Goal: Task Accomplishment & Management: Use online tool/utility

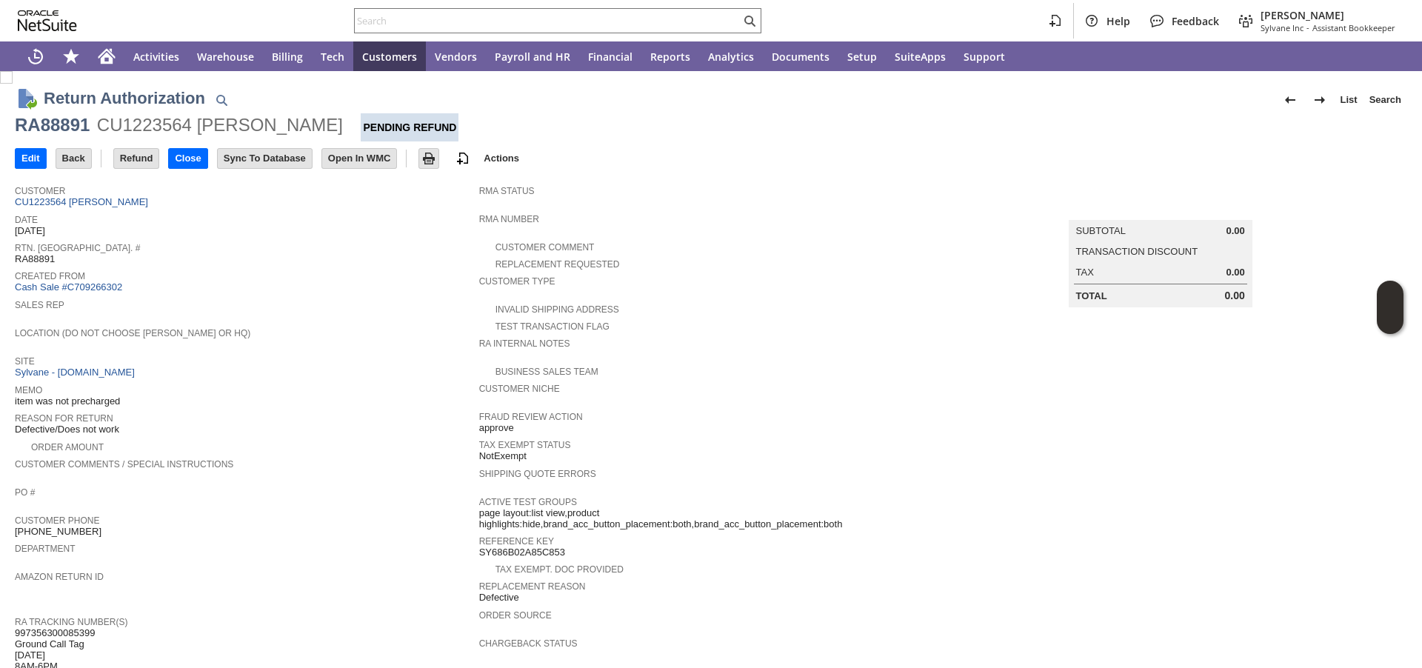
click at [396, 247] on span "Rtn. Auth. #" at bounding box center [243, 245] width 457 height 15
click at [483, 14] on input "text" at bounding box center [548, 21] width 386 height 18
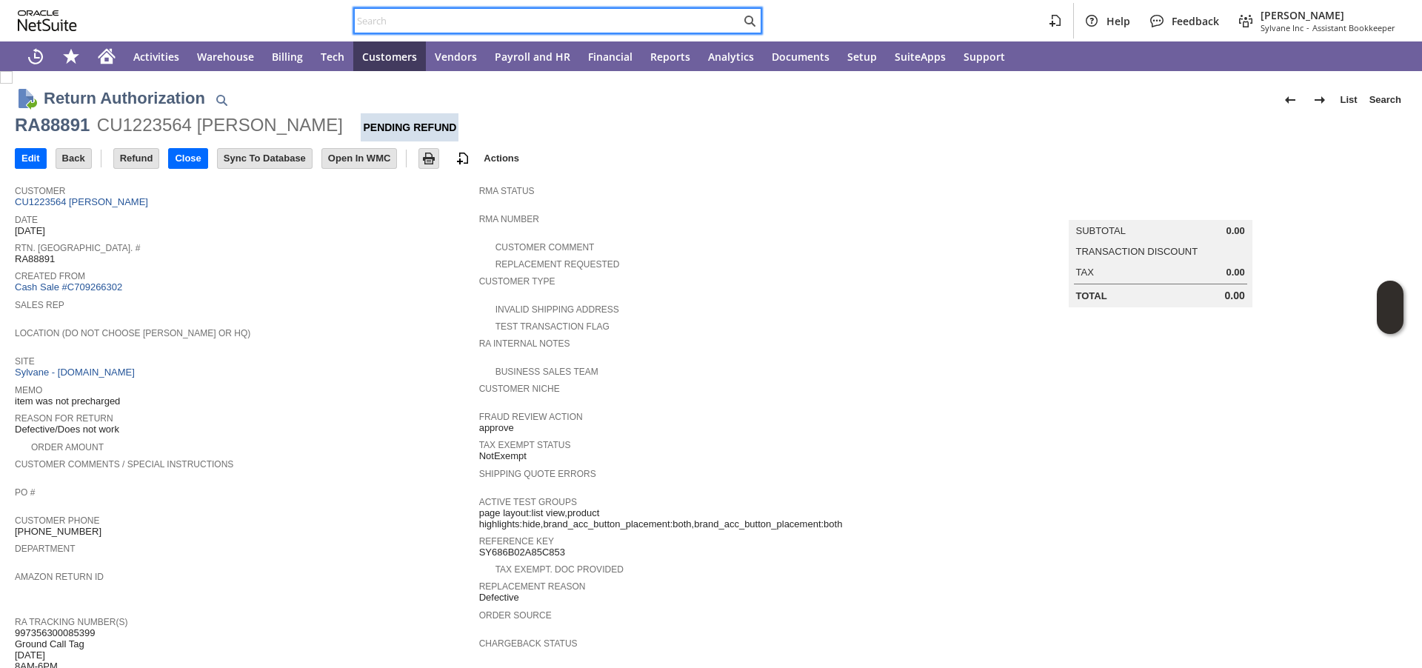
paste input "P218379"
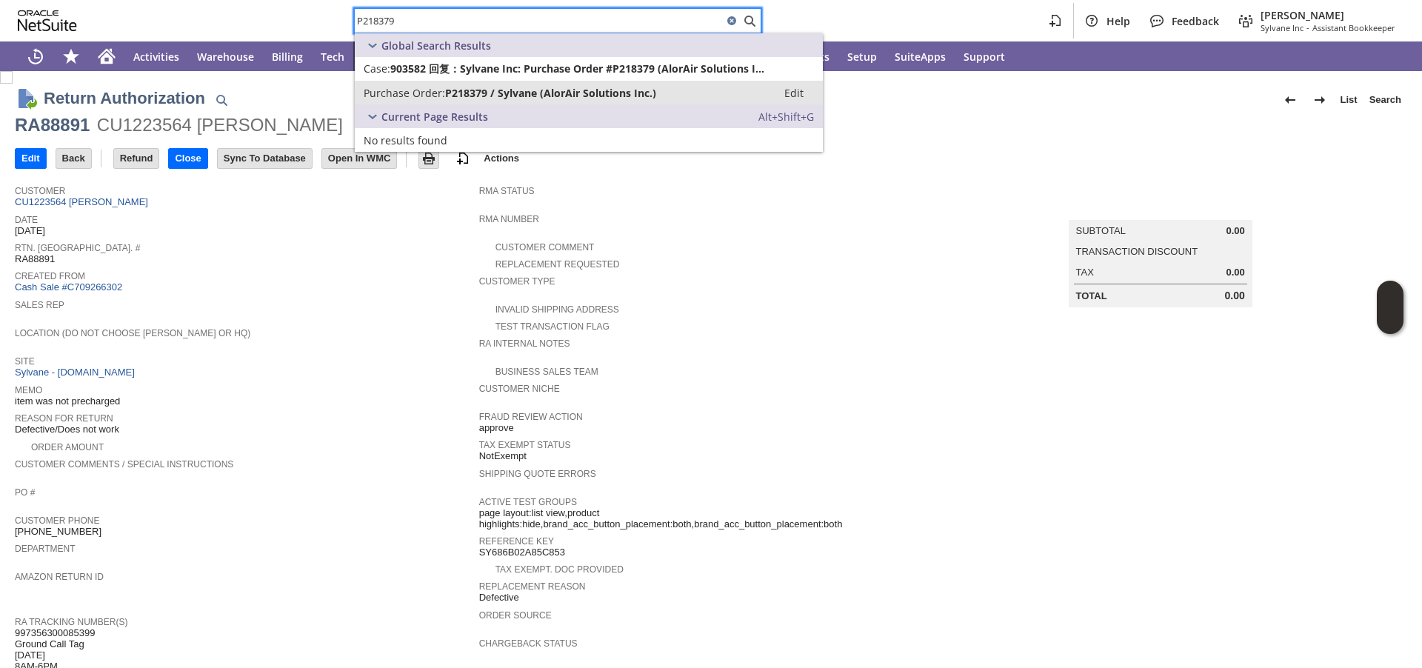
type input "P218379"
click at [438, 94] on span "Purchase Order:" at bounding box center [404, 93] width 81 height 14
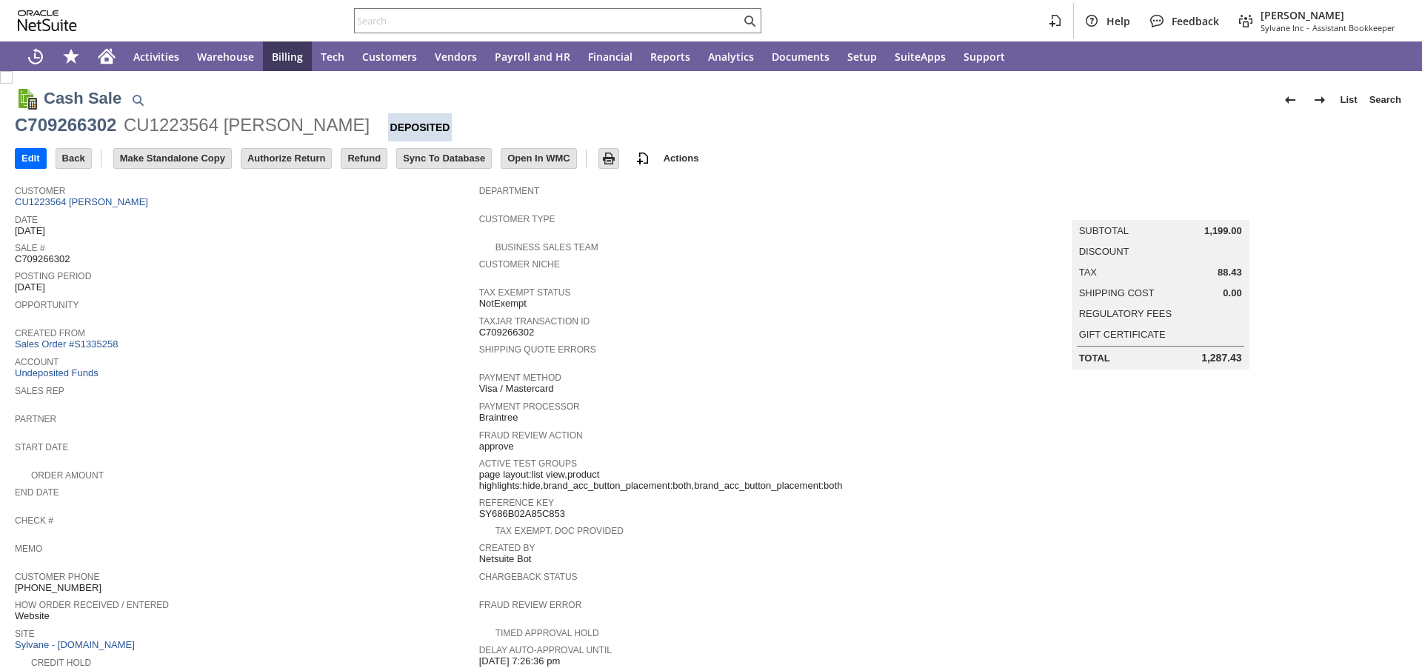
click at [324, 304] on span "Opportunity" at bounding box center [243, 303] width 457 height 15
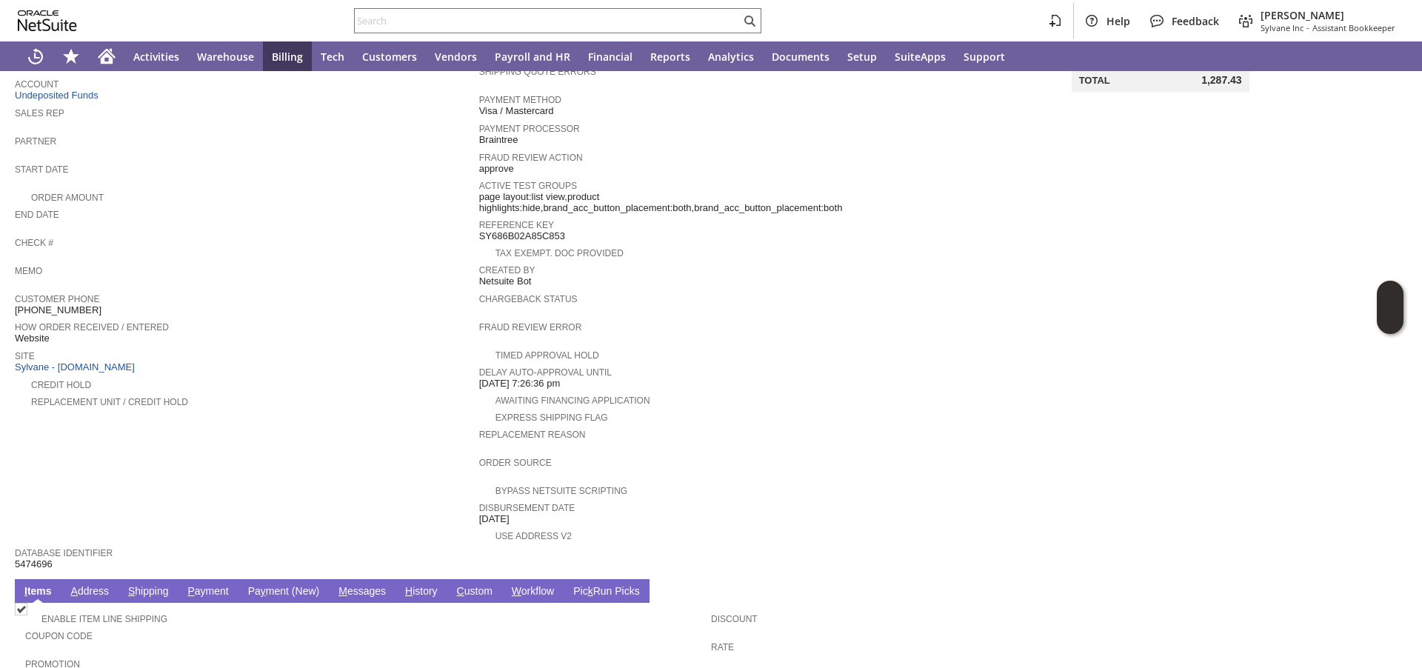
scroll to position [595, 0]
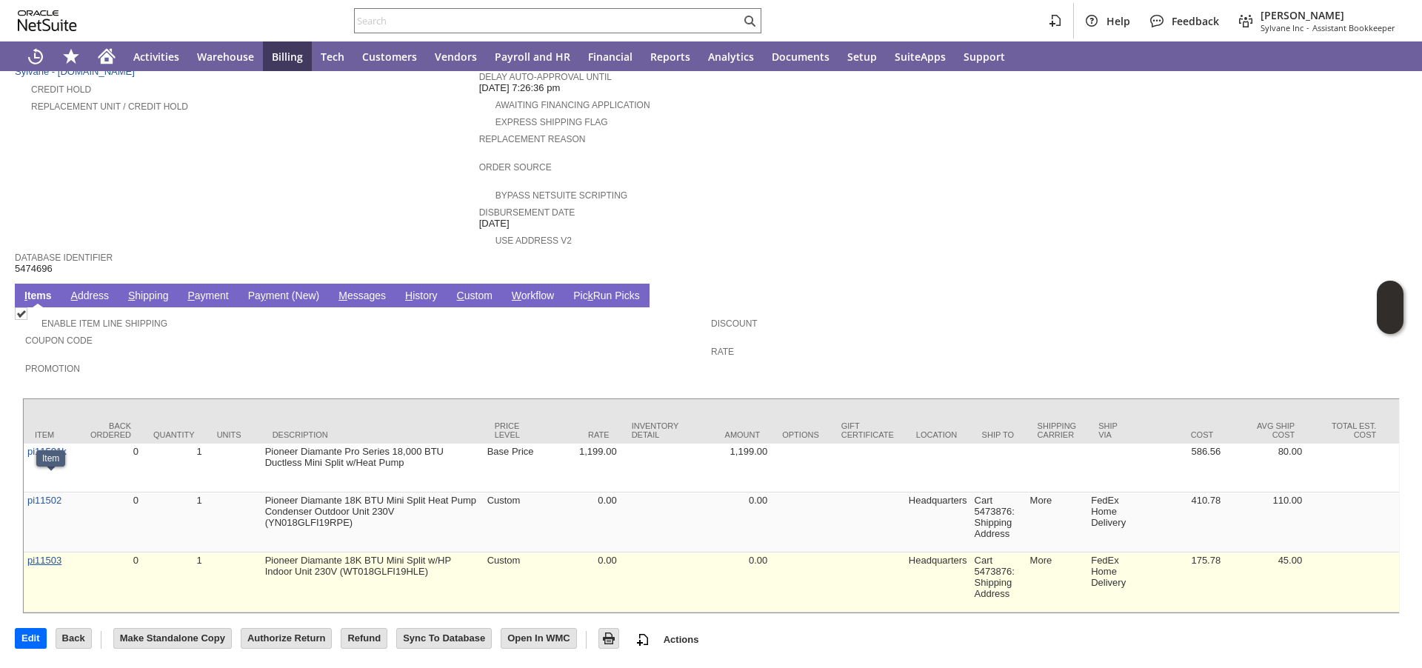
click at [45, 555] on link "pi11503" at bounding box center [44, 560] width 34 height 11
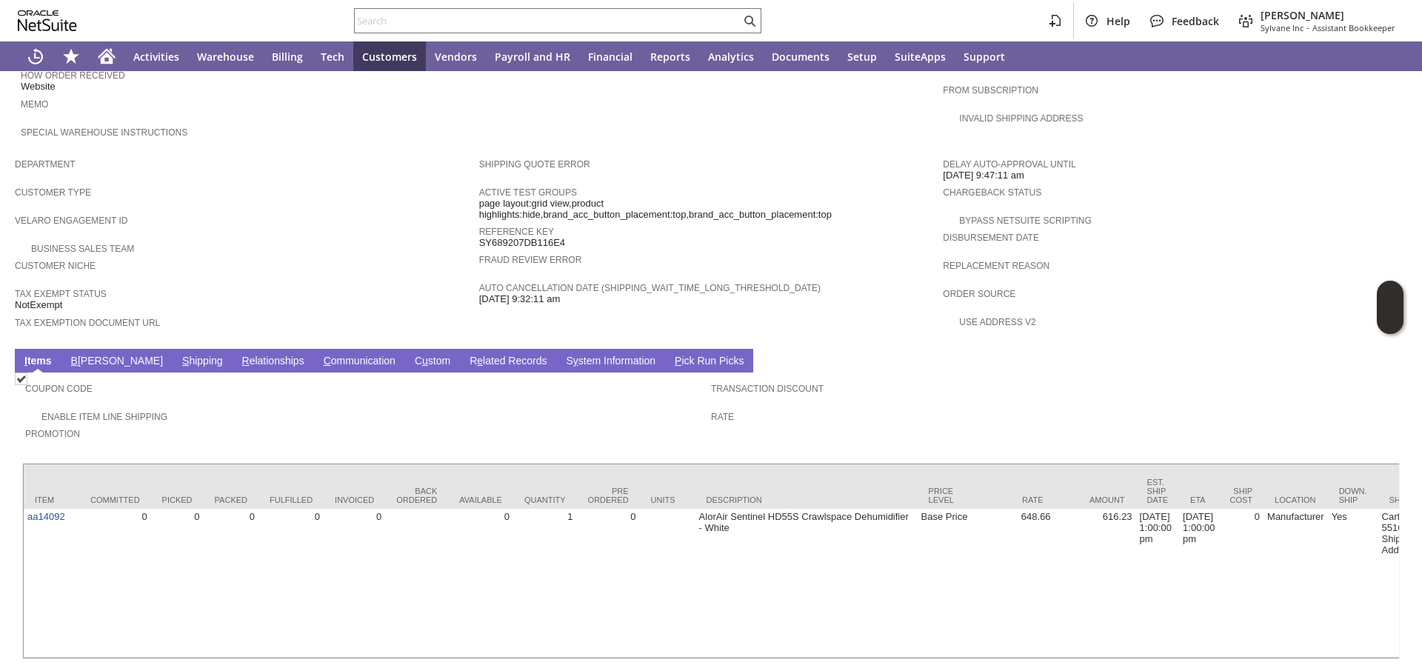
scroll to position [825, 0]
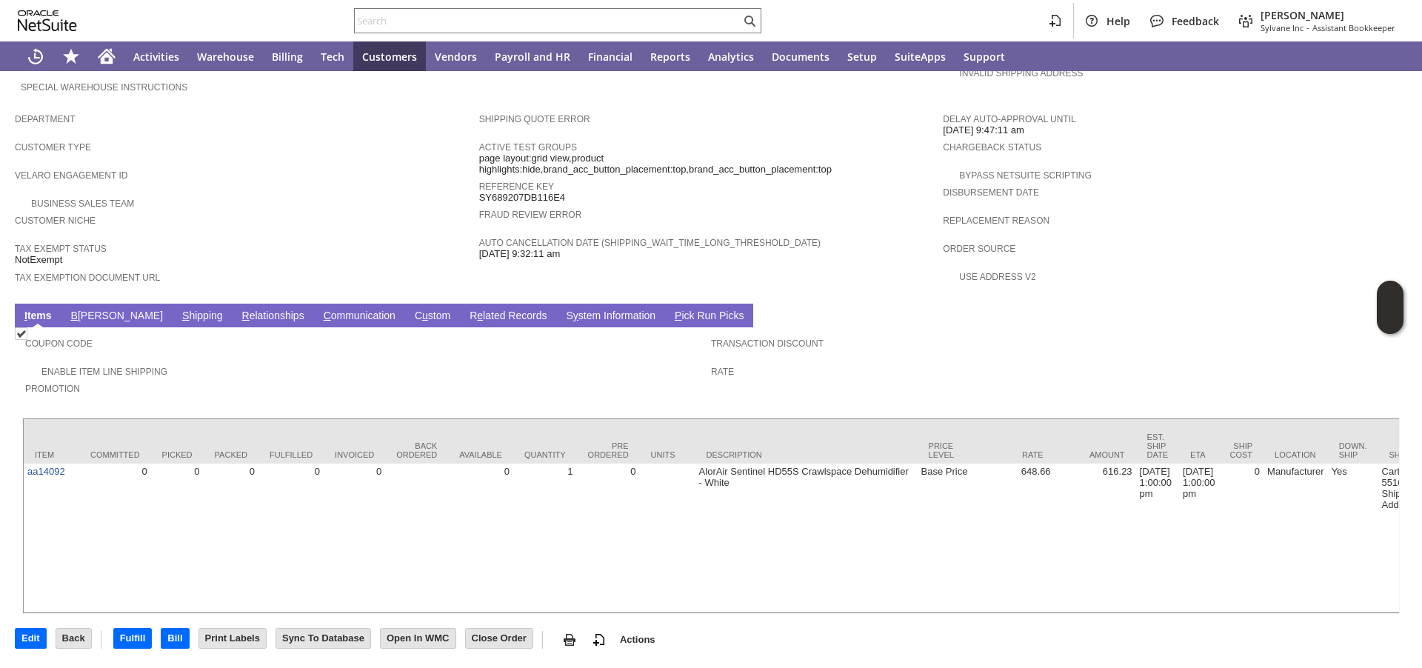
click at [74, 310] on span "B" at bounding box center [74, 316] width 7 height 12
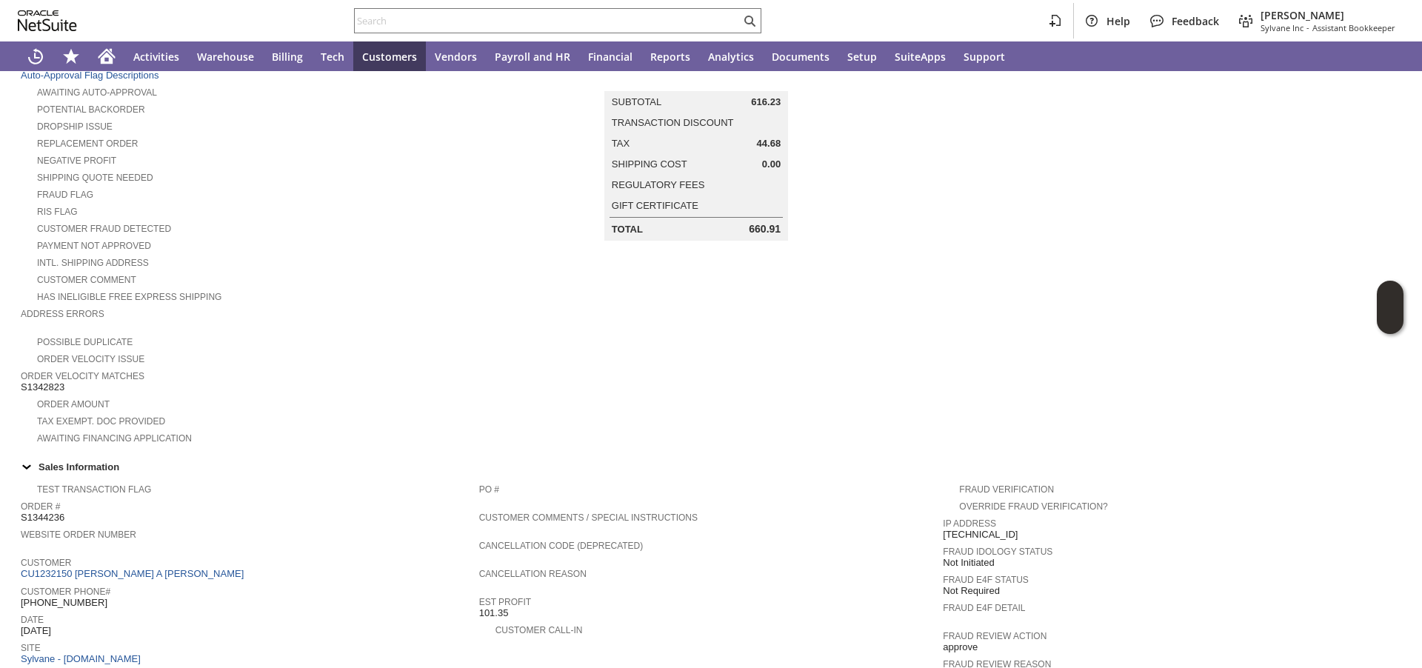
scroll to position [0, 0]
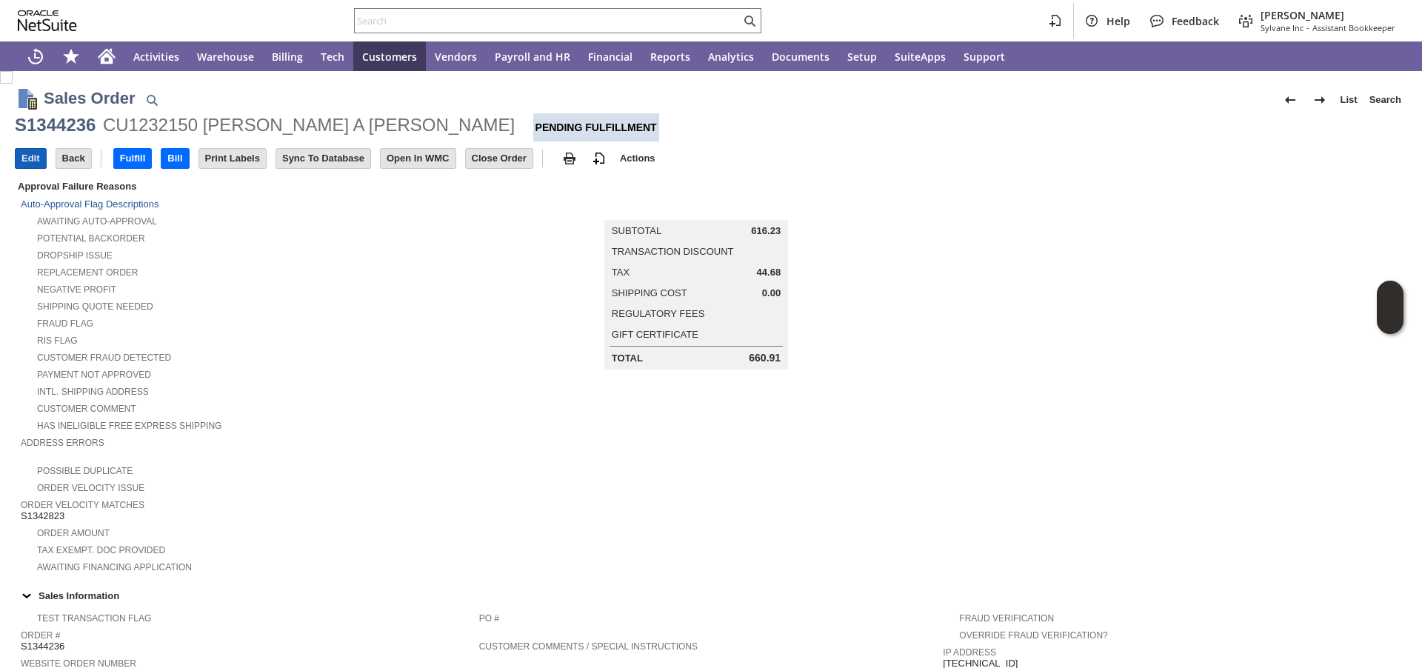
click at [39, 157] on input "Edit" at bounding box center [31, 158] width 30 height 19
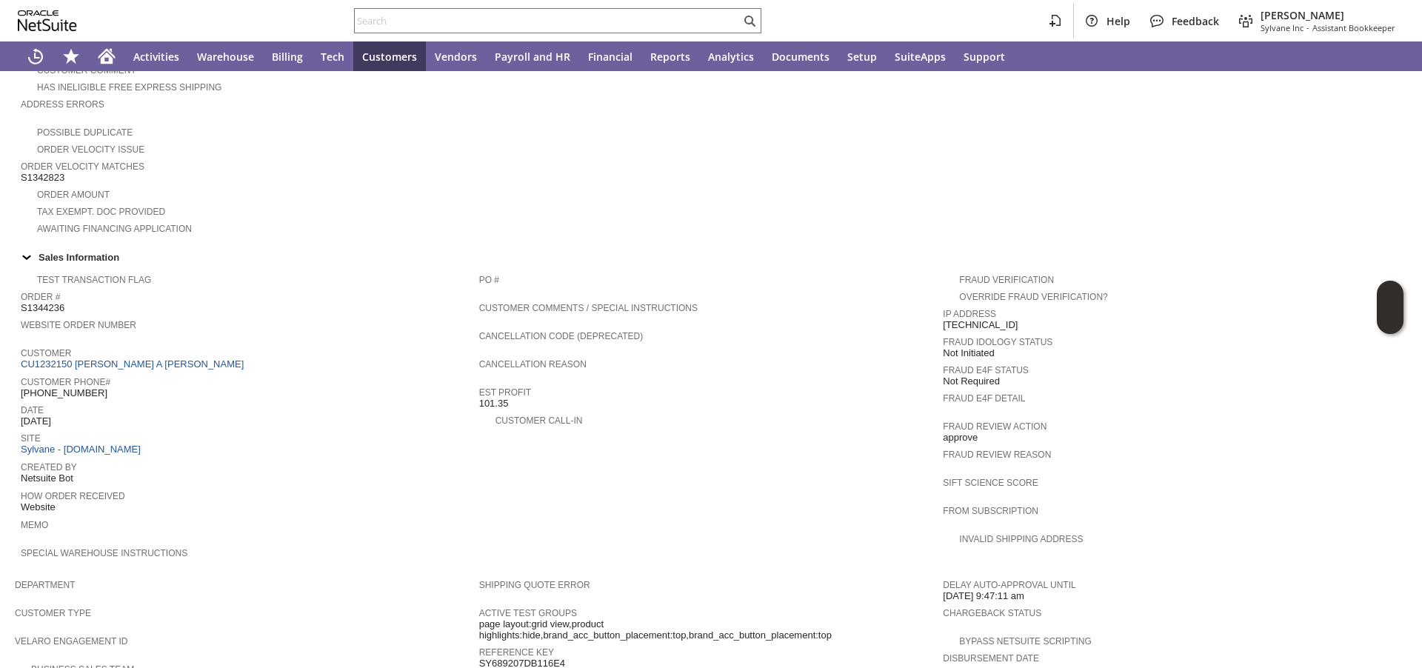
scroll to position [373, 0]
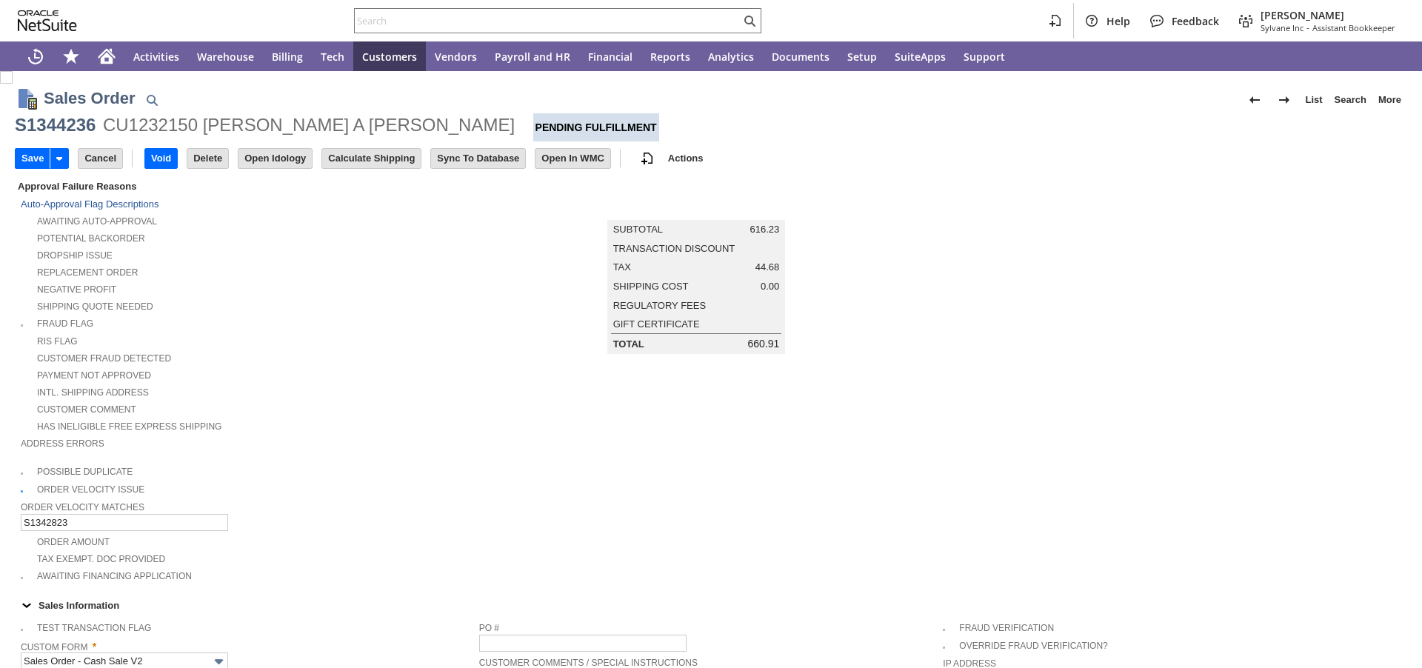
scroll to position [291, 0]
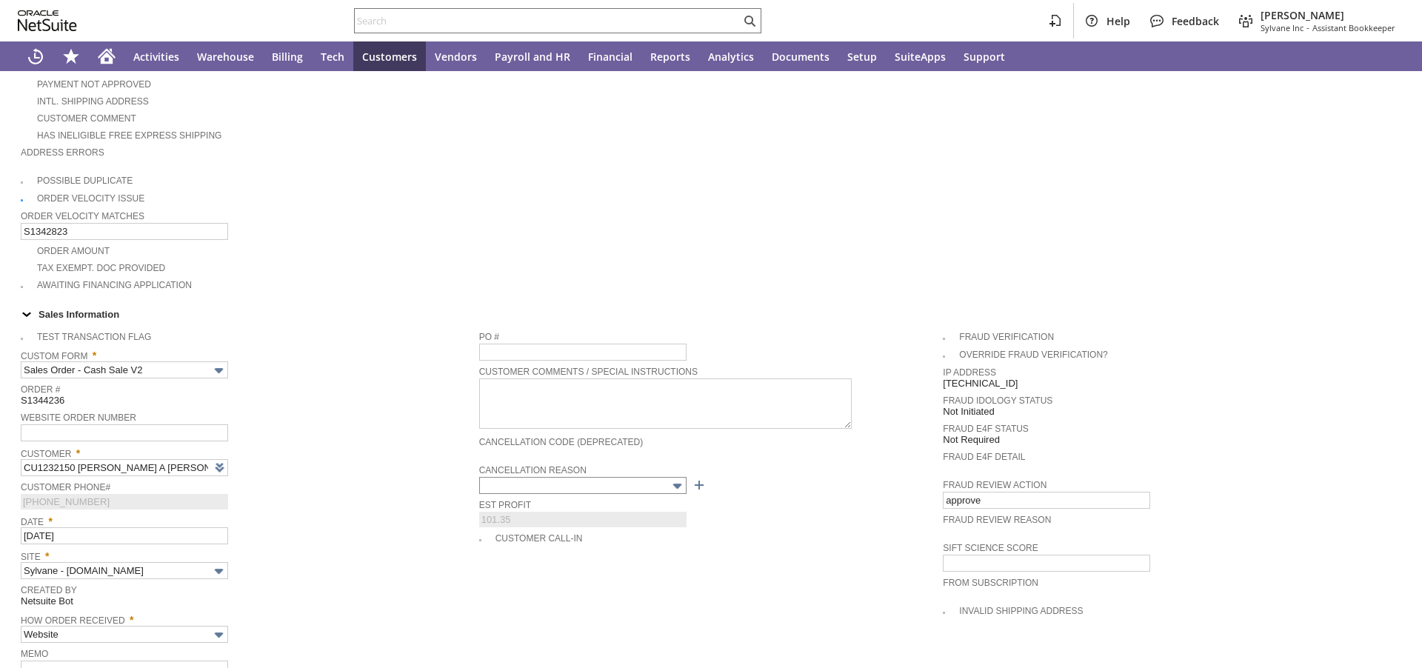
click at [654, 420] on span at bounding box center [665, 425] width 373 height 11
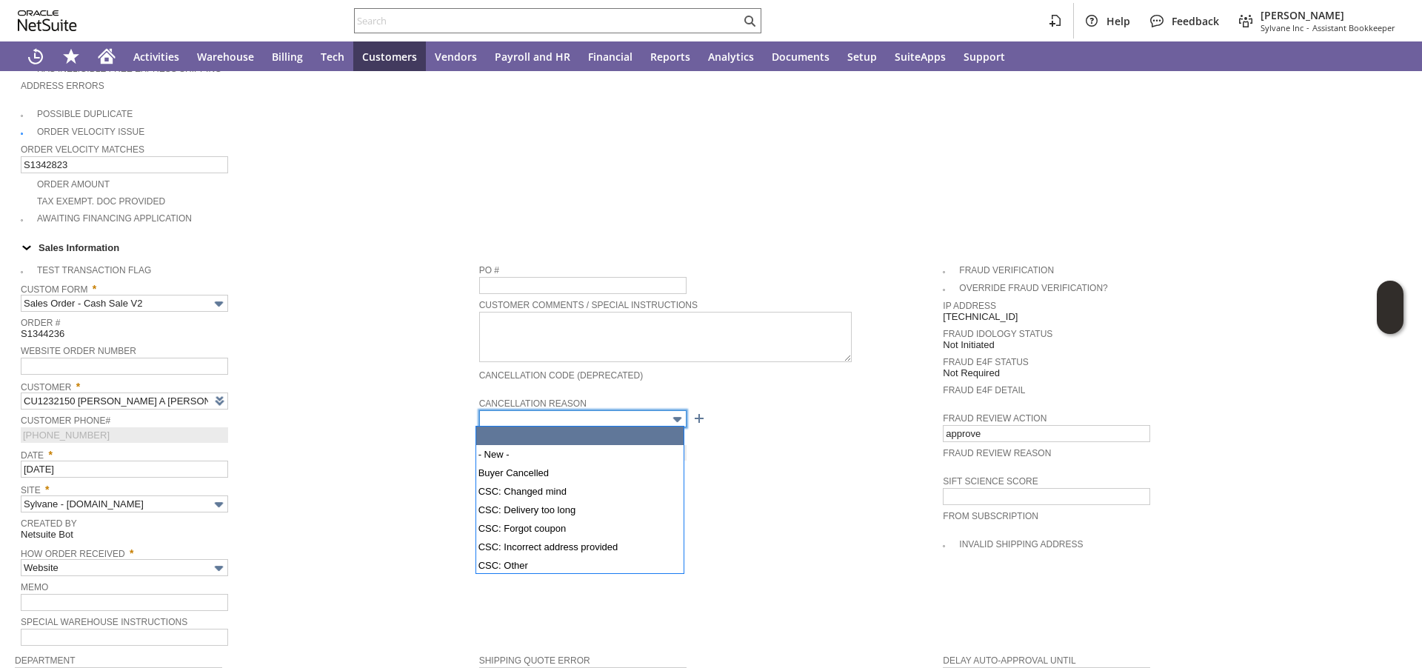
click at [569, 421] on input "text" at bounding box center [582, 418] width 207 height 17
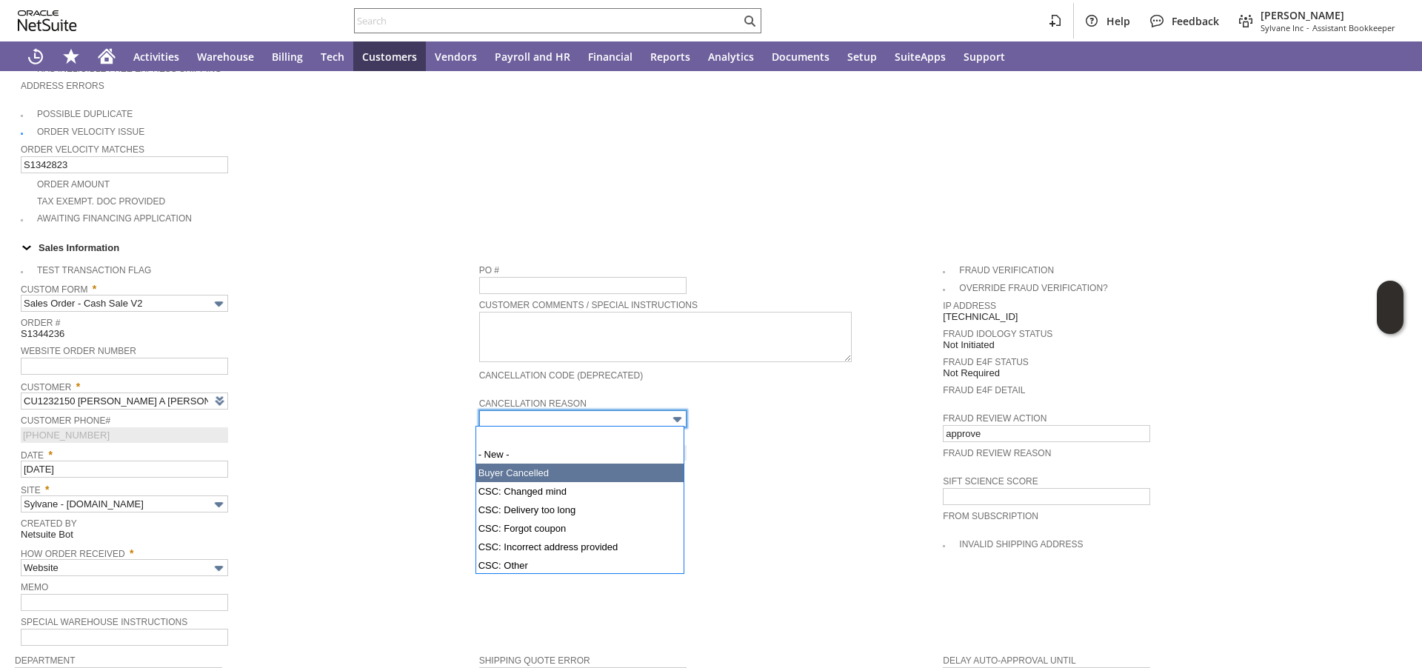
type input "Buyer Cancelled"
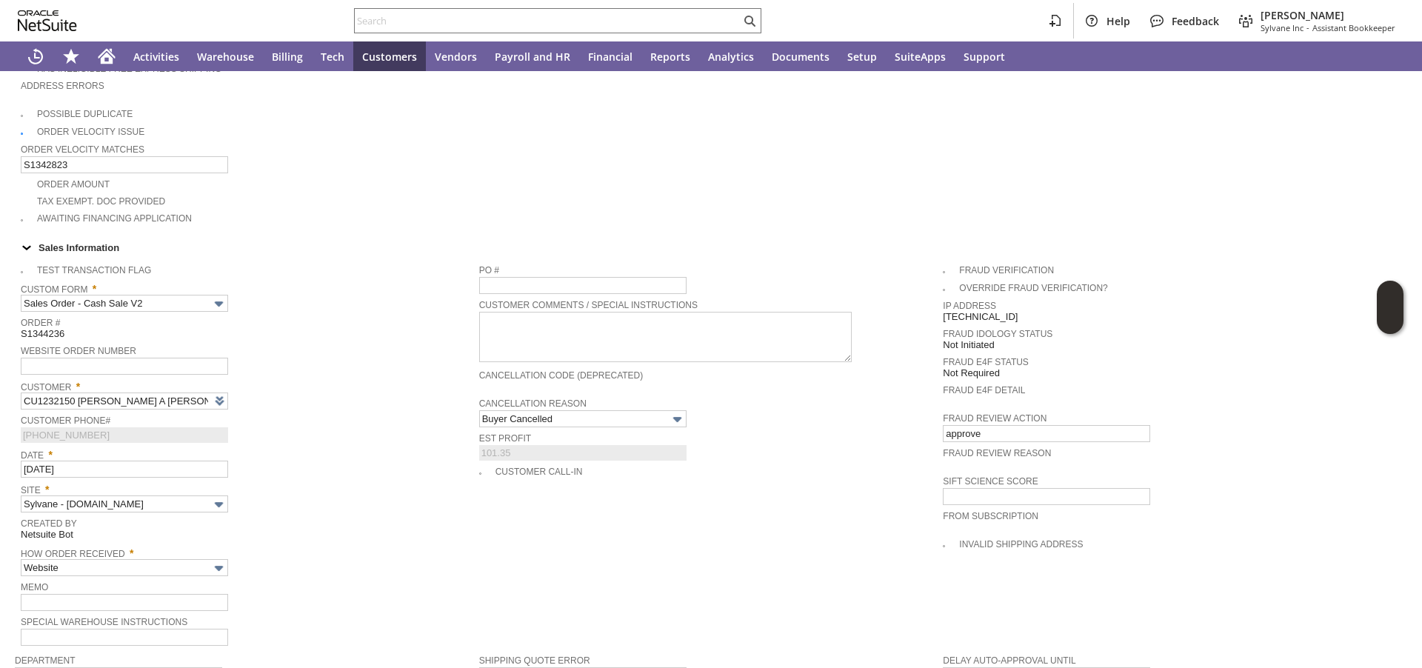
click at [416, 464] on div "Date * 8/5/2025" at bounding box center [246, 460] width 451 height 33
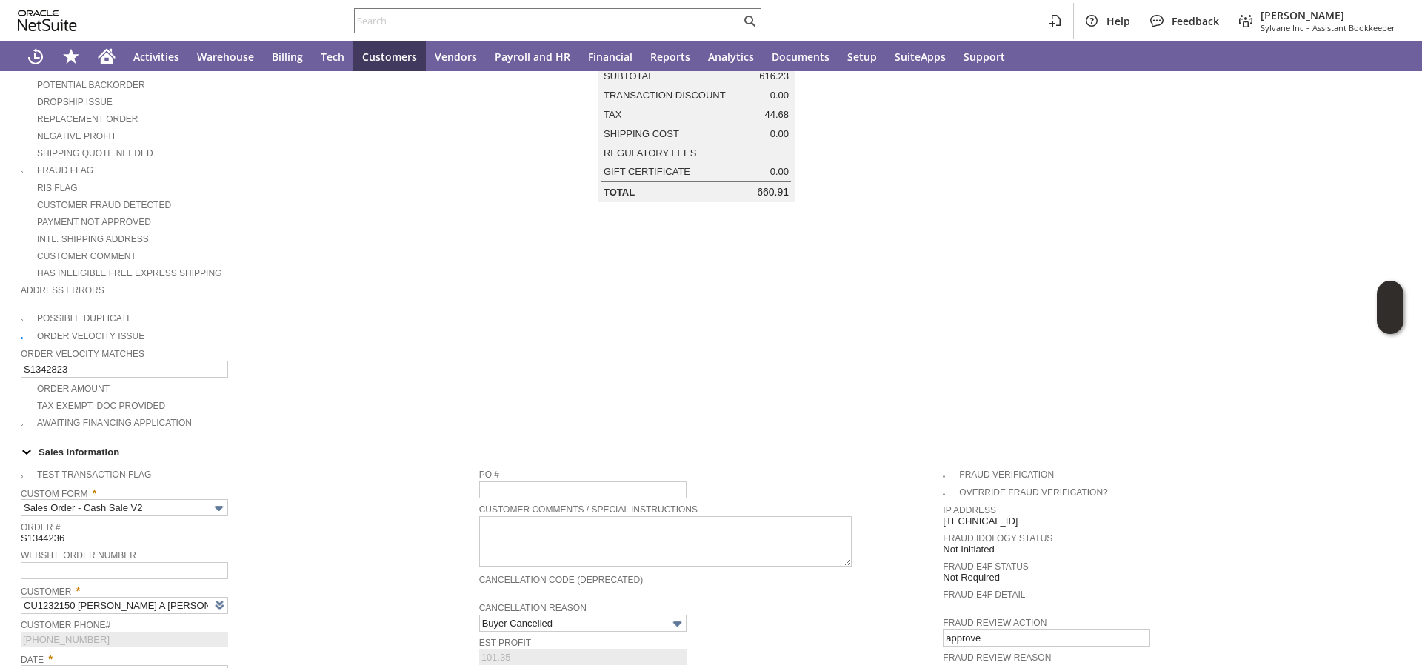
scroll to position [0, 0]
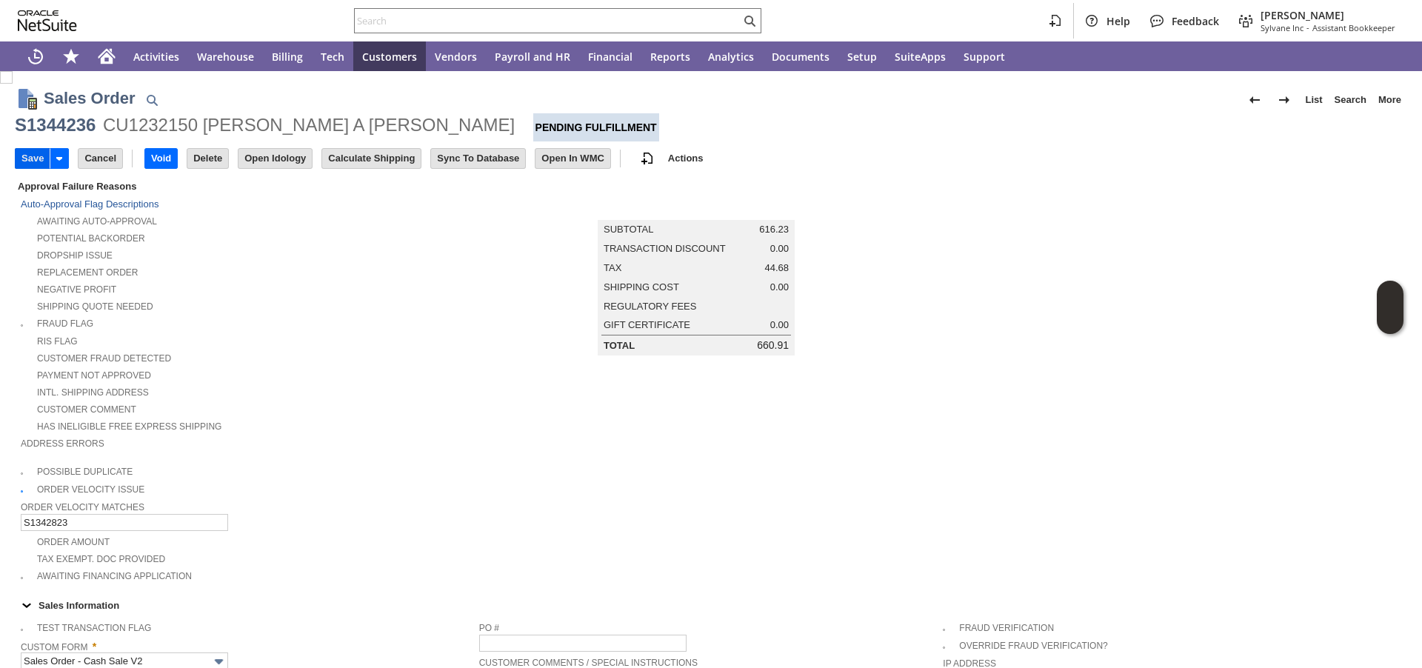
click at [35, 161] on input "Save" at bounding box center [33, 158] width 34 height 19
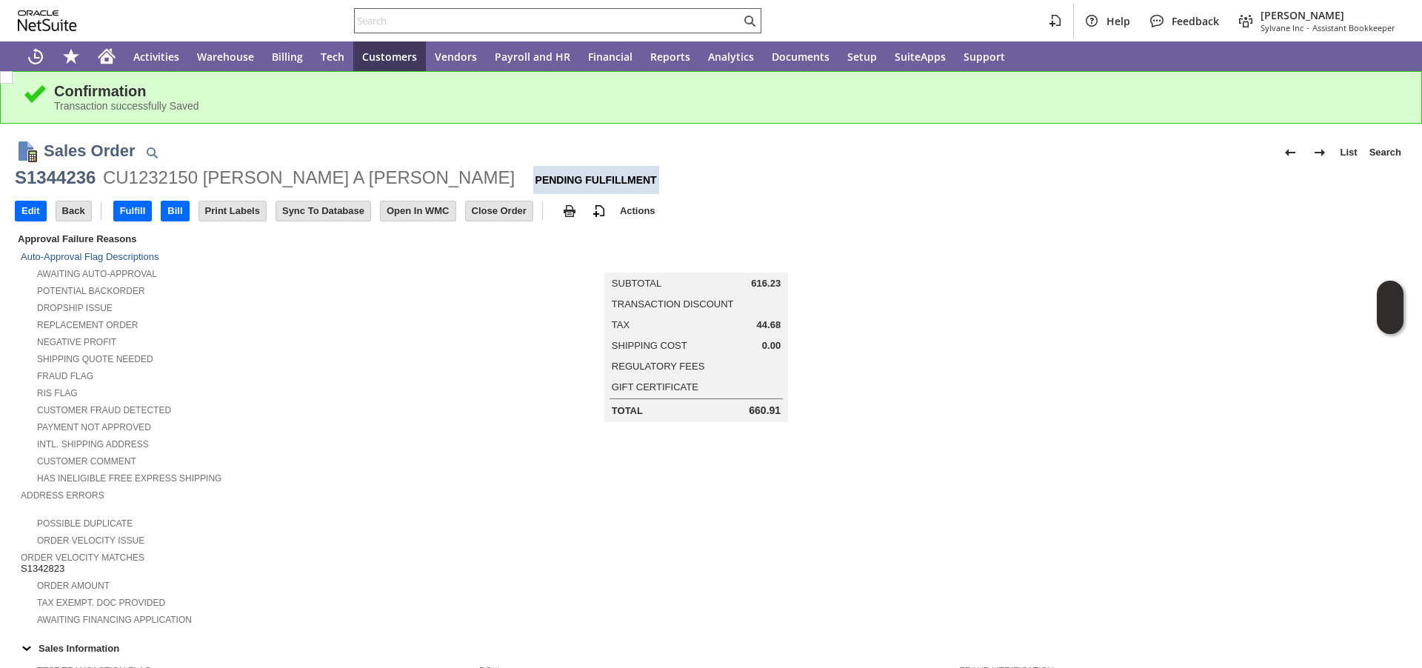
click at [525, 21] on input "text" at bounding box center [548, 21] width 386 height 18
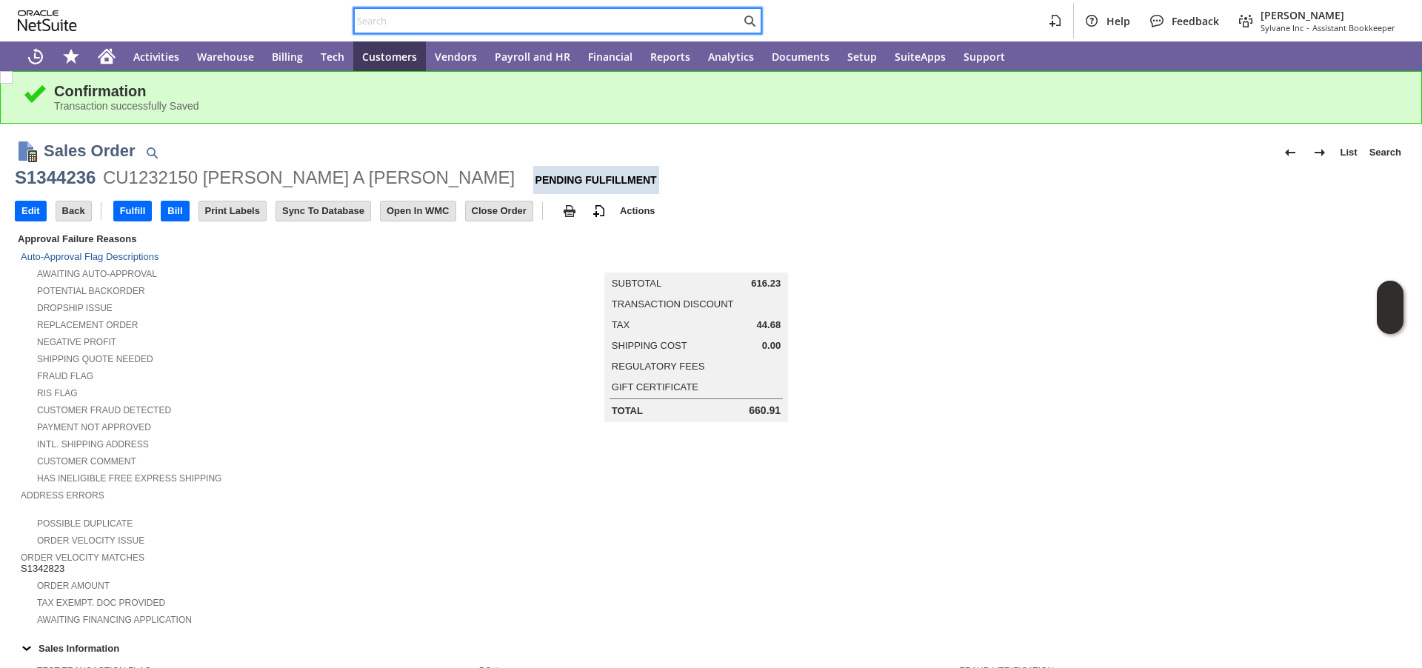
click at [525, 21] on input "text" at bounding box center [548, 21] width 386 height 18
paste input "po218530"
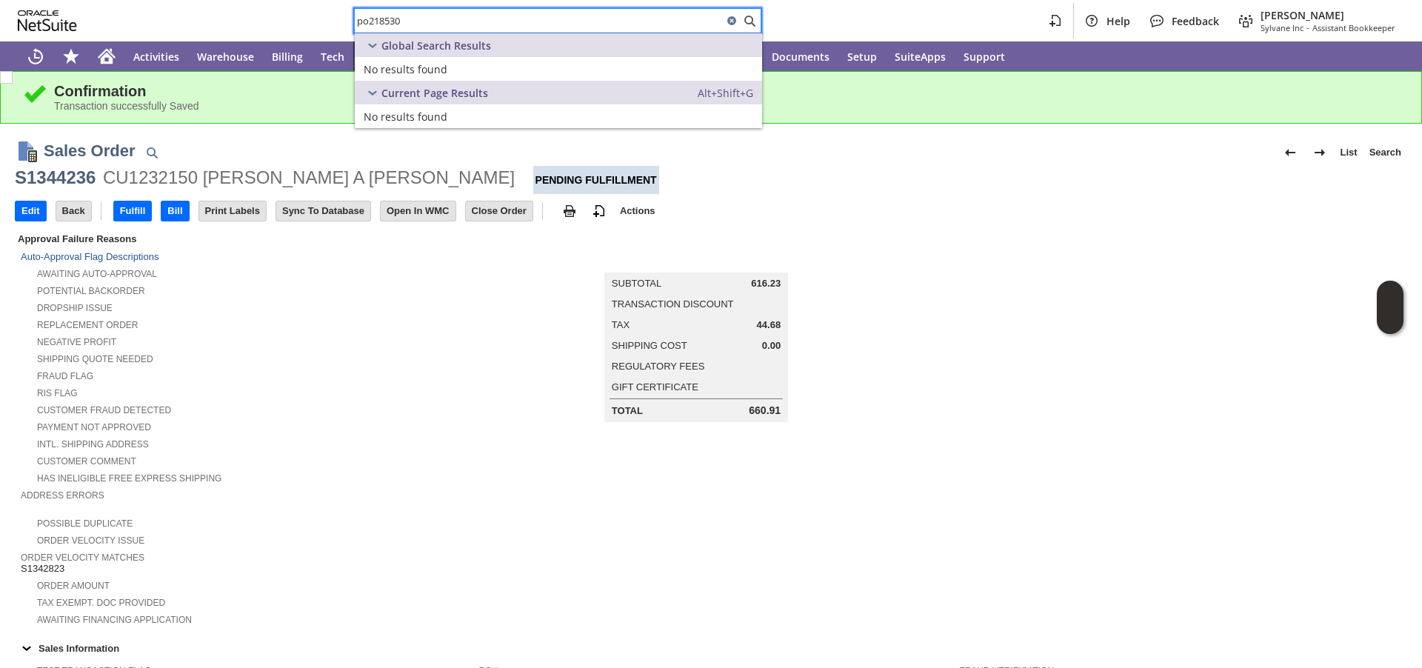
click at [370, 21] on input "po218530" at bounding box center [539, 21] width 368 height 18
type input "p218530"
click at [388, 67] on span "Purchase Order:" at bounding box center [404, 69] width 81 height 14
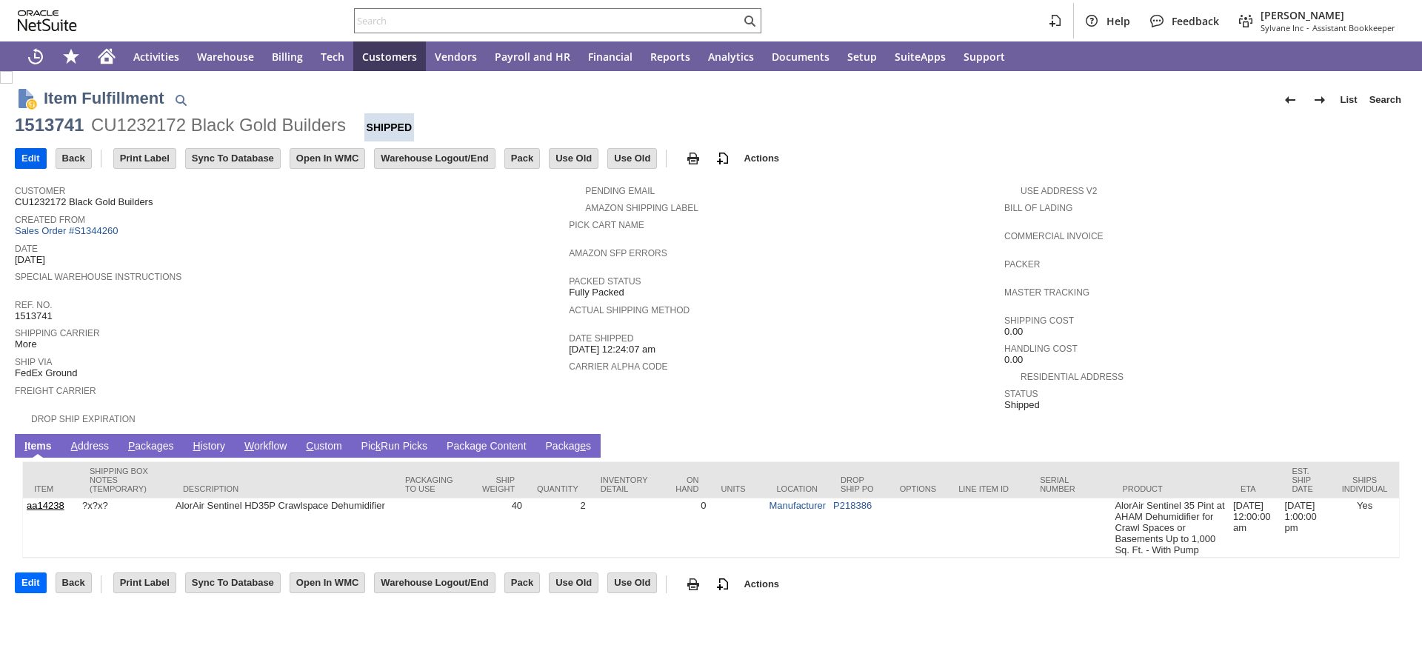
click at [28, 155] on input "Edit" at bounding box center [31, 158] width 30 height 19
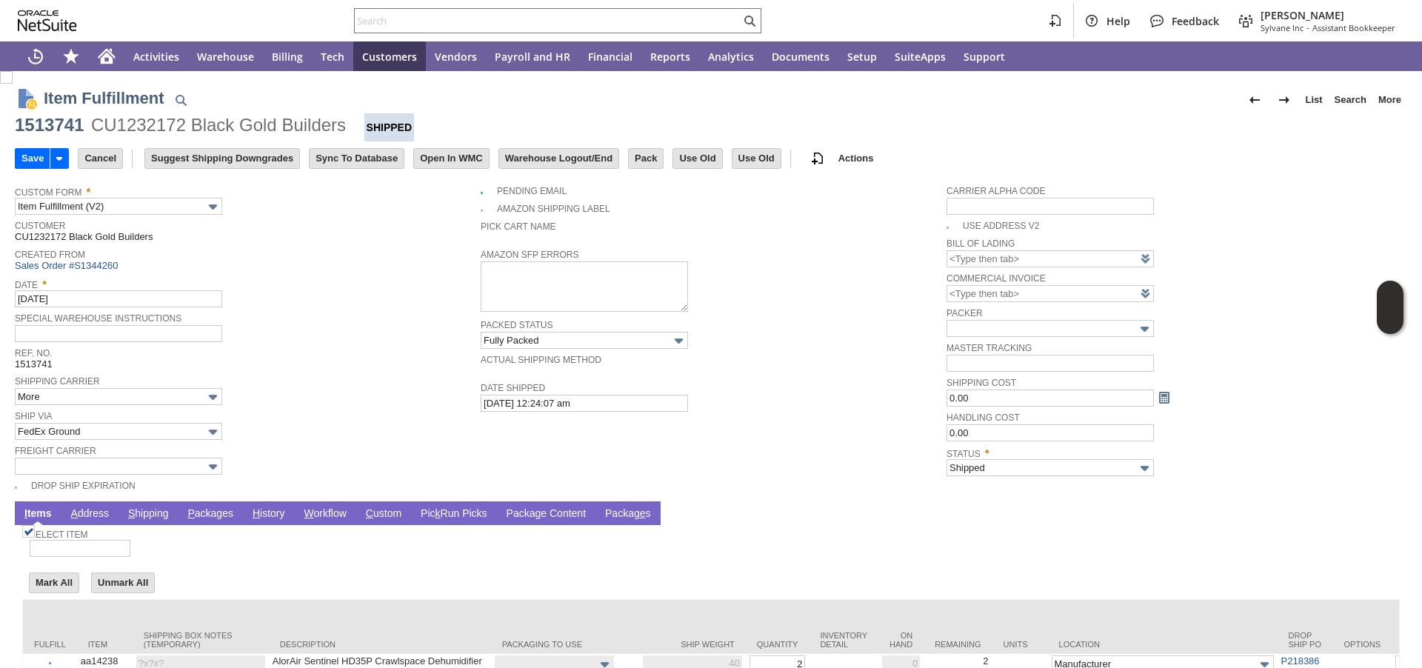
click at [207, 516] on link "P ackages" at bounding box center [210, 514] width 53 height 14
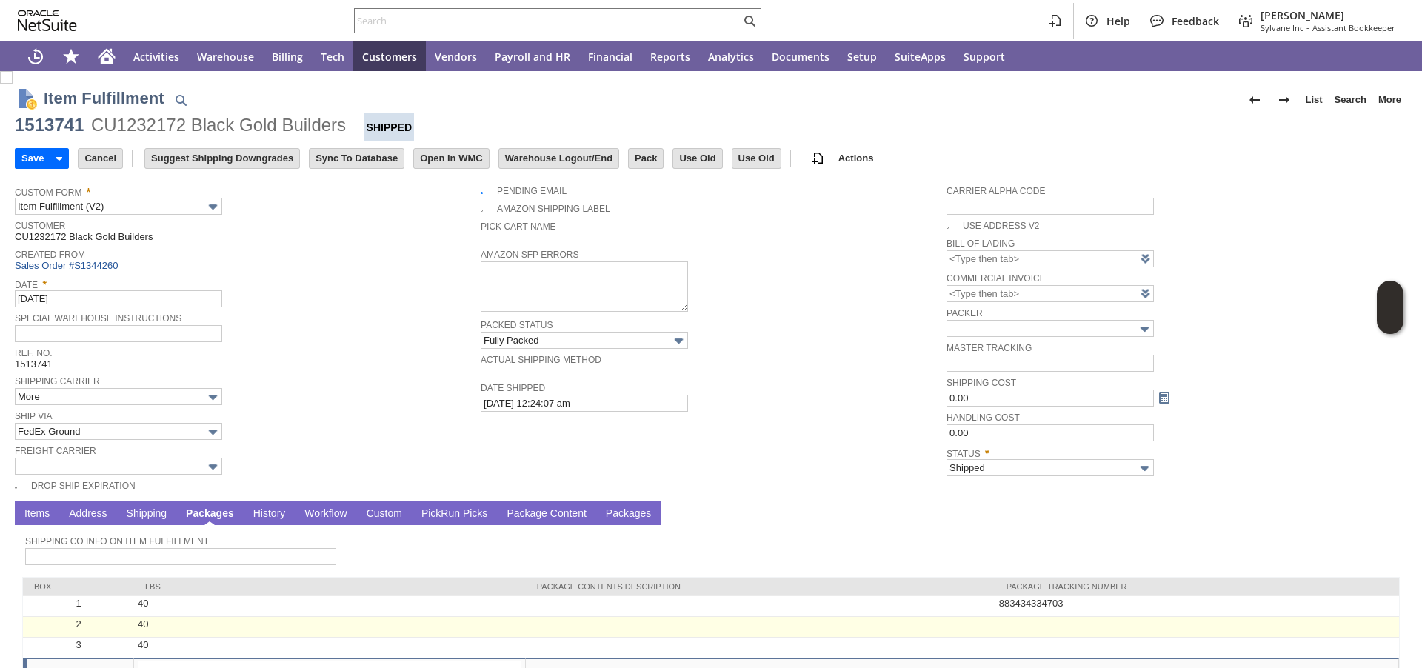
click at [1042, 617] on td at bounding box center [1197, 627] width 404 height 21
type input "40"
type input "OK"
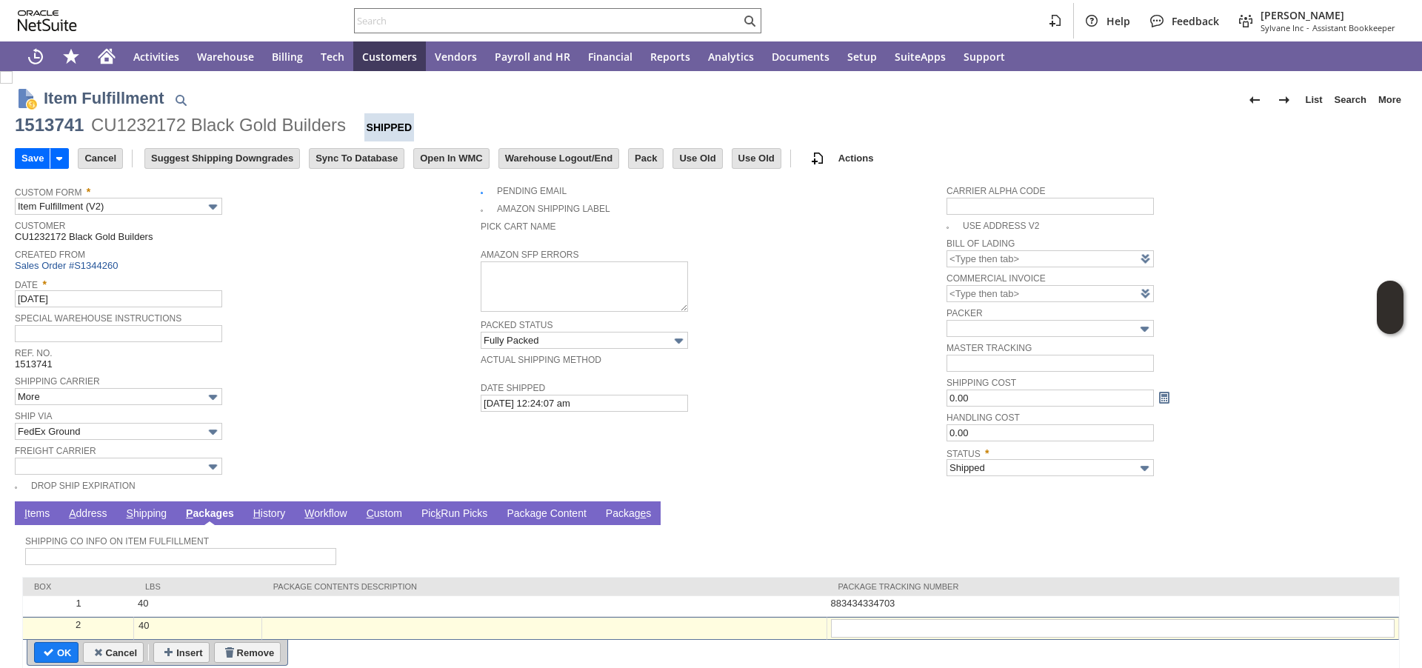
type input "883434334920"
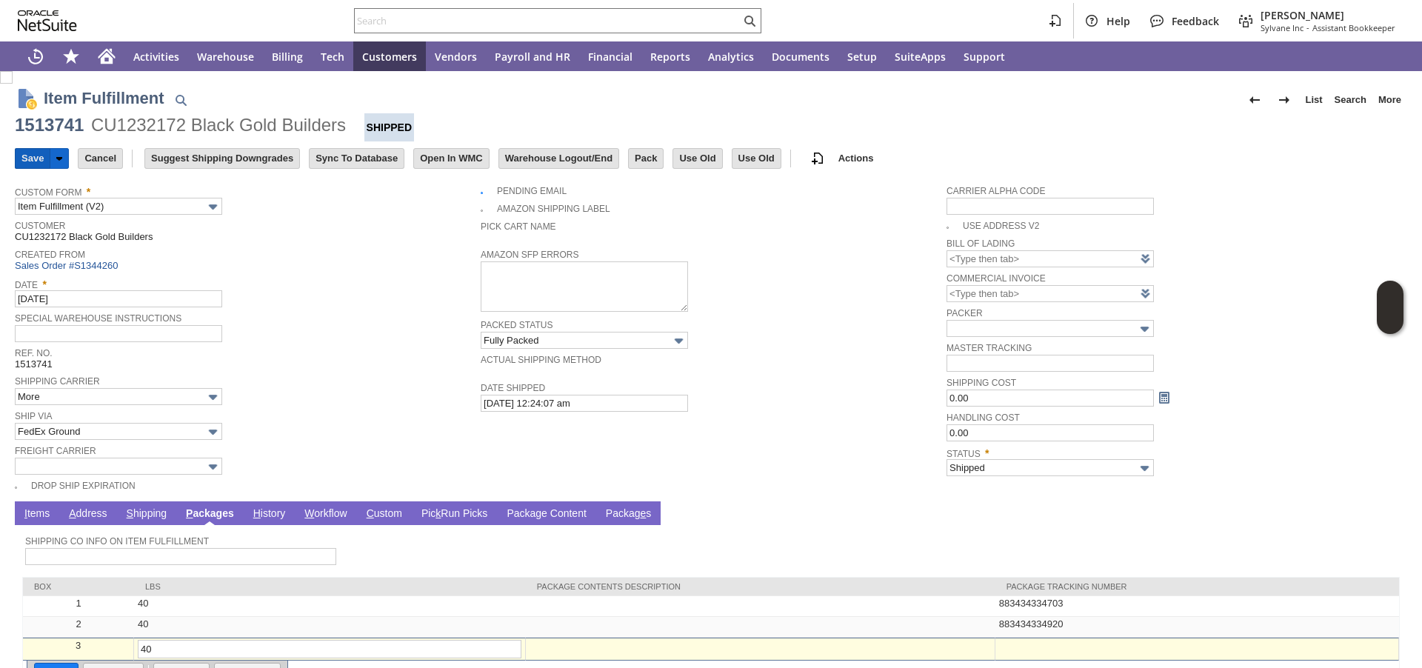
click at [24, 152] on input "Save" at bounding box center [33, 158] width 34 height 19
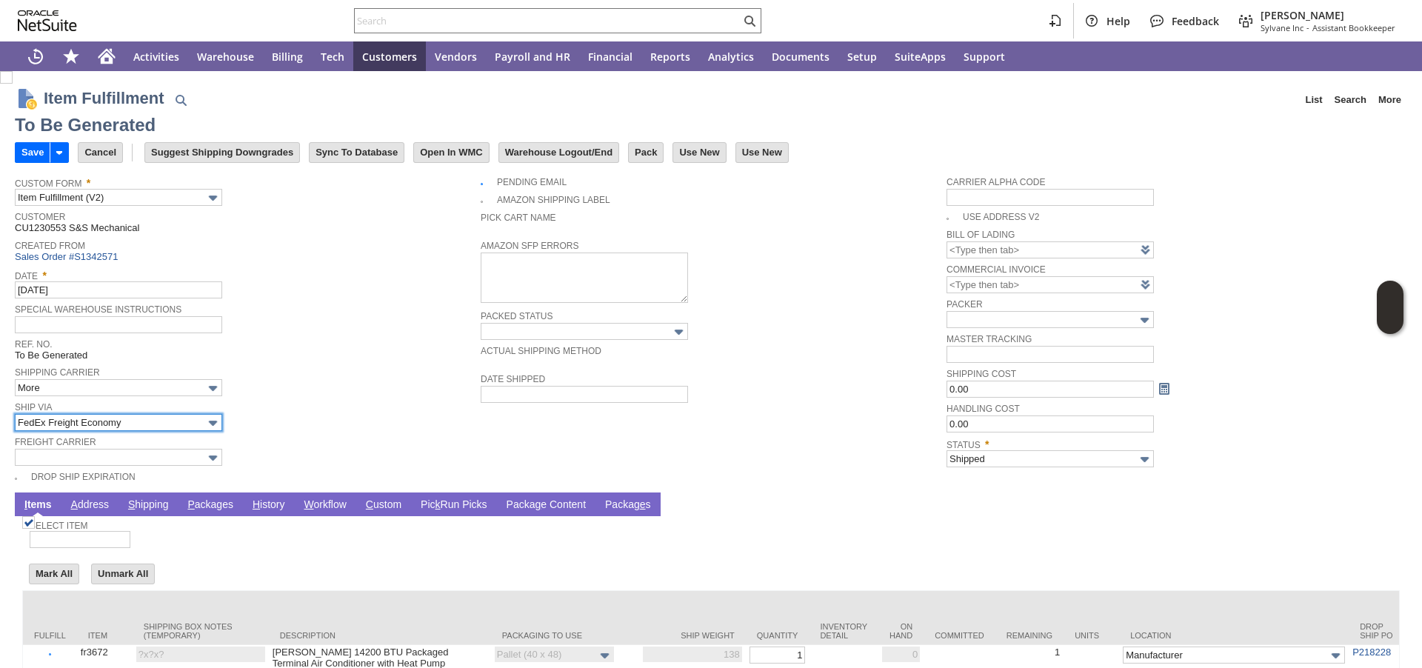
click at [106, 421] on input "FedEx Freight Economy" at bounding box center [118, 422] width 207 height 17
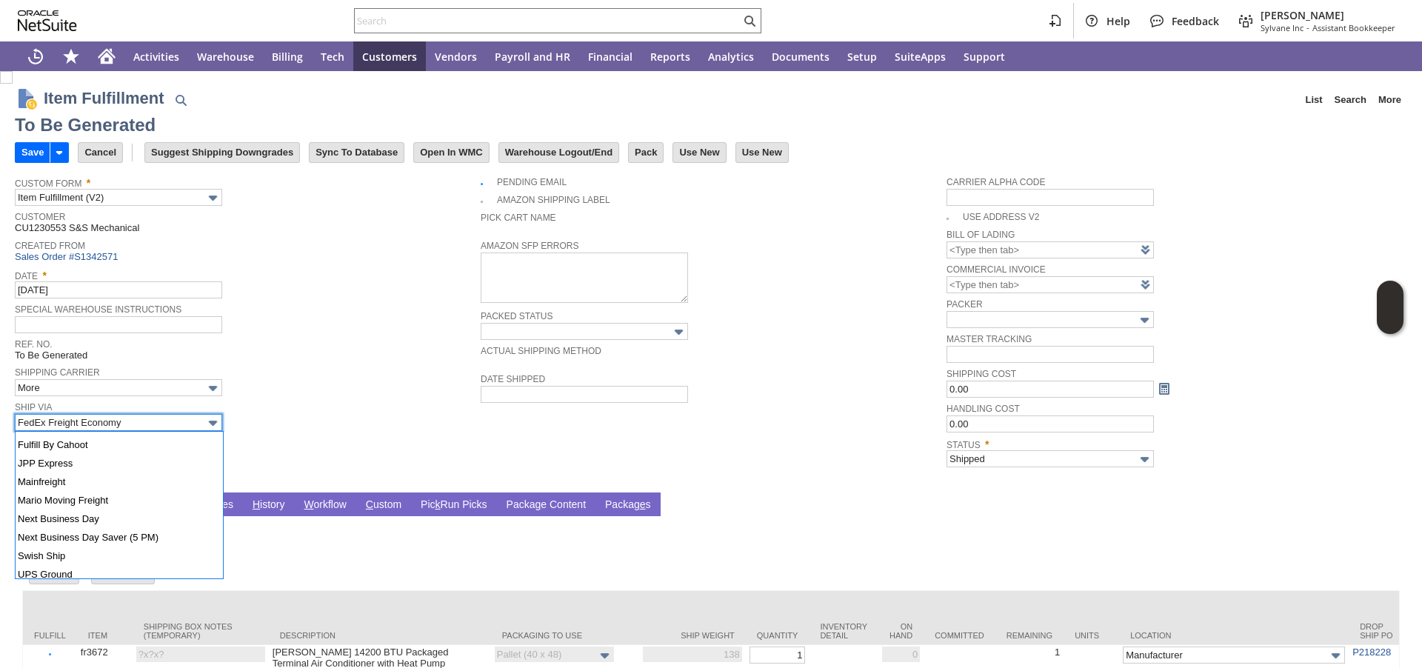
scroll to position [461, 0]
type input "Freight"
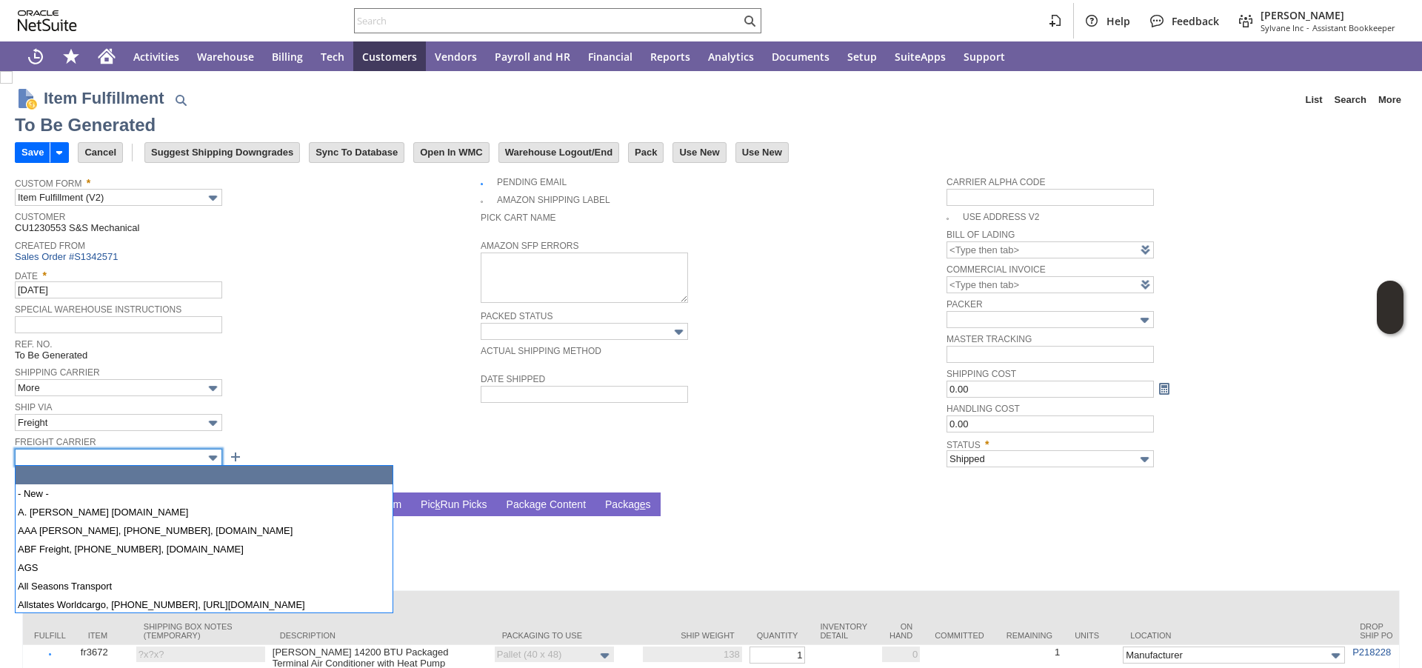
click at [84, 464] on body "Help Feedback Megan Frampton Sylvane Inc - Assistant Bookkeeper Activities Ware…" at bounding box center [711, 334] width 1422 height 668
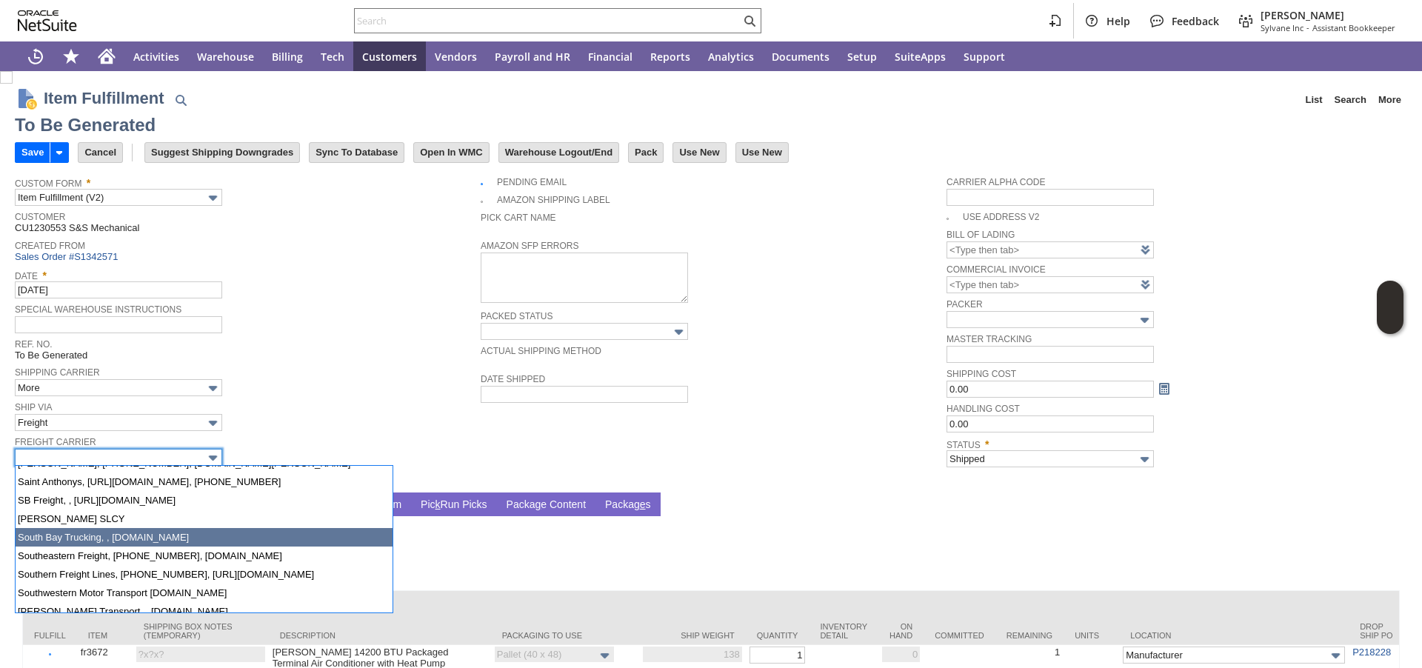
scroll to position [1307, 0]
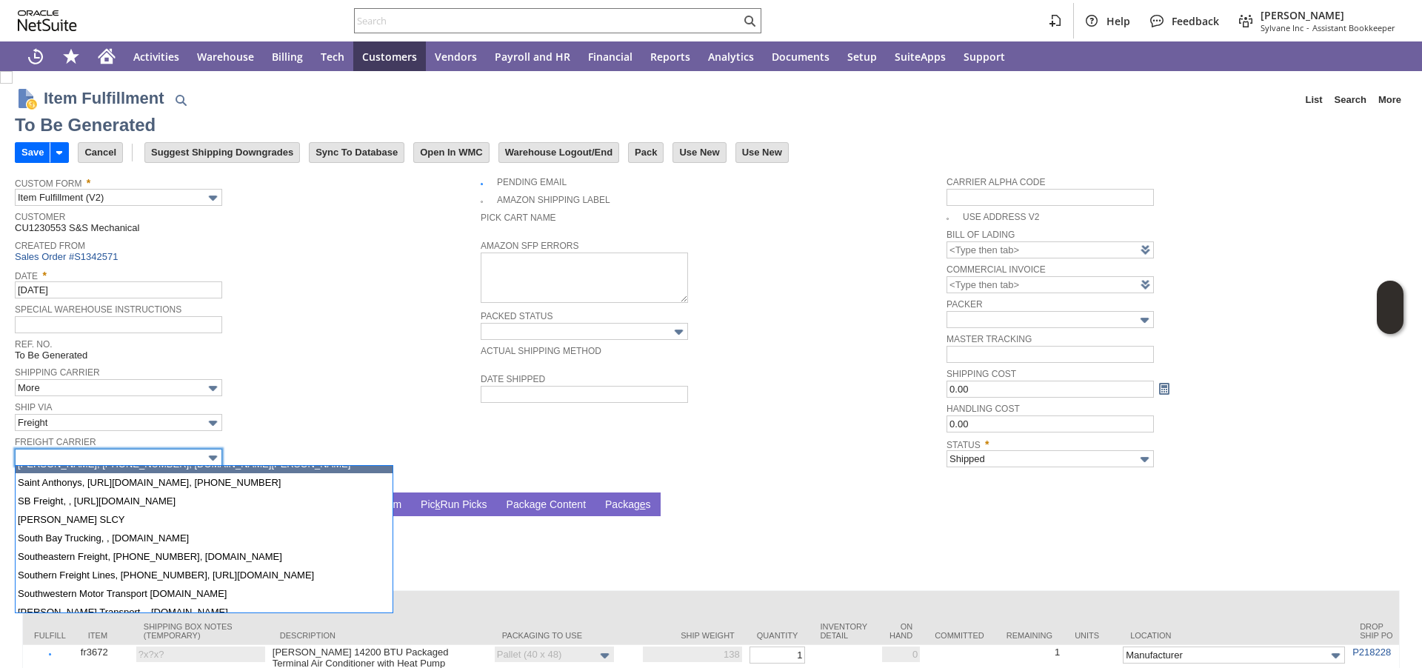
type input "SAIA, 800-765-7242, www.saia.com"
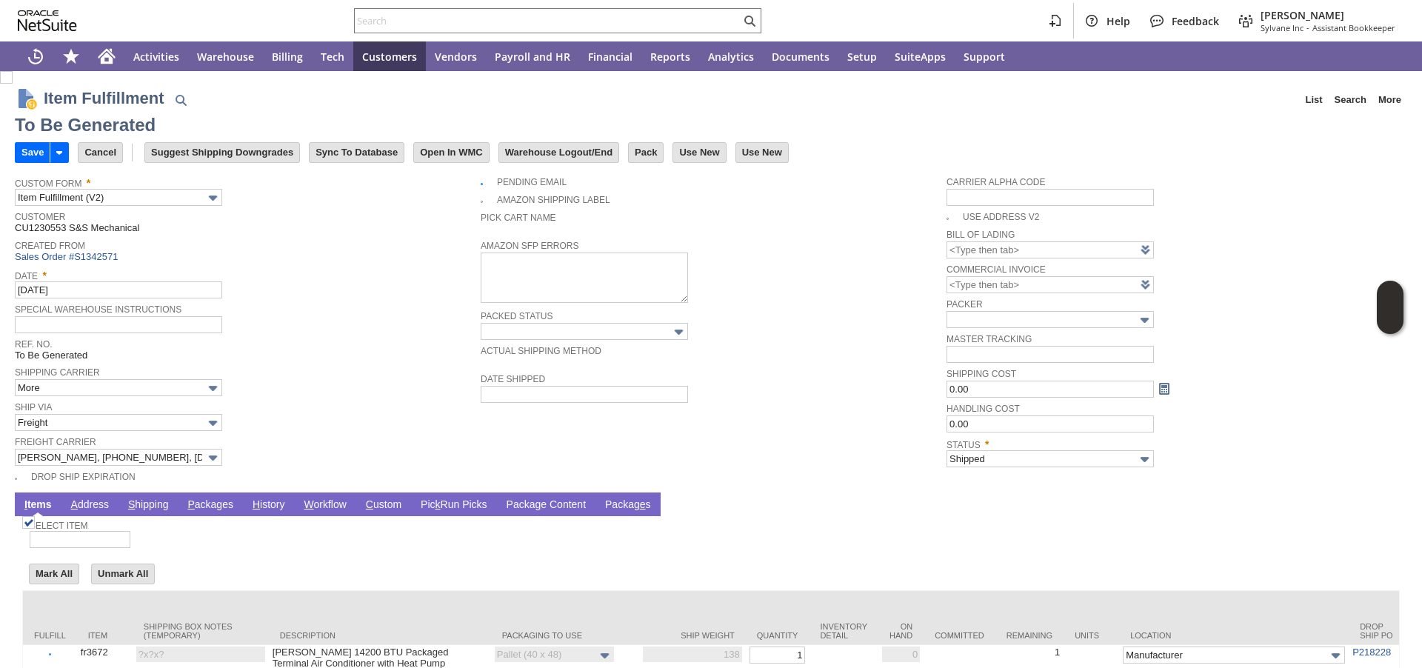
click at [341, 432] on td "Ship Via Freight" at bounding box center [248, 415] width 466 height 35
click at [218, 506] on link "P ackages" at bounding box center [210, 505] width 53 height 14
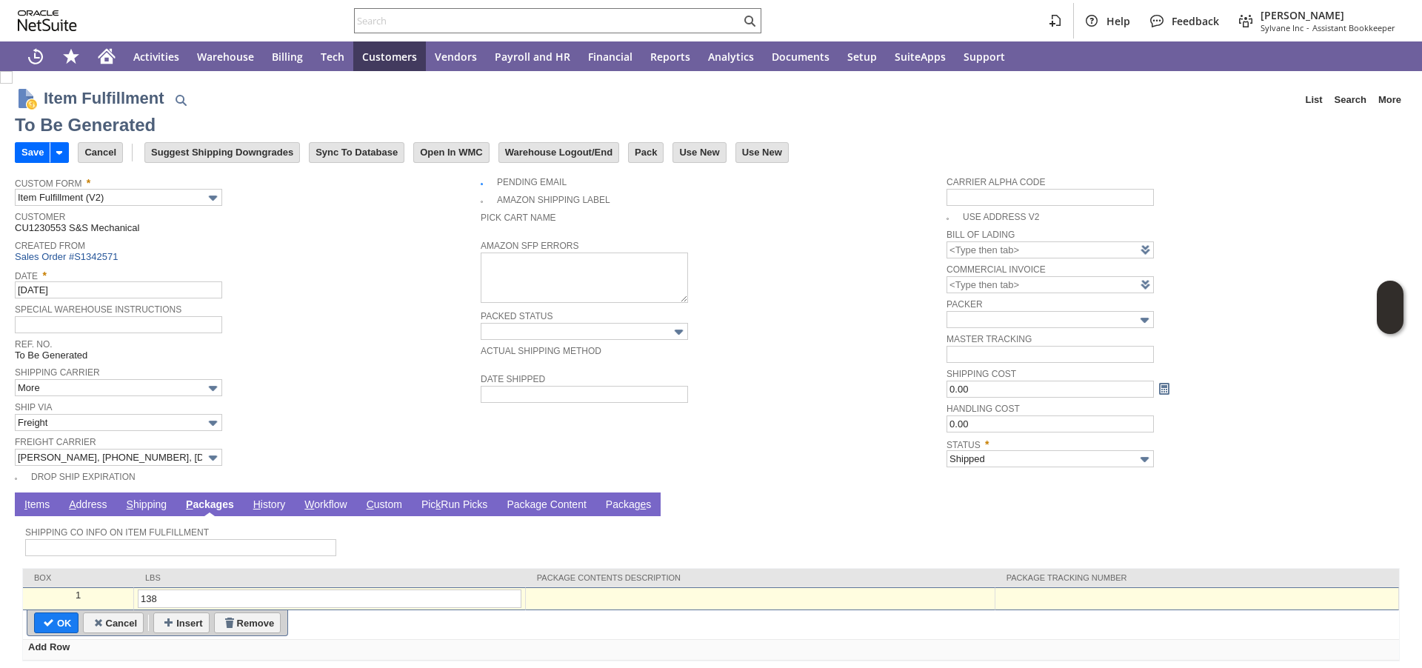
click at [1037, 607] on td at bounding box center [1197, 598] width 404 height 23
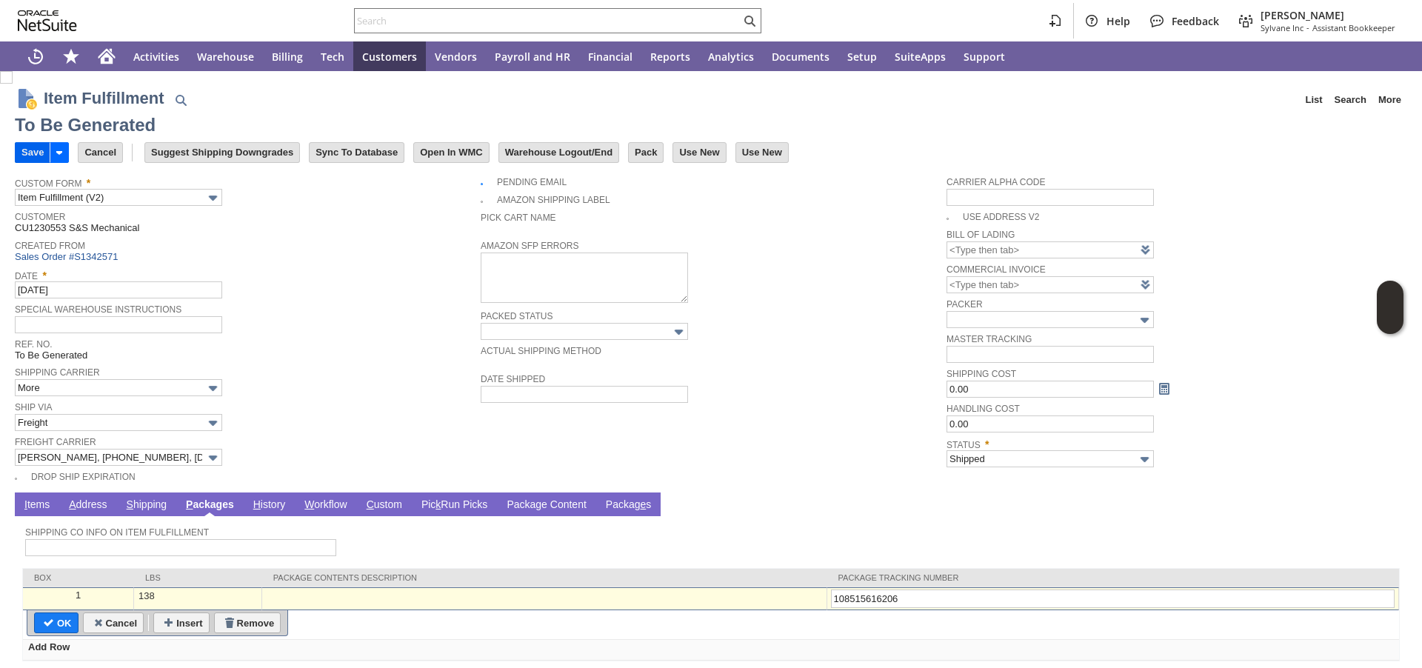
type input "108515616206"
click at [36, 155] on input "Save" at bounding box center [33, 152] width 34 height 19
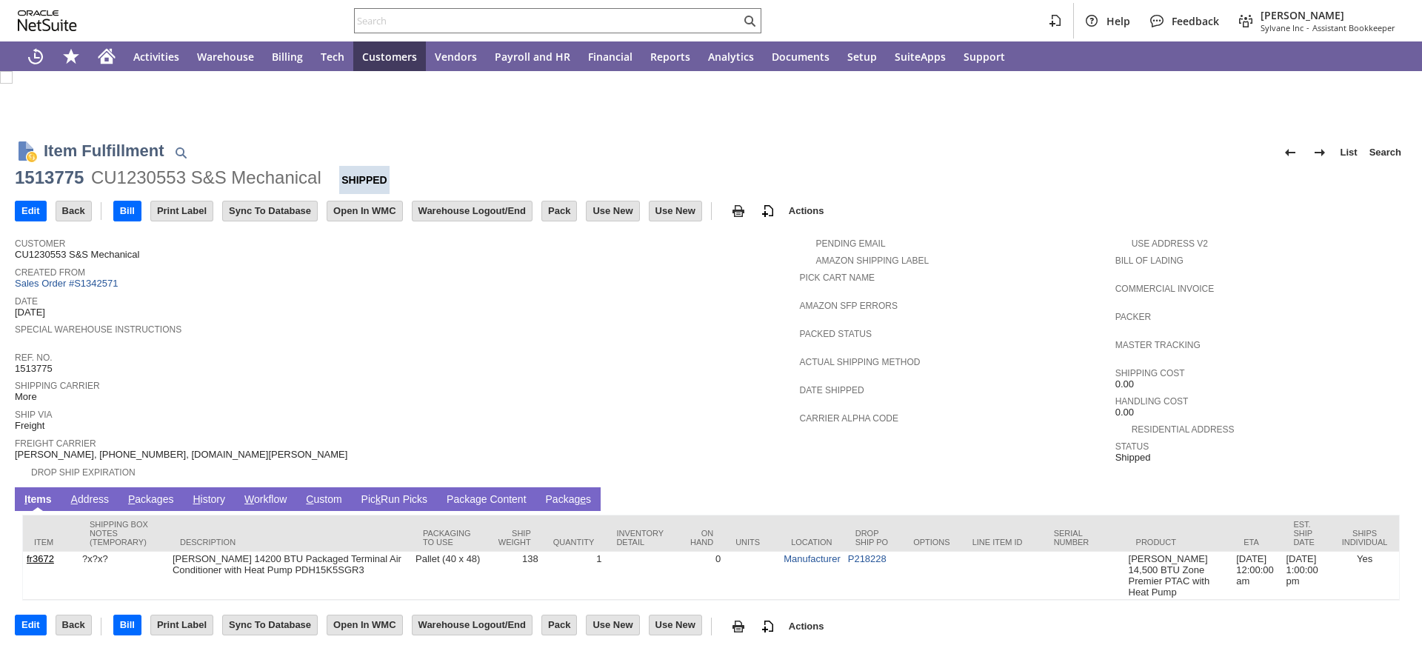
click at [396, 21] on input "text" at bounding box center [548, 21] width 386 height 18
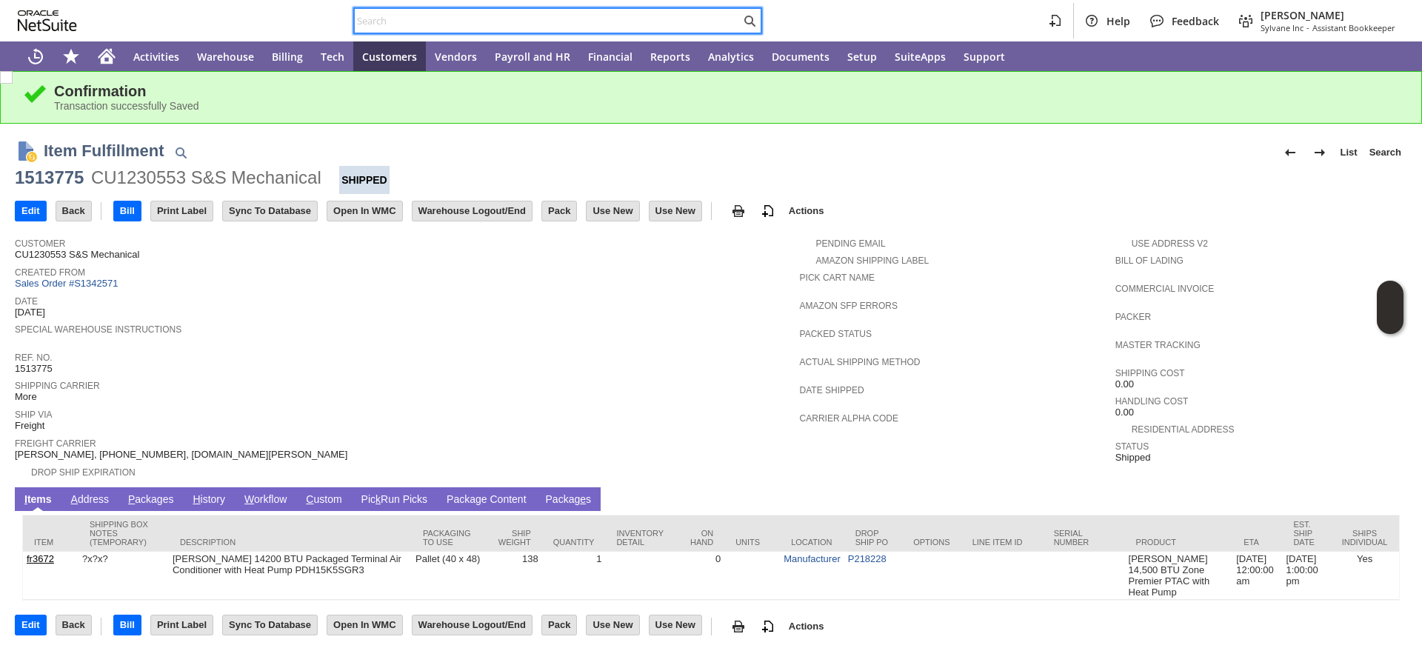
paste input "P218132"
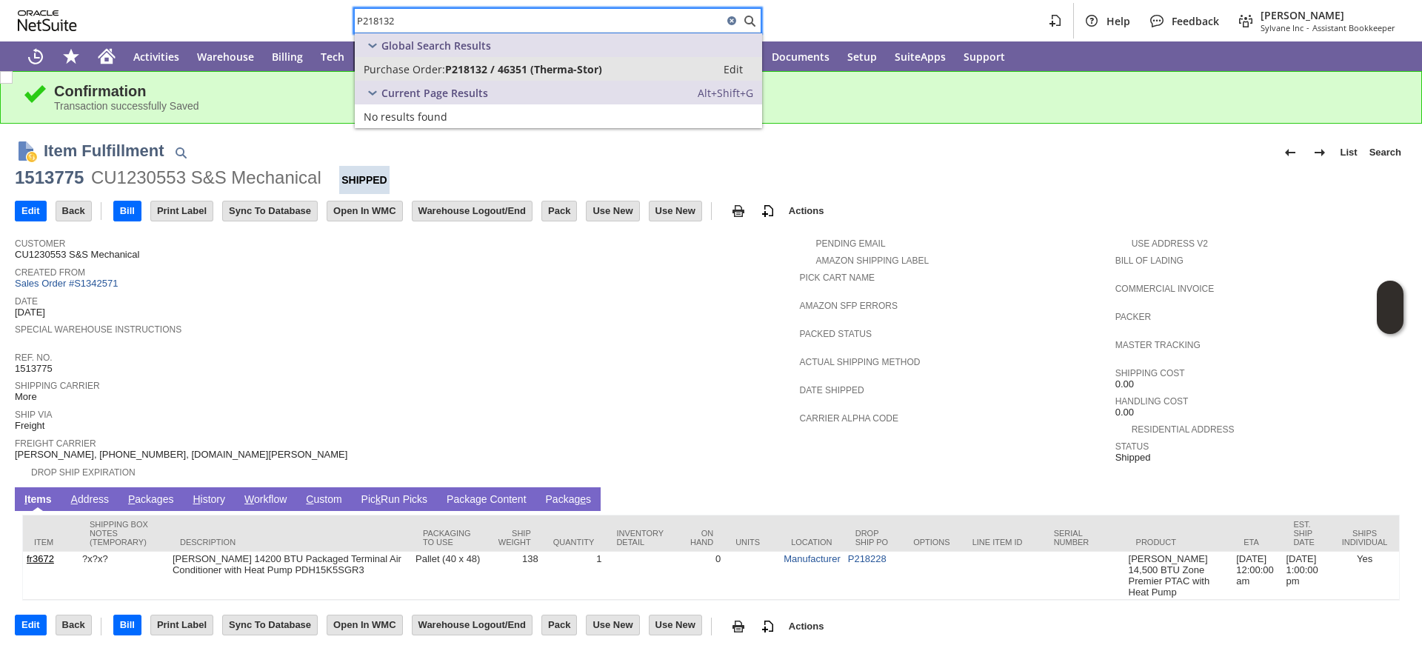
type input "P218132"
click at [376, 69] on span "Purchase Order:" at bounding box center [404, 69] width 81 height 14
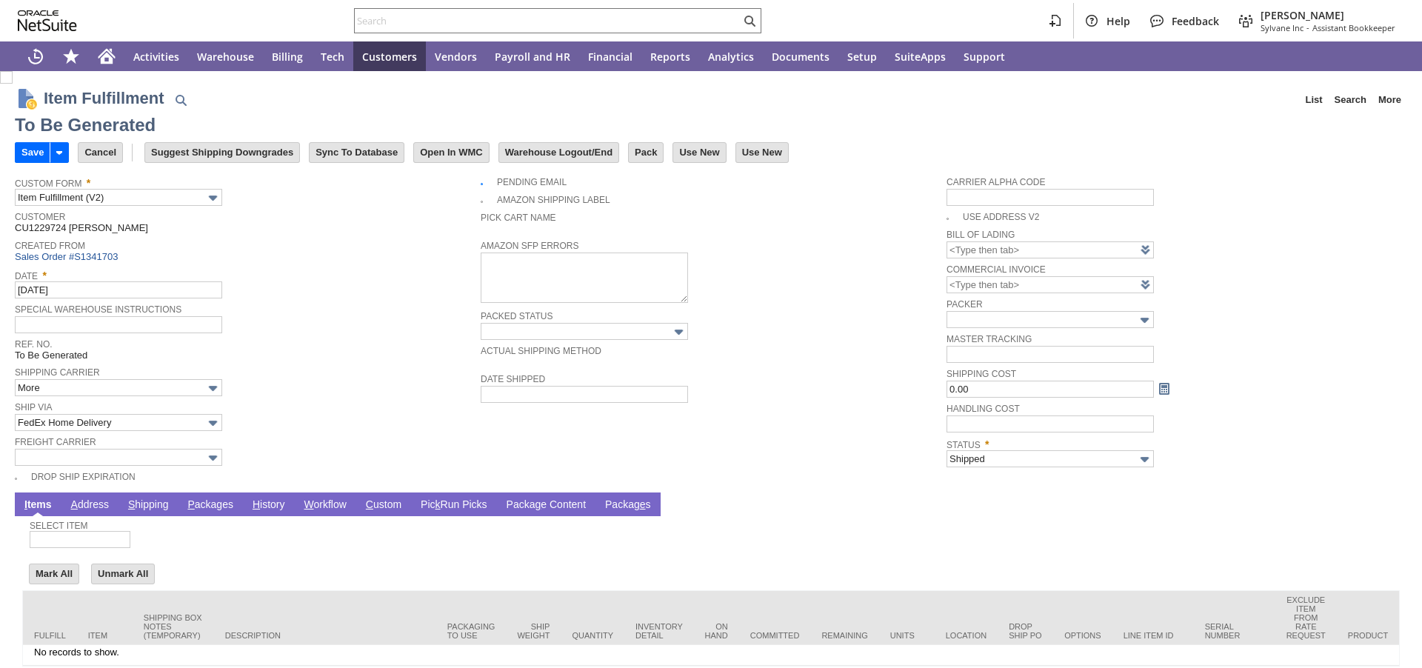
type input "0.00"
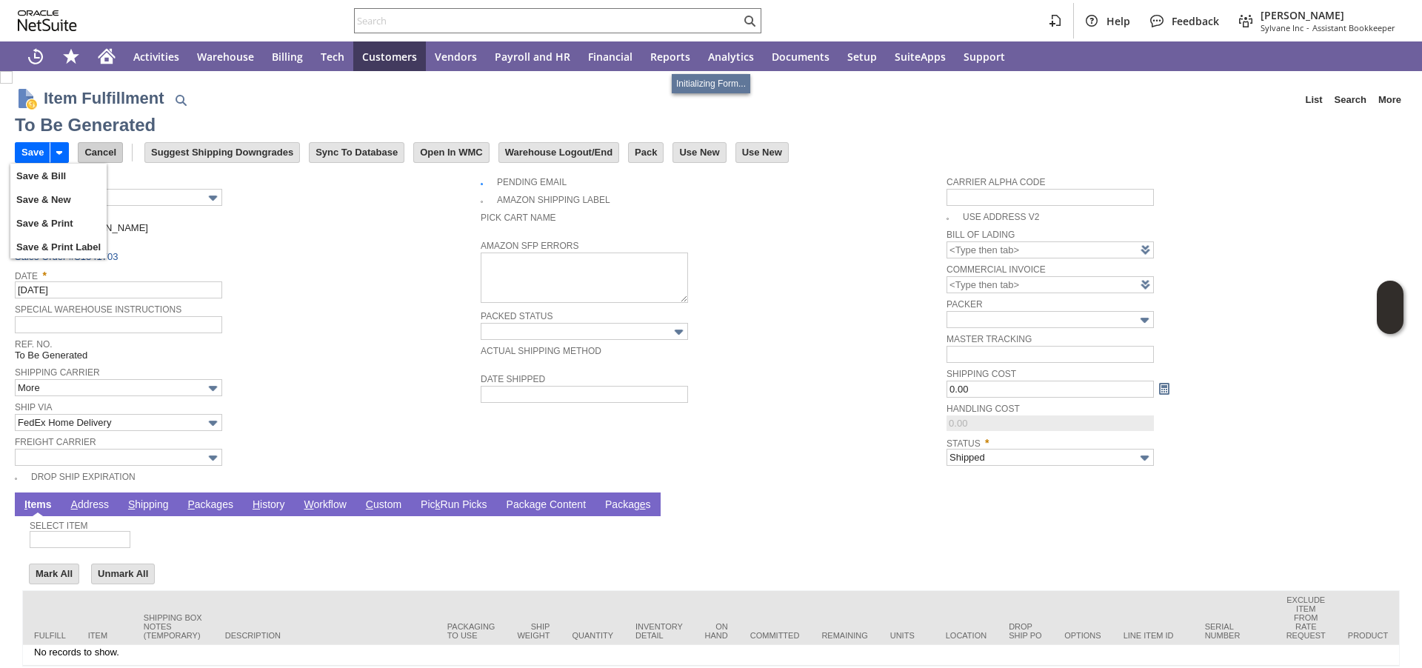
click at [81, 153] on input "Cancel" at bounding box center [101, 152] width 44 height 19
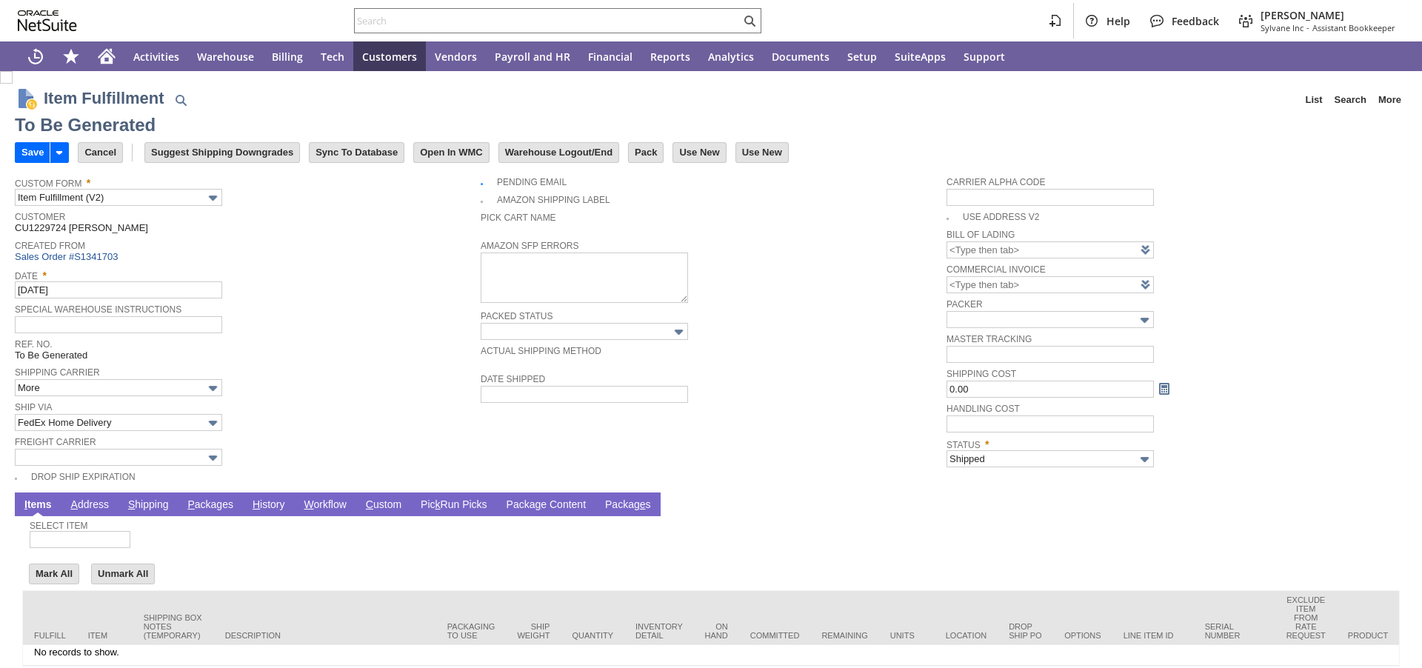
type input "0.00"
click at [110, 158] on input "Cancel" at bounding box center [101, 152] width 44 height 19
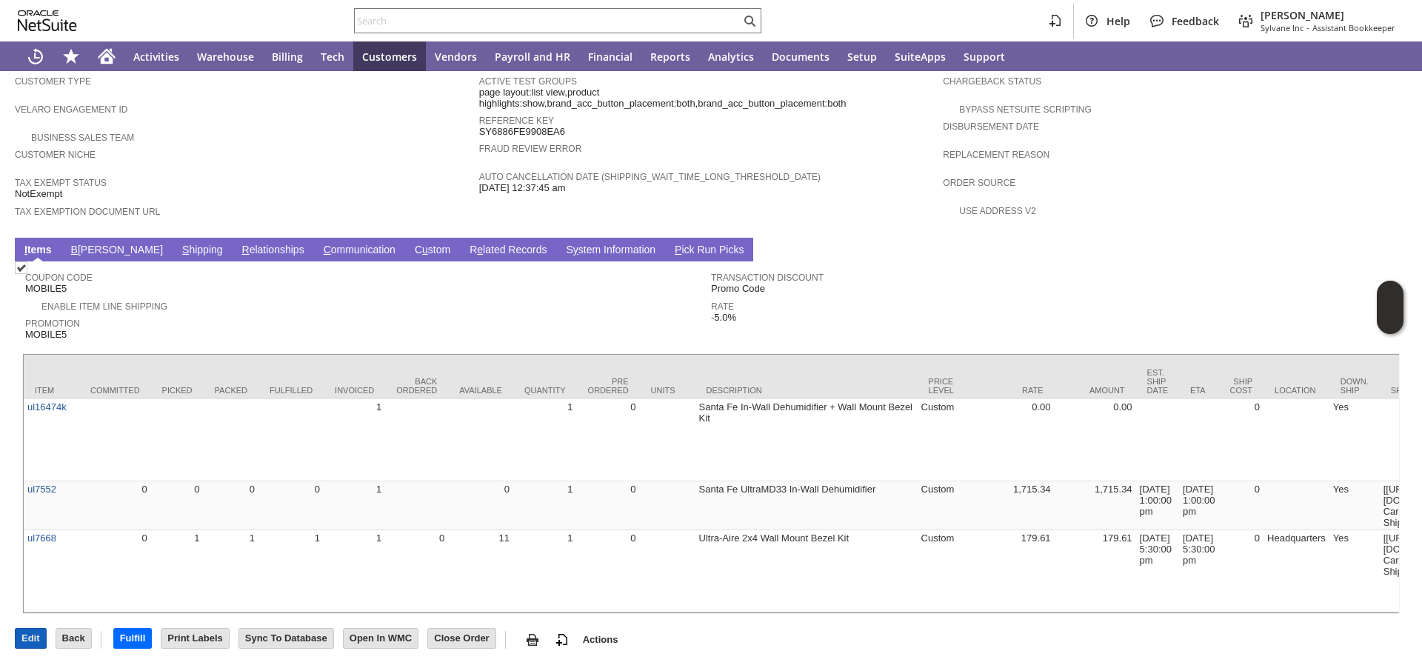
click at [36, 642] on input "Edit" at bounding box center [31, 638] width 30 height 19
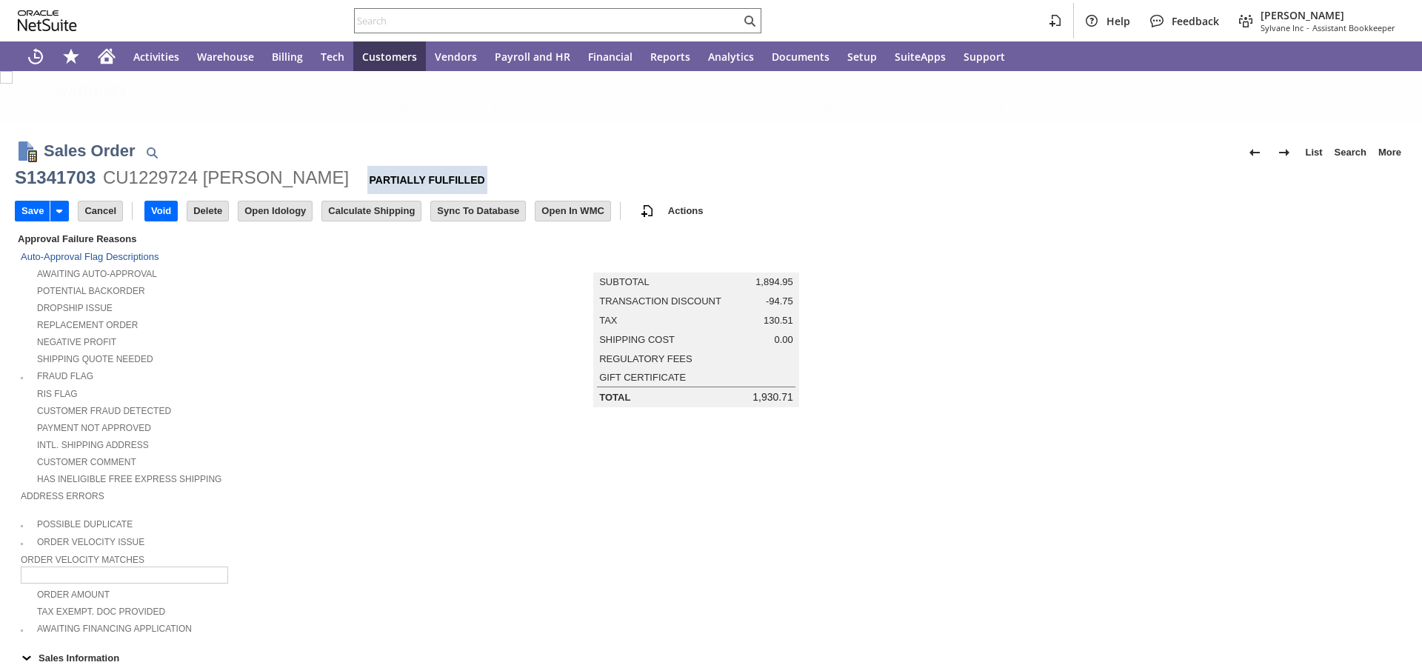
type input "Add"
type input "Copy Previous"
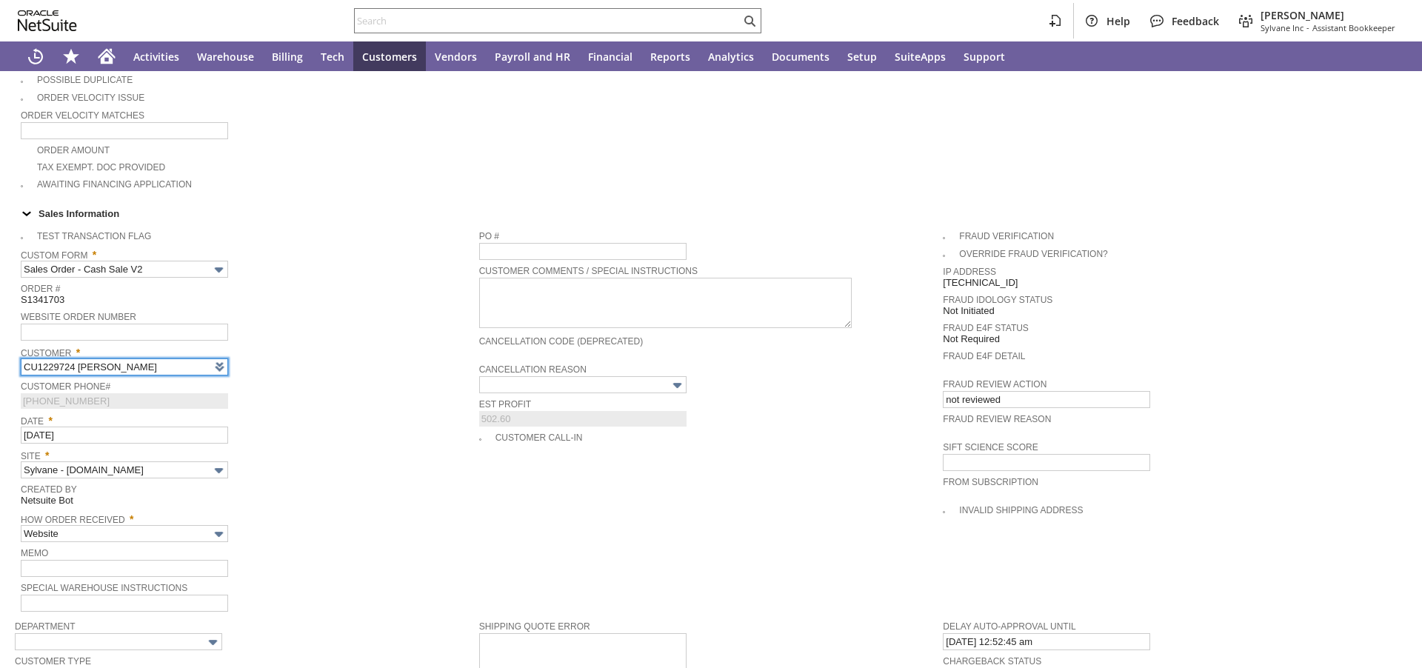
type input "Intelligent Recommendations¹⁰"
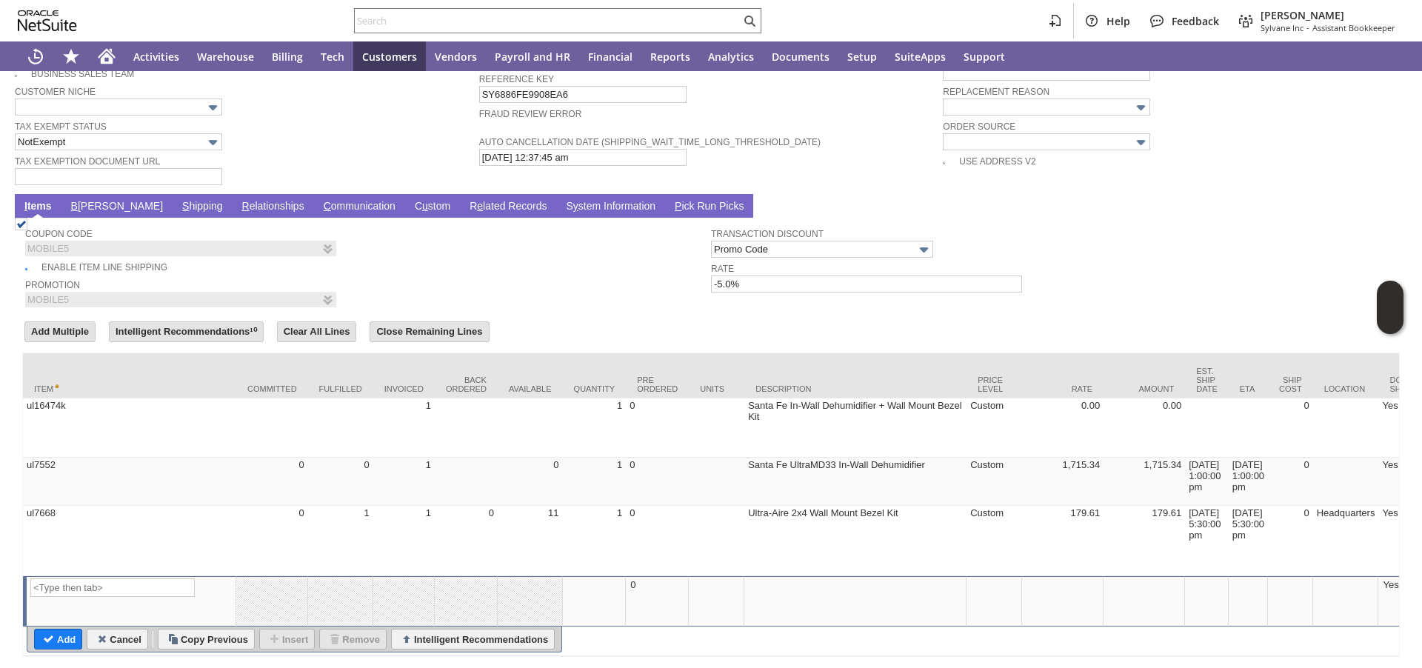
scroll to position [1147, 0]
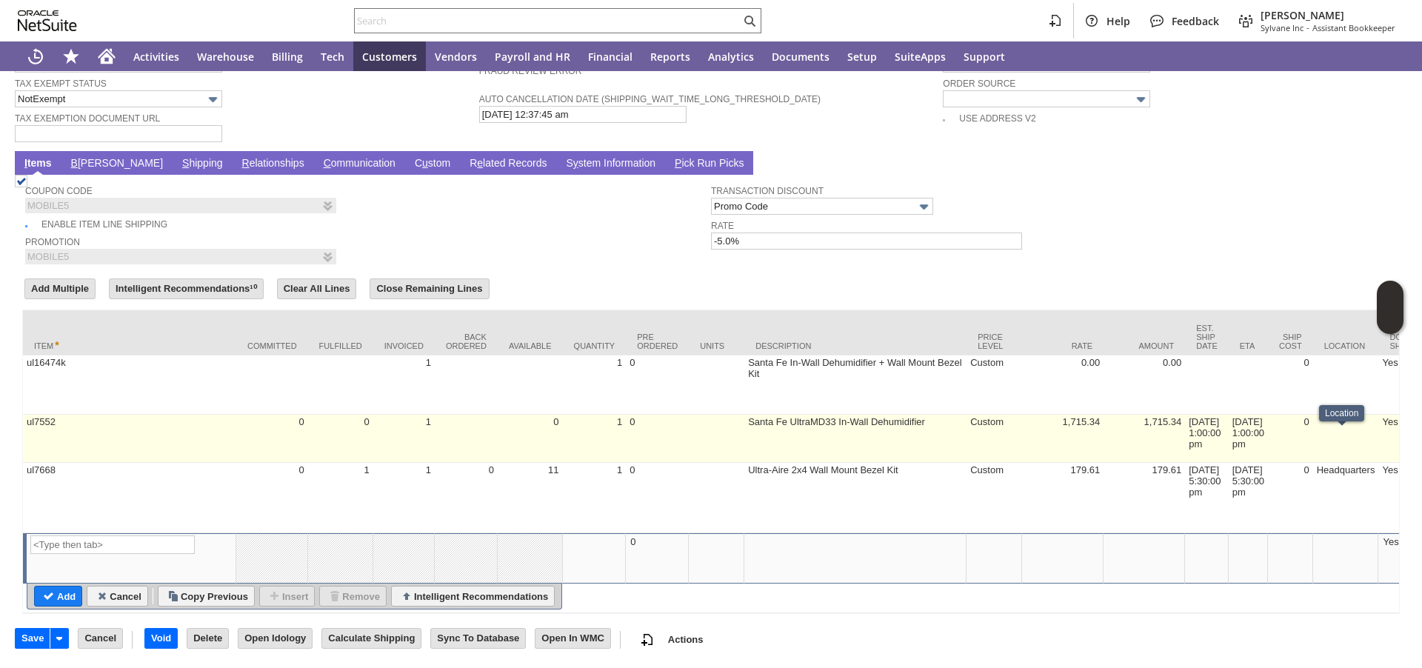
click at [1345, 450] on td at bounding box center [1346, 439] width 66 height 48
type input "OK"
type input "Make Copy"
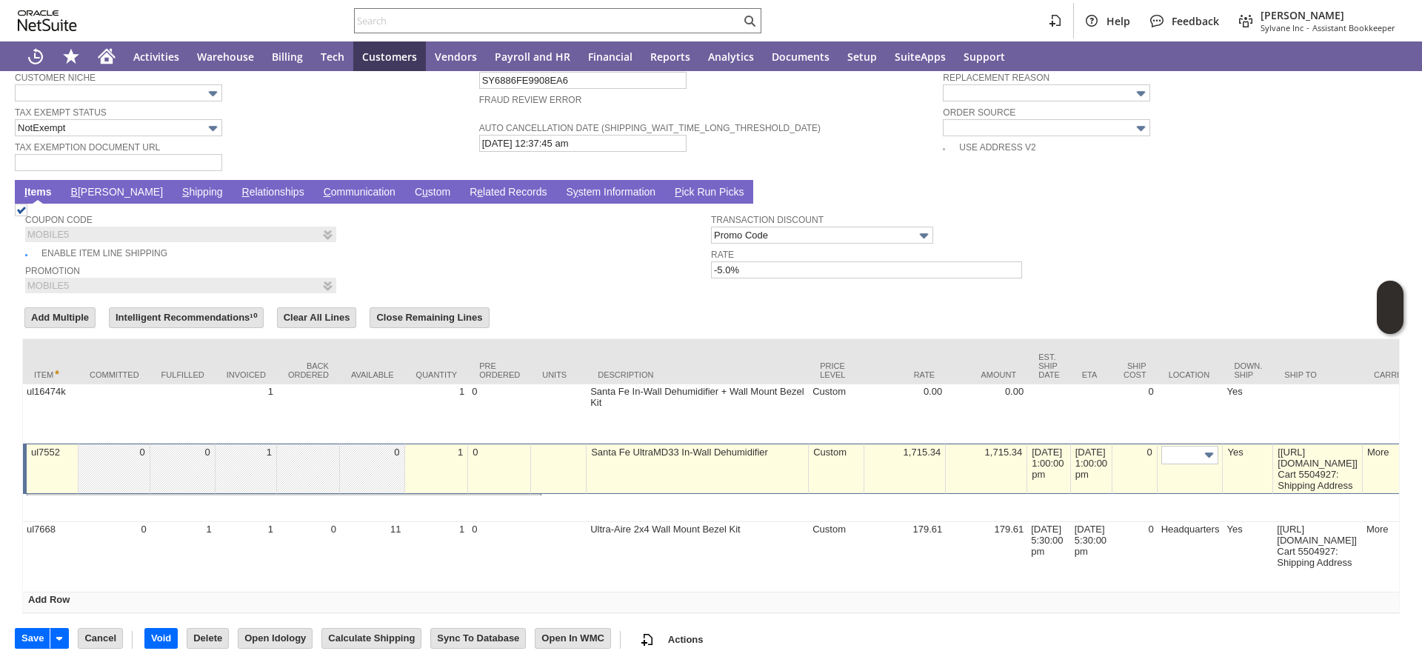
scroll to position [1127, 0]
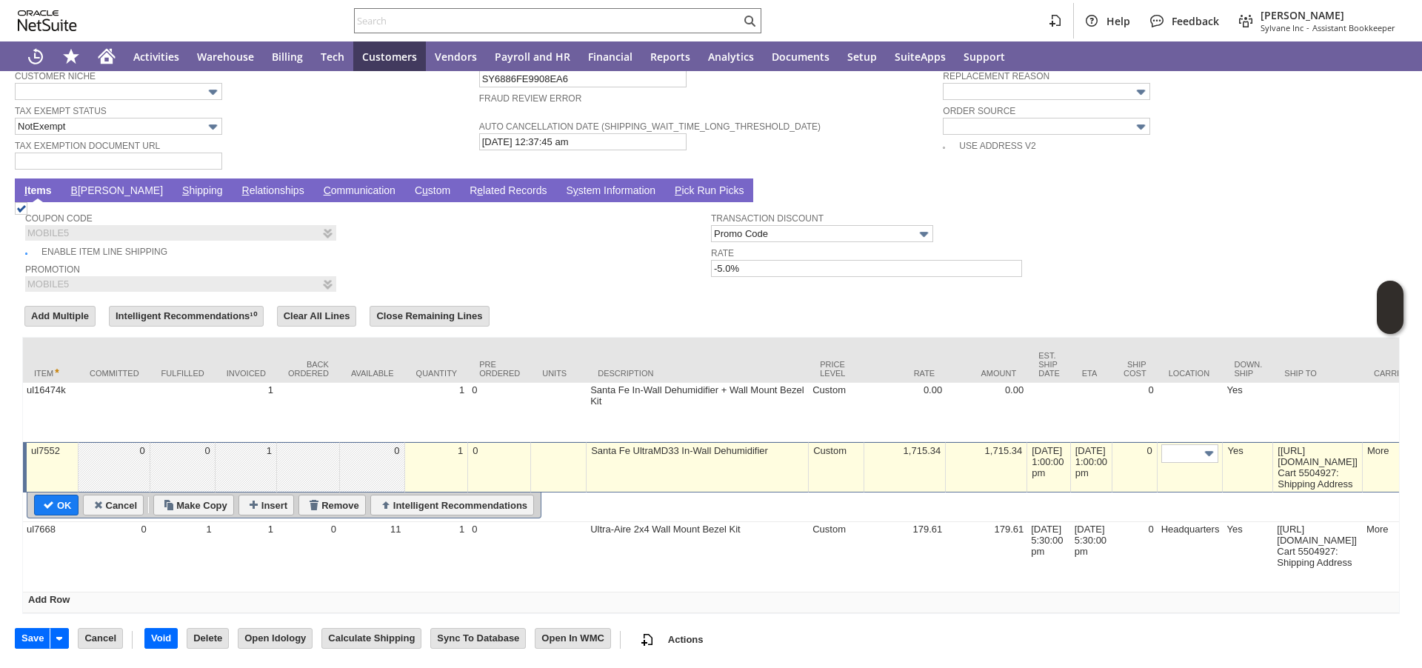
click at [562, 188] on link "S y stem Information" at bounding box center [610, 191] width 97 height 14
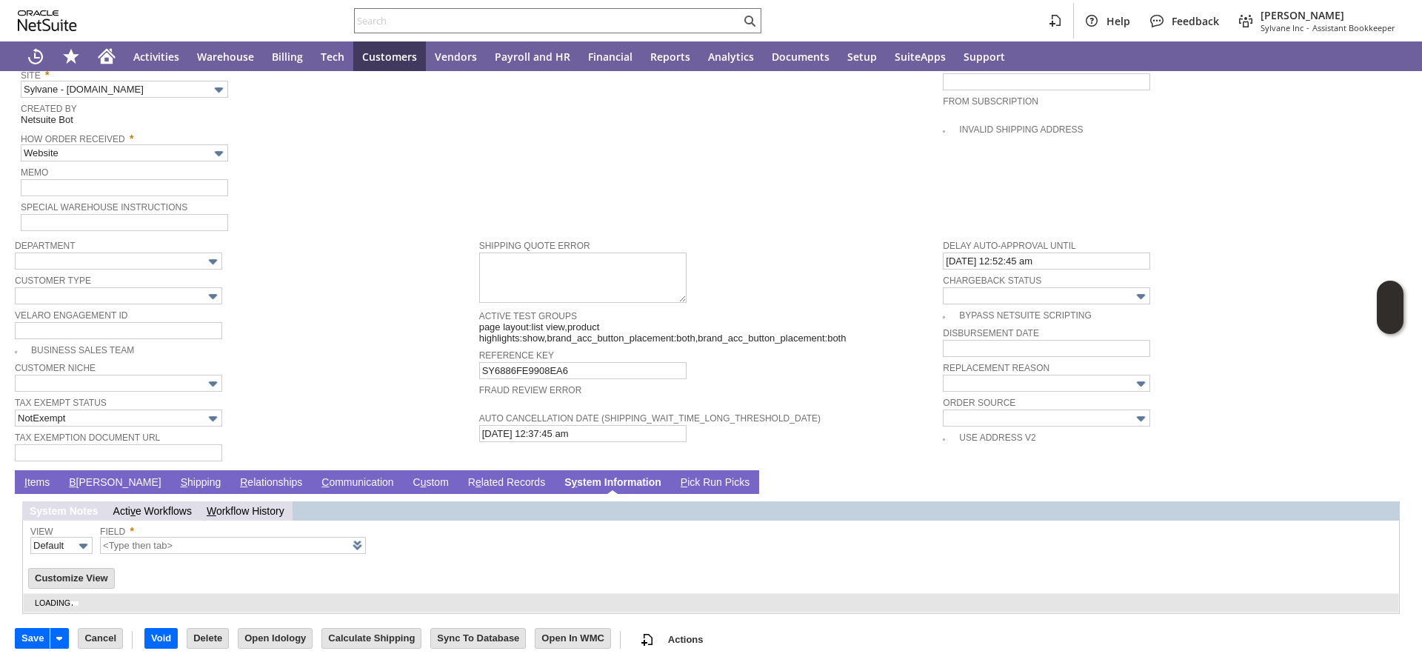
type input "1 to 25 of 92"
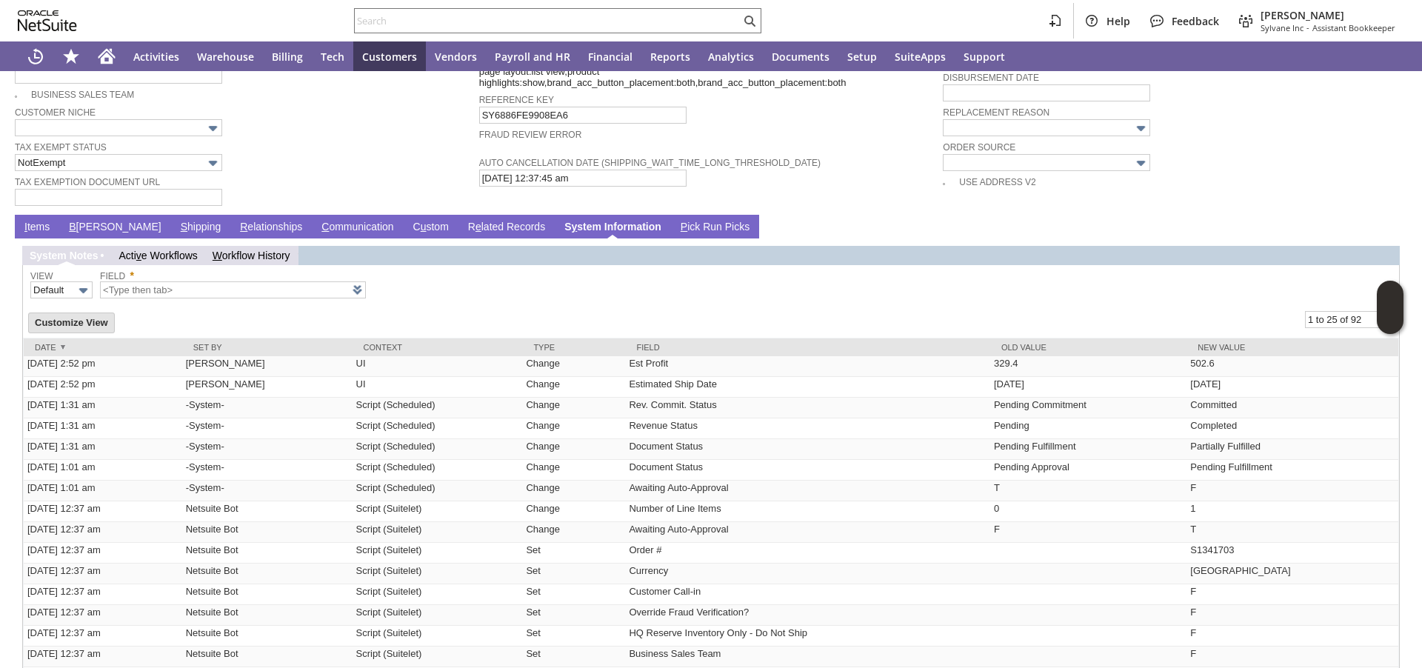
scroll to position [1081, 0]
click at [33, 234] on link "I tems" at bounding box center [37, 227] width 33 height 14
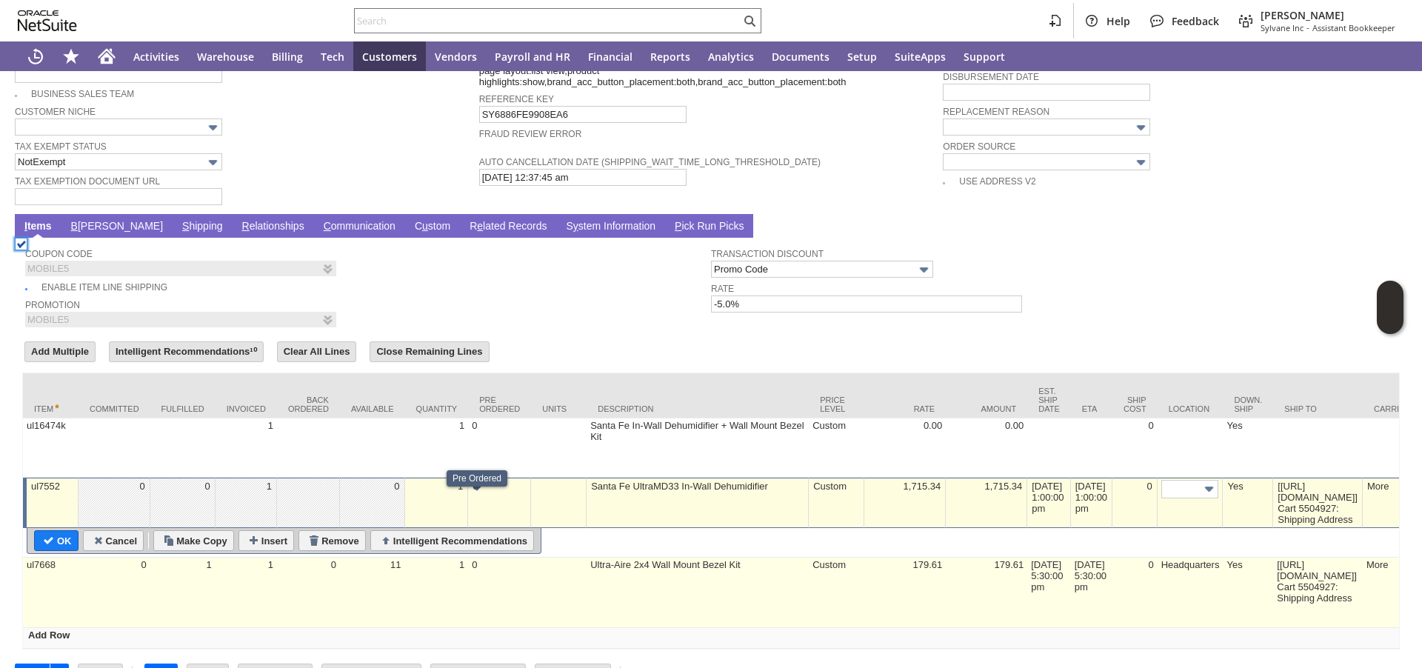
scroll to position [1128, 0]
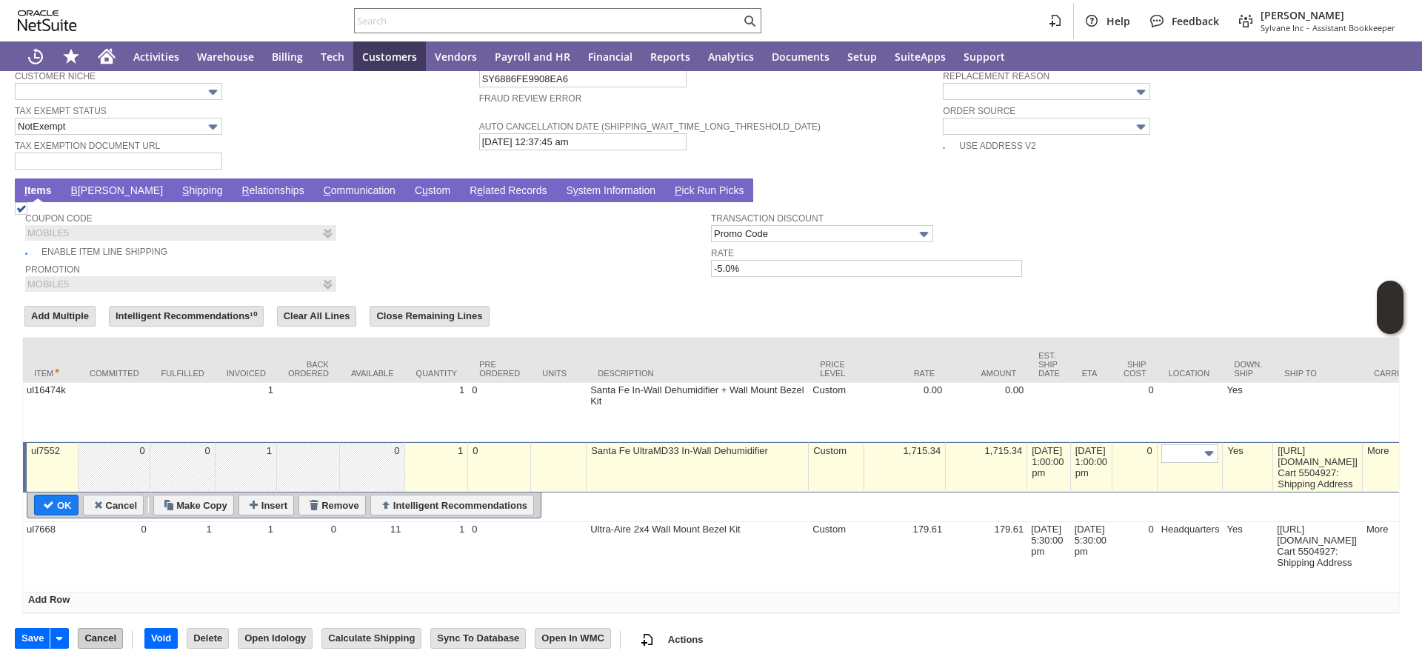
click at [107, 638] on input "Cancel" at bounding box center [101, 638] width 44 height 19
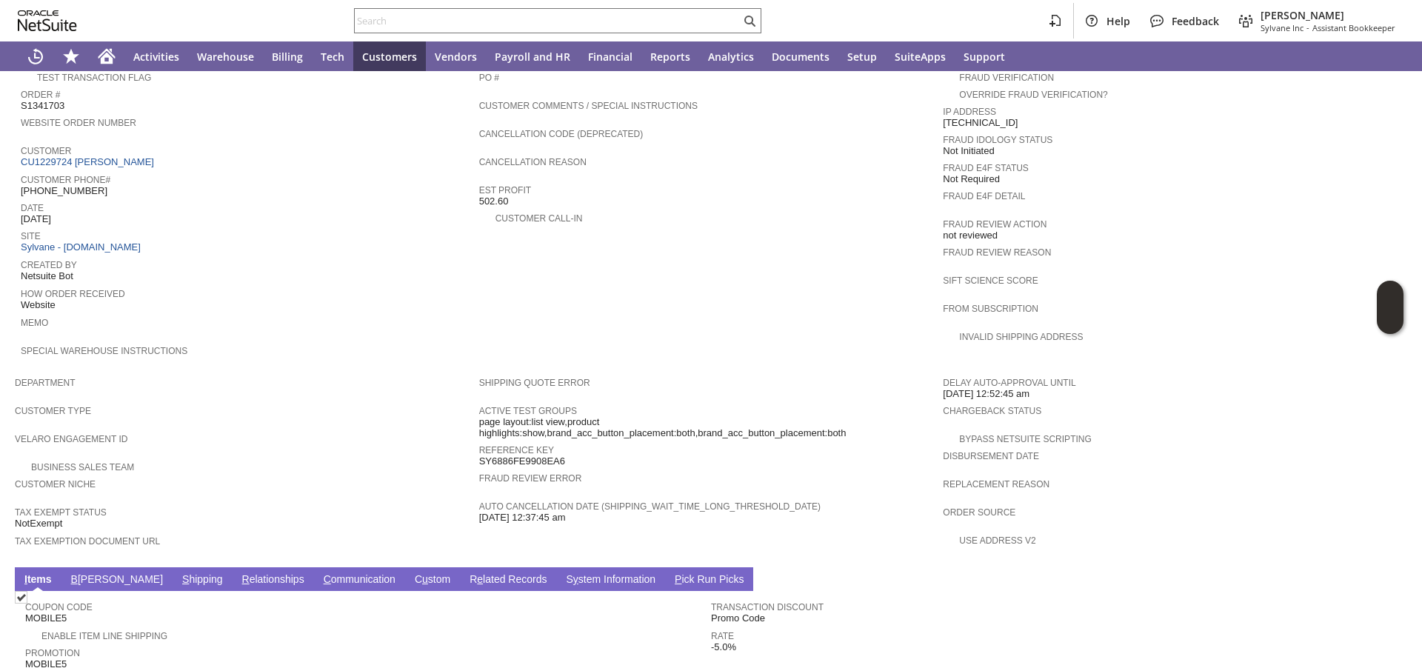
scroll to position [893, 0]
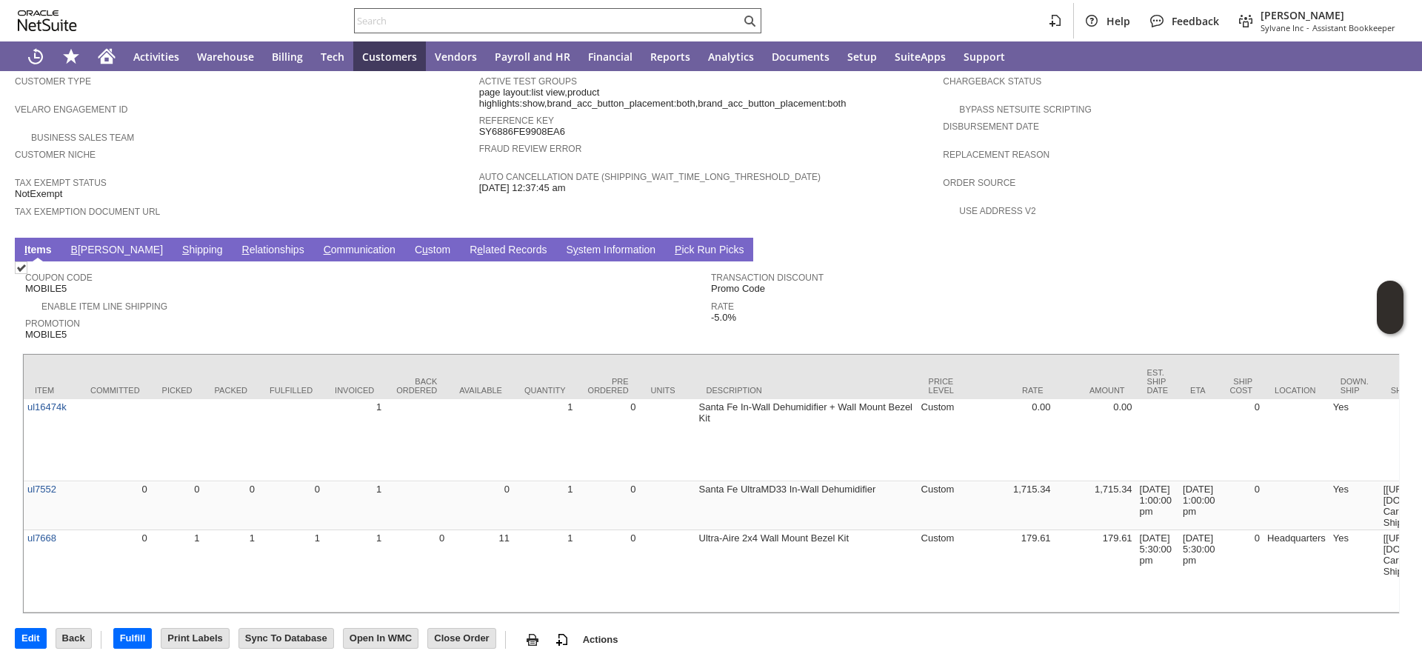
click at [435, 21] on input "text" at bounding box center [548, 21] width 386 height 18
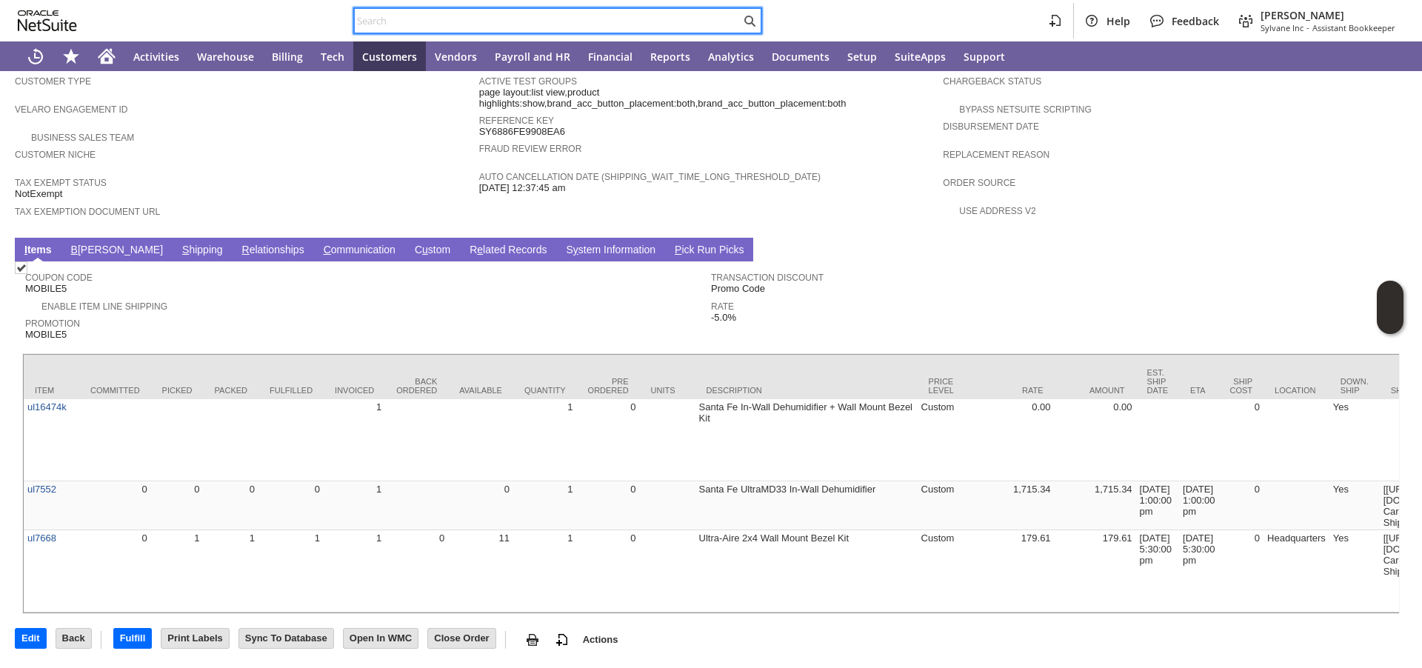
paste input "P218311"
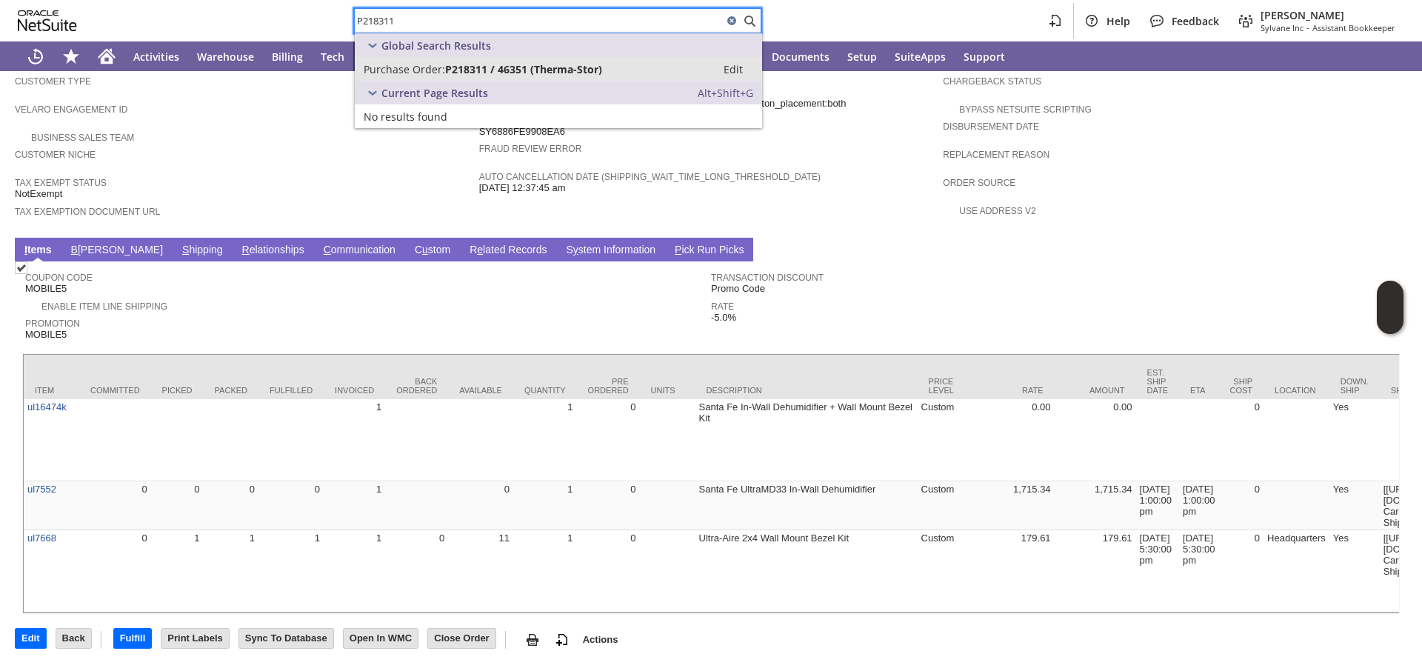
type input "P218311"
click at [412, 65] on span "Purchase Order:" at bounding box center [404, 69] width 81 height 14
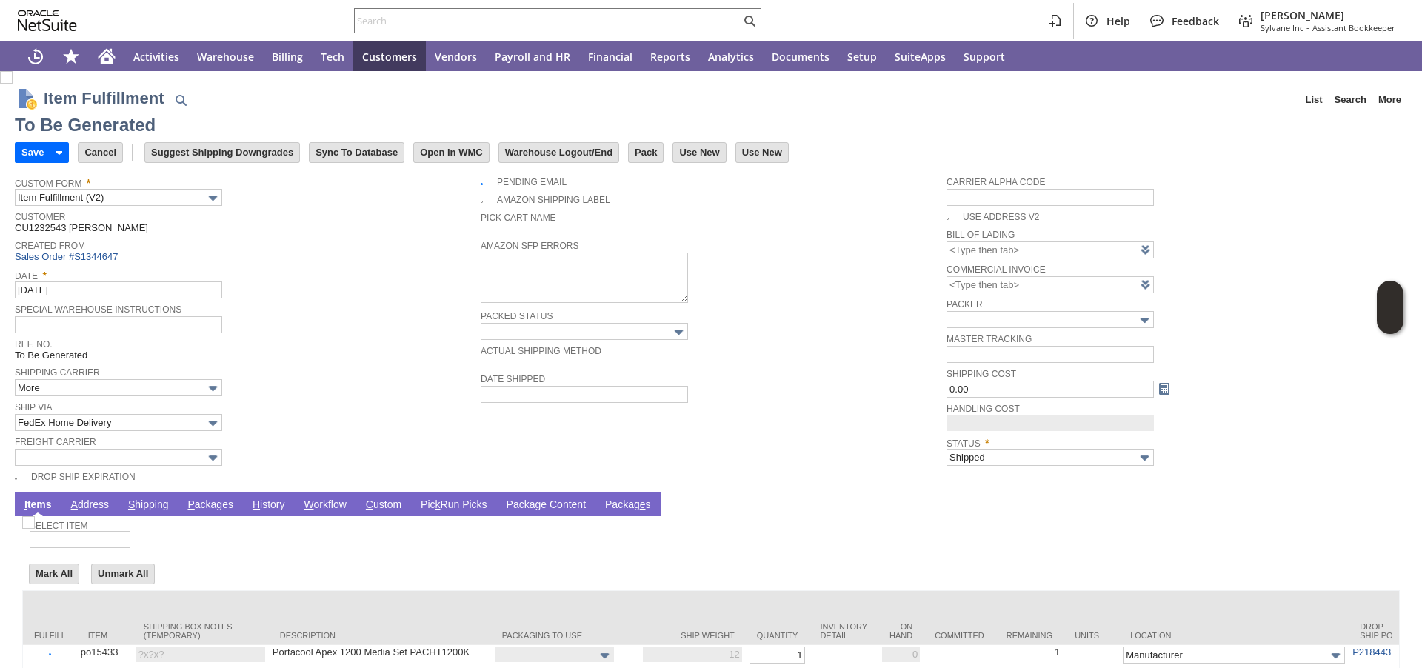
type input "0.00"
click at [148, 424] on input "FedEx Home Delivery" at bounding box center [118, 422] width 207 height 17
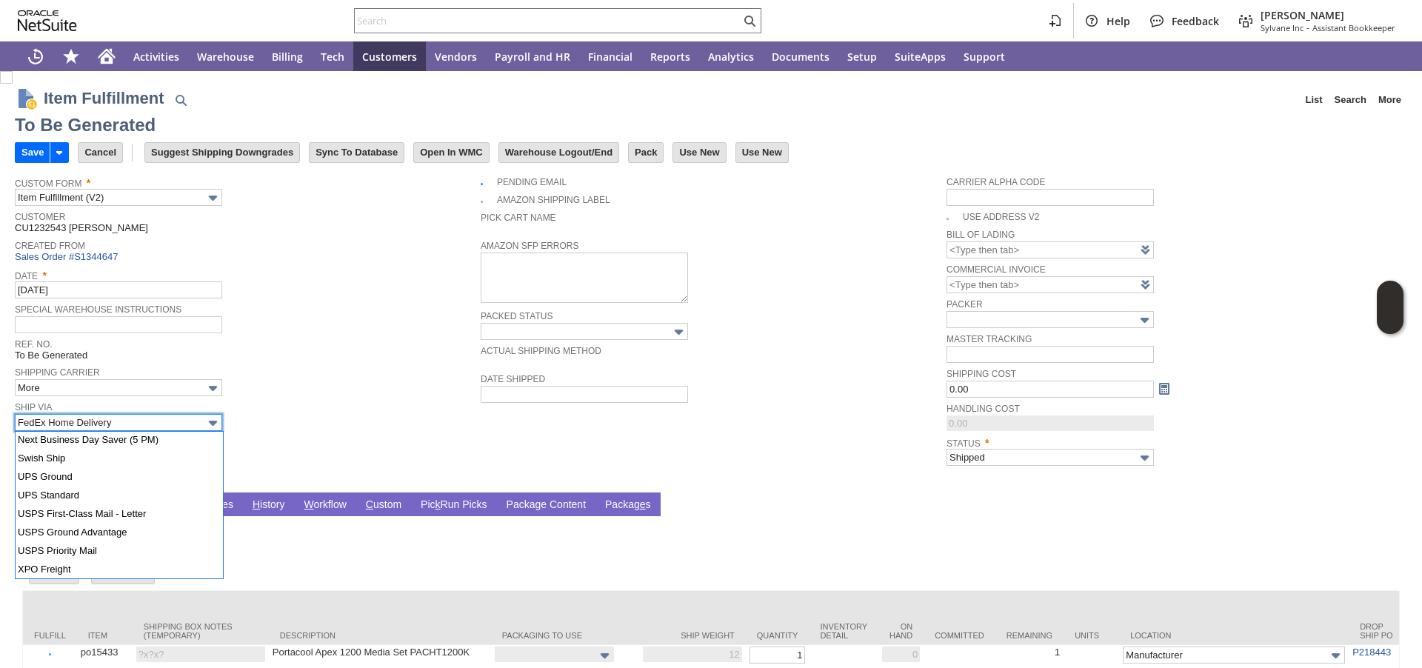
scroll to position [624, 0]
type input "UPS Ground"
type input "Add"
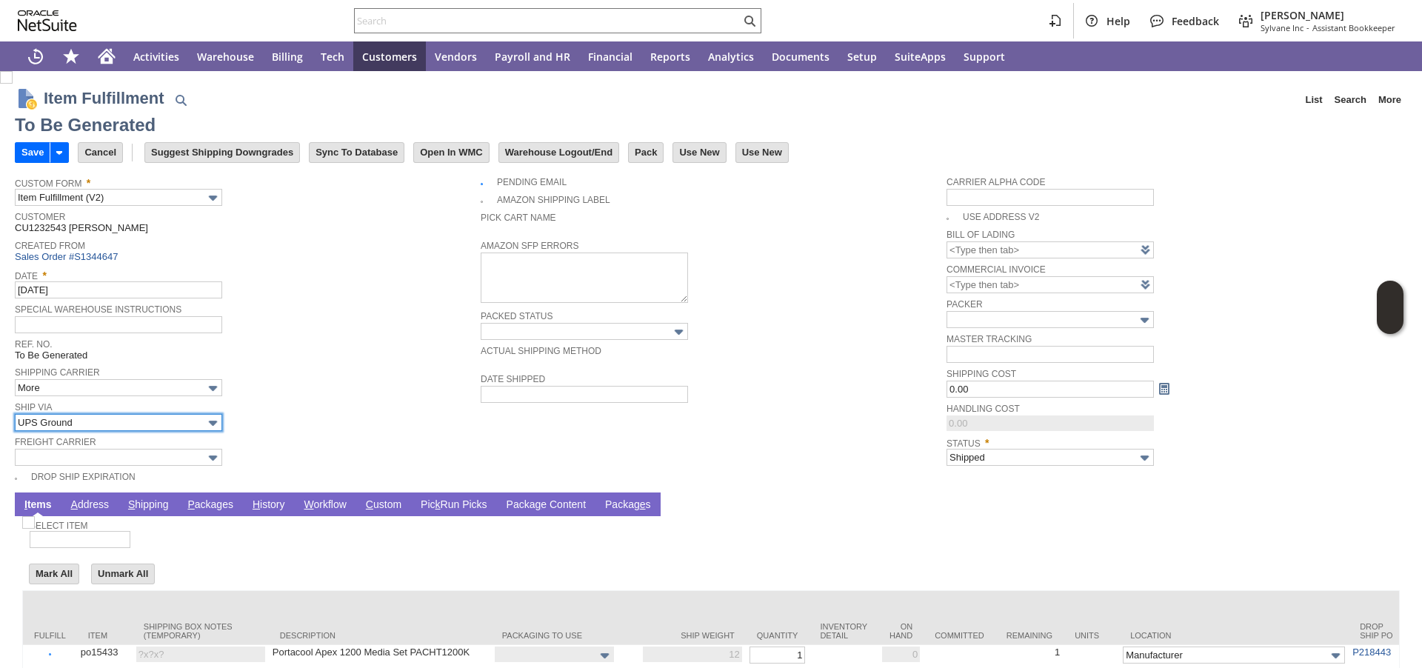
type input "12"
type input "OK"
click at [221, 507] on link "P ackages" at bounding box center [210, 505] width 53 height 14
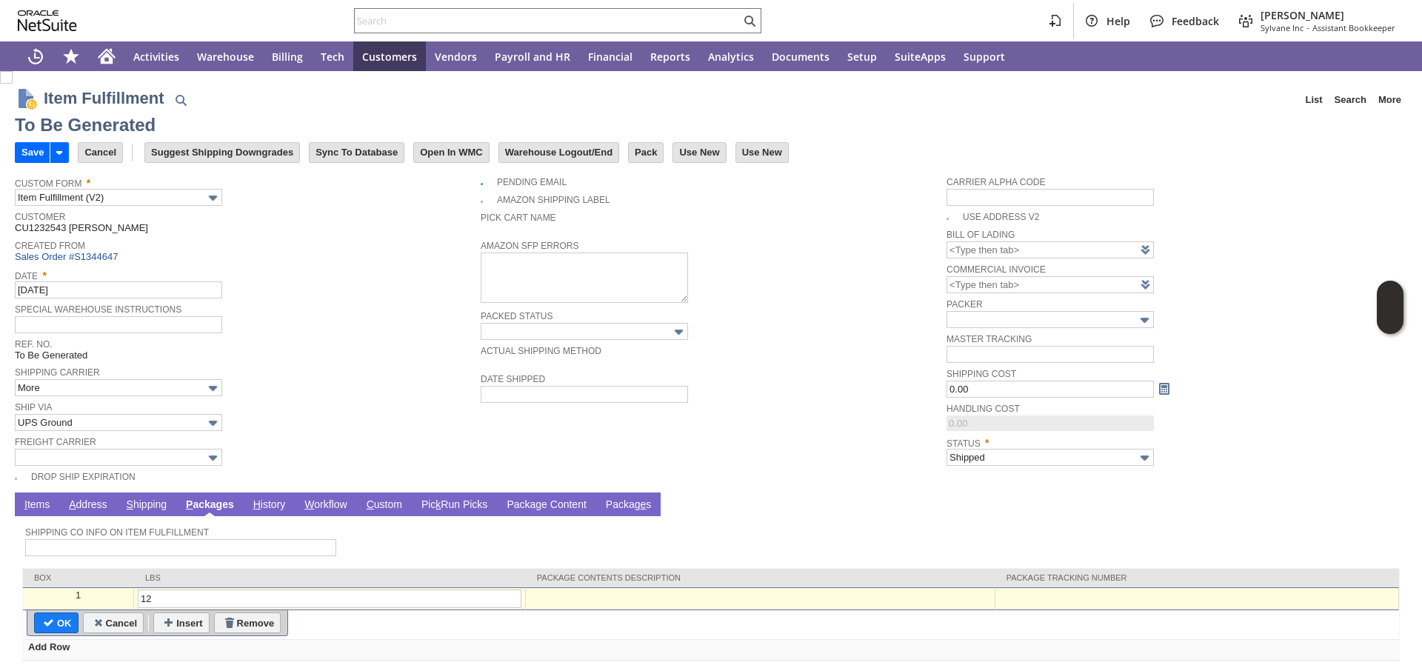
click at [1038, 598] on div at bounding box center [1197, 596] width 396 height 13
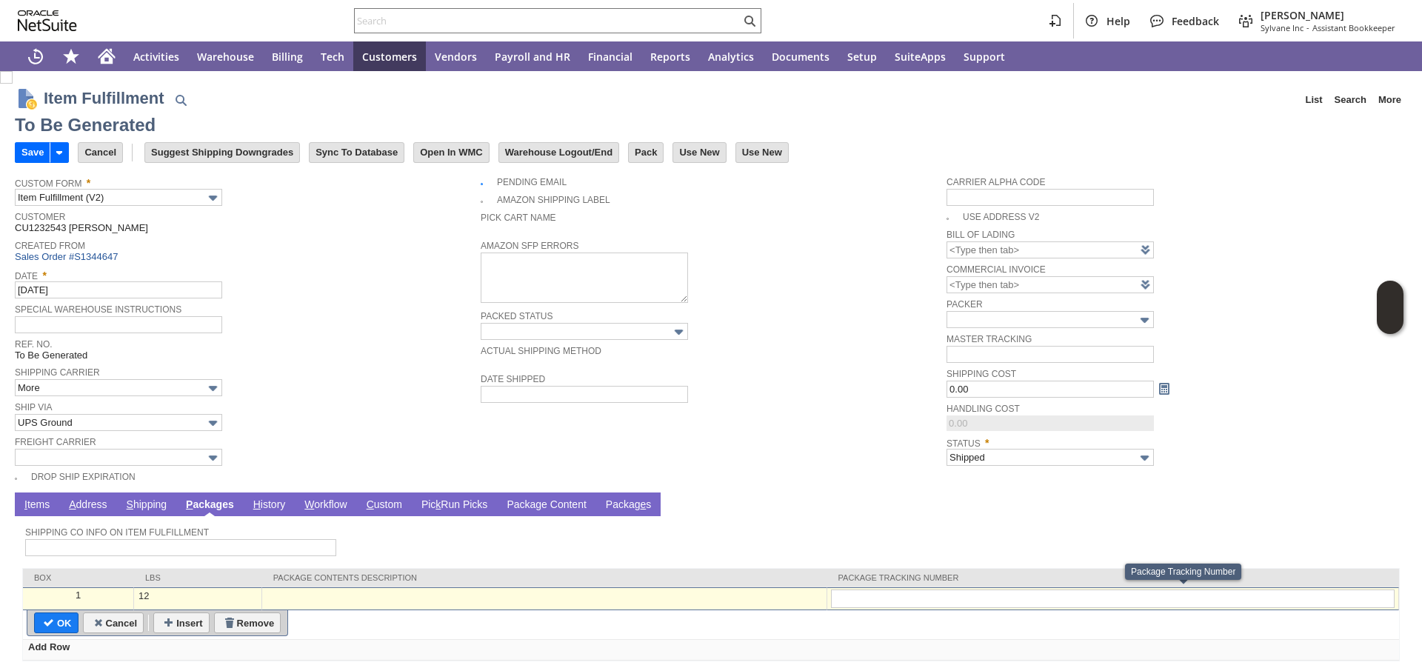
type input "1Z07925A0397525305"
type input "Add"
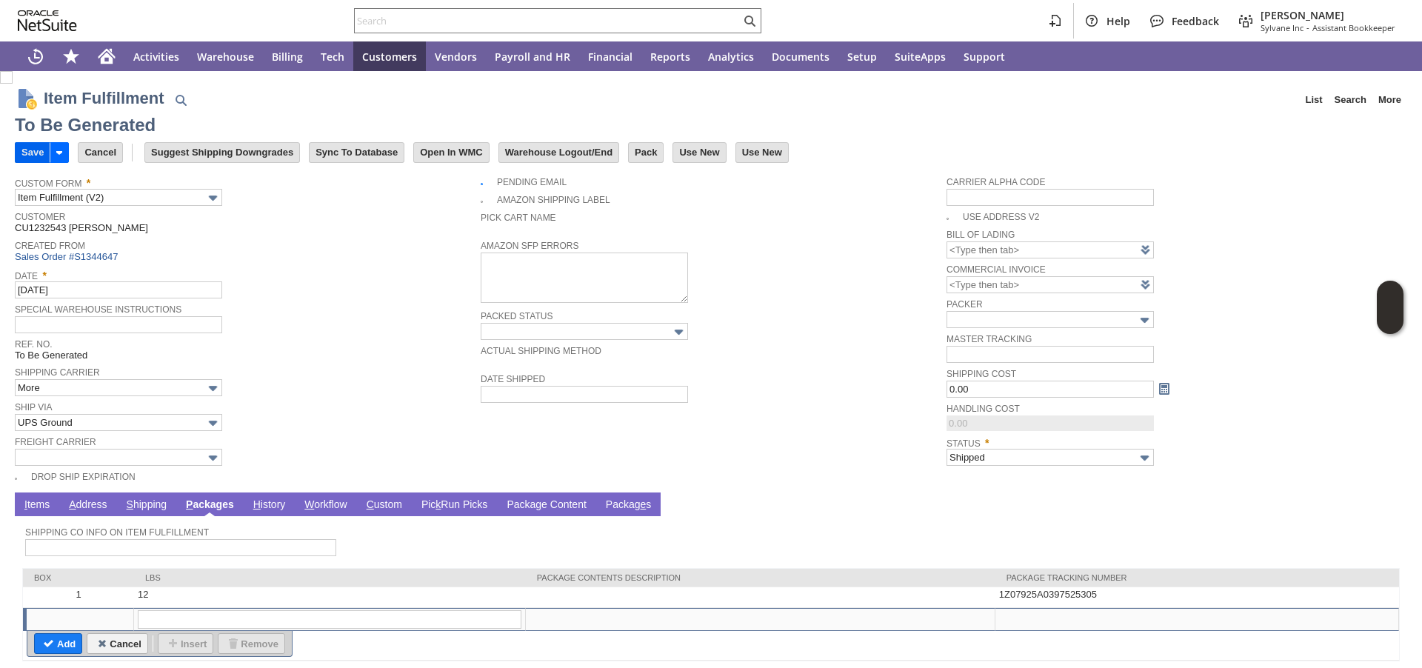
click at [33, 149] on input "Save" at bounding box center [33, 152] width 34 height 19
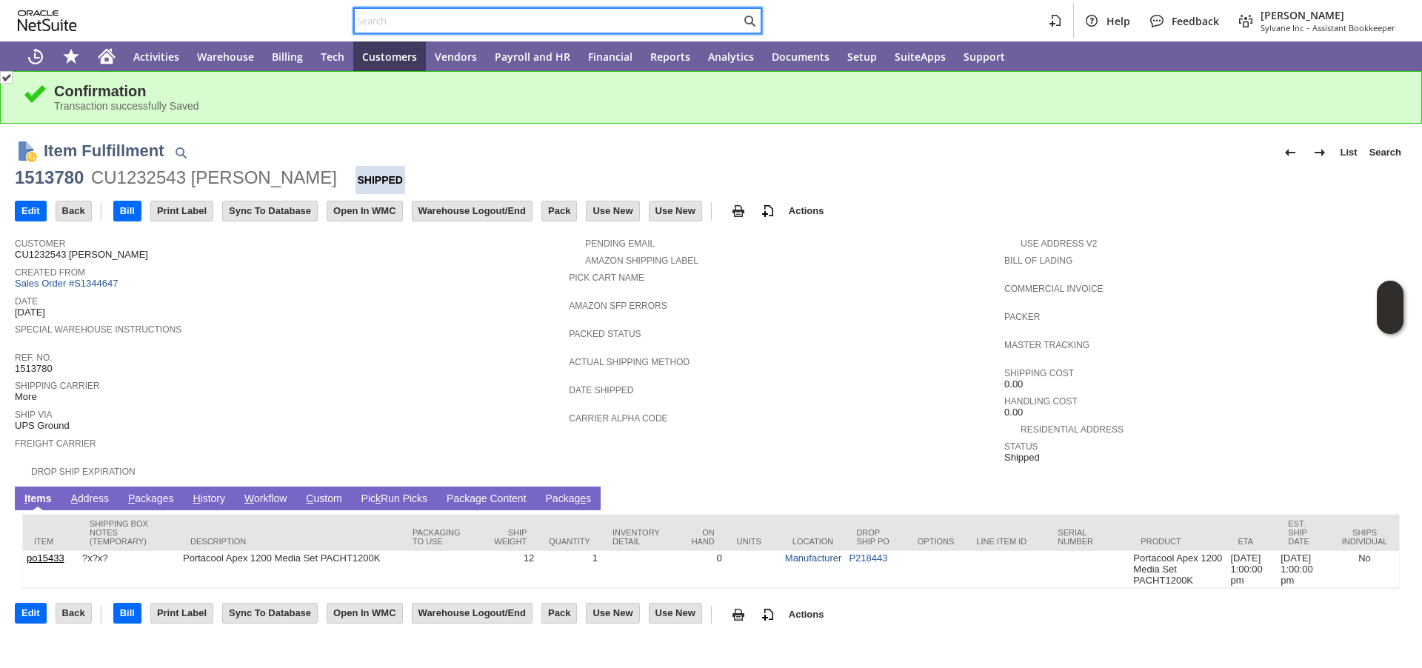
click at [514, 24] on input "text" at bounding box center [548, 21] width 386 height 18
paste input "P218285"
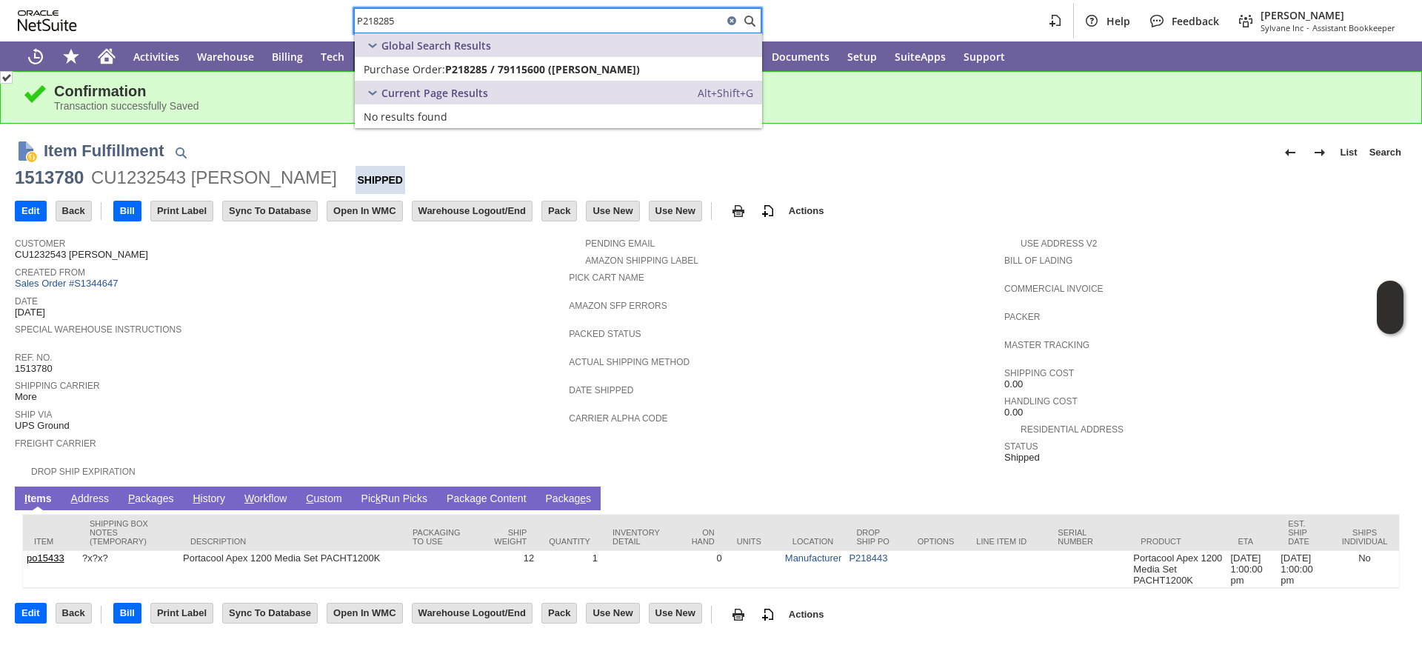
type input "P218285"
click at [454, 76] on link "Purchase Order: P218285 / 79115600 (Friedrich) Edit" at bounding box center [558, 69] width 407 height 24
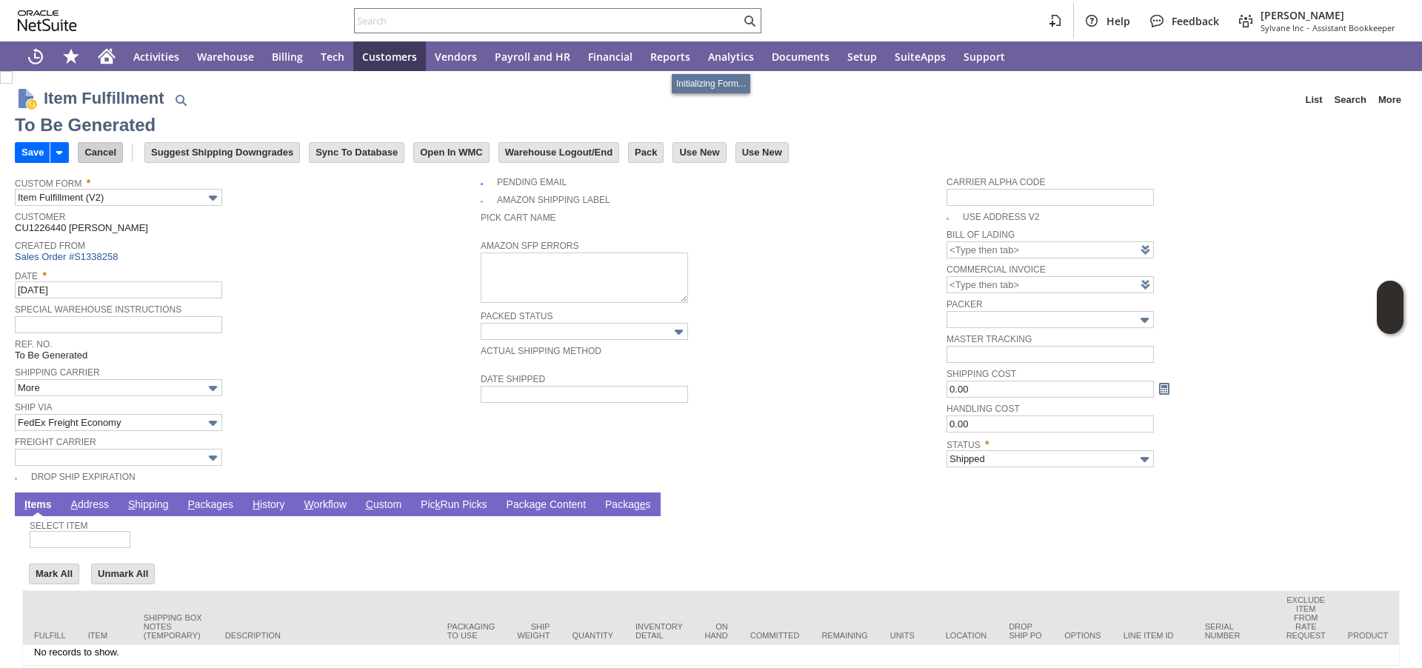
click at [107, 153] on input "Cancel" at bounding box center [101, 152] width 44 height 19
click at [93, 154] on input "Cancel" at bounding box center [101, 152] width 44 height 19
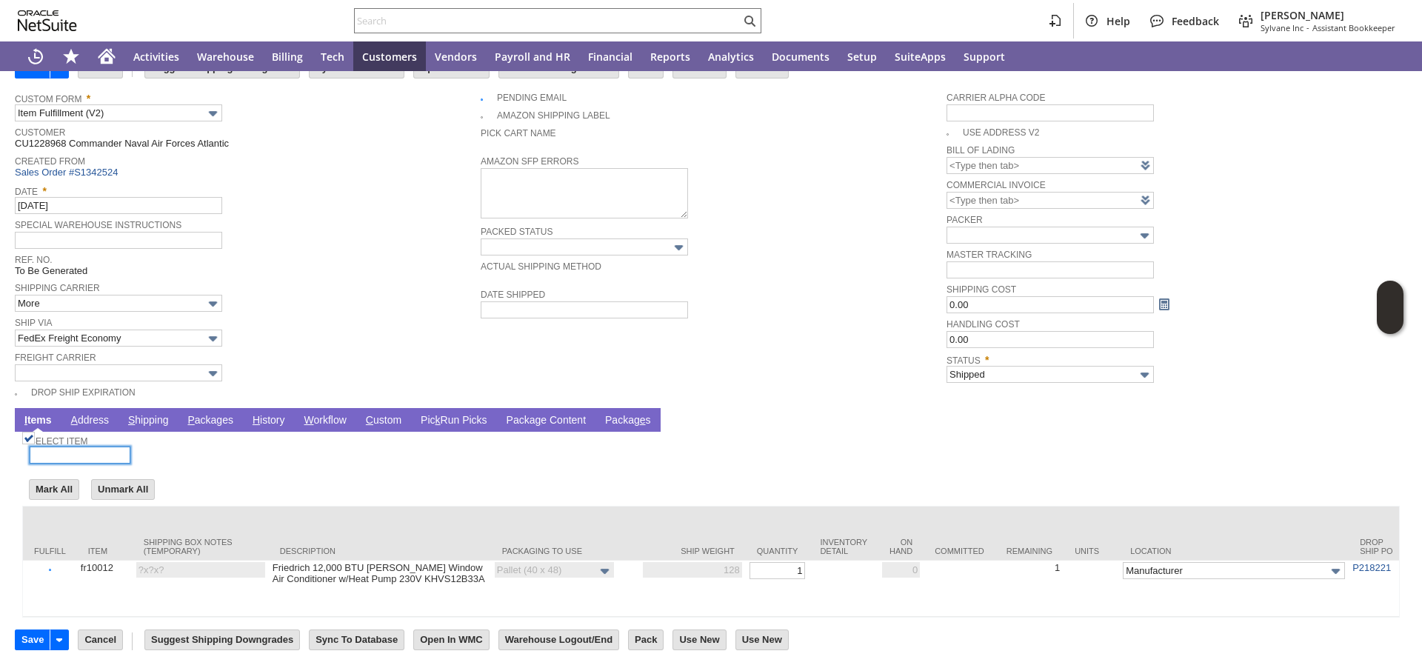
scroll to position [96, 0]
click at [167, 330] on input "FedEx Freight Economy" at bounding box center [118, 338] width 207 height 17
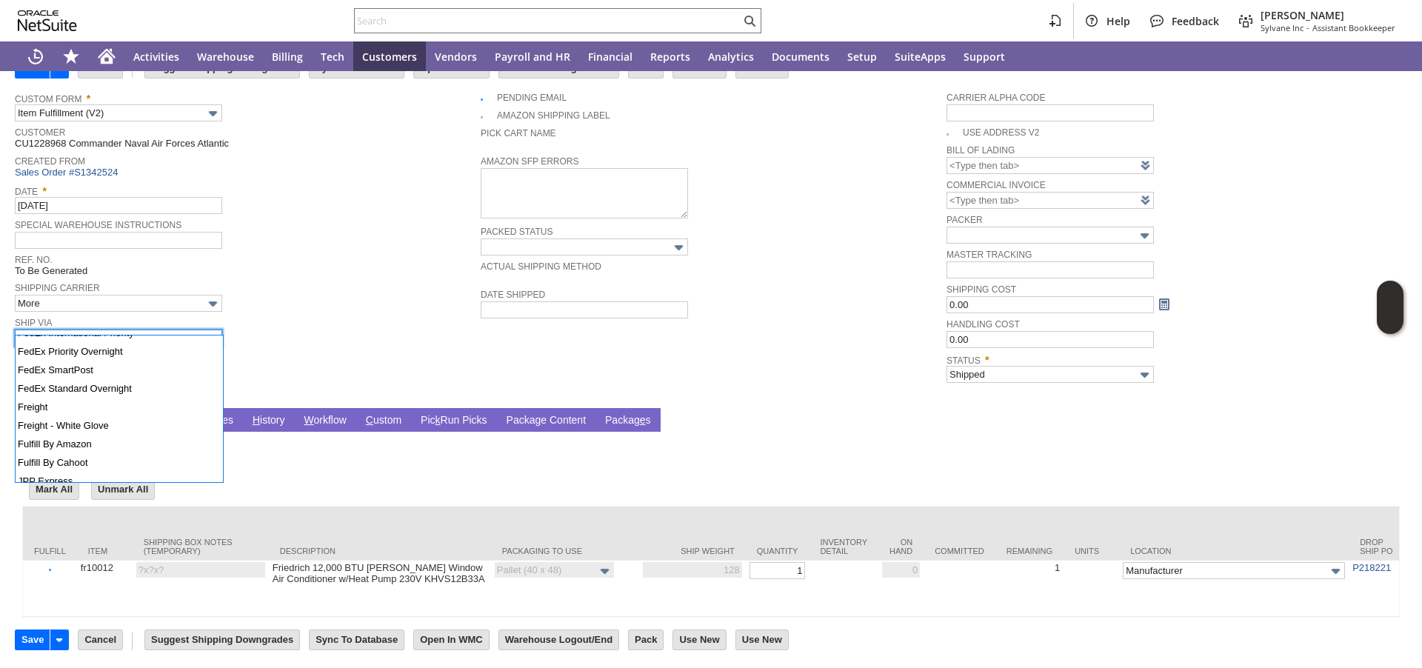
scroll to position [398, 0]
type input "Freight"
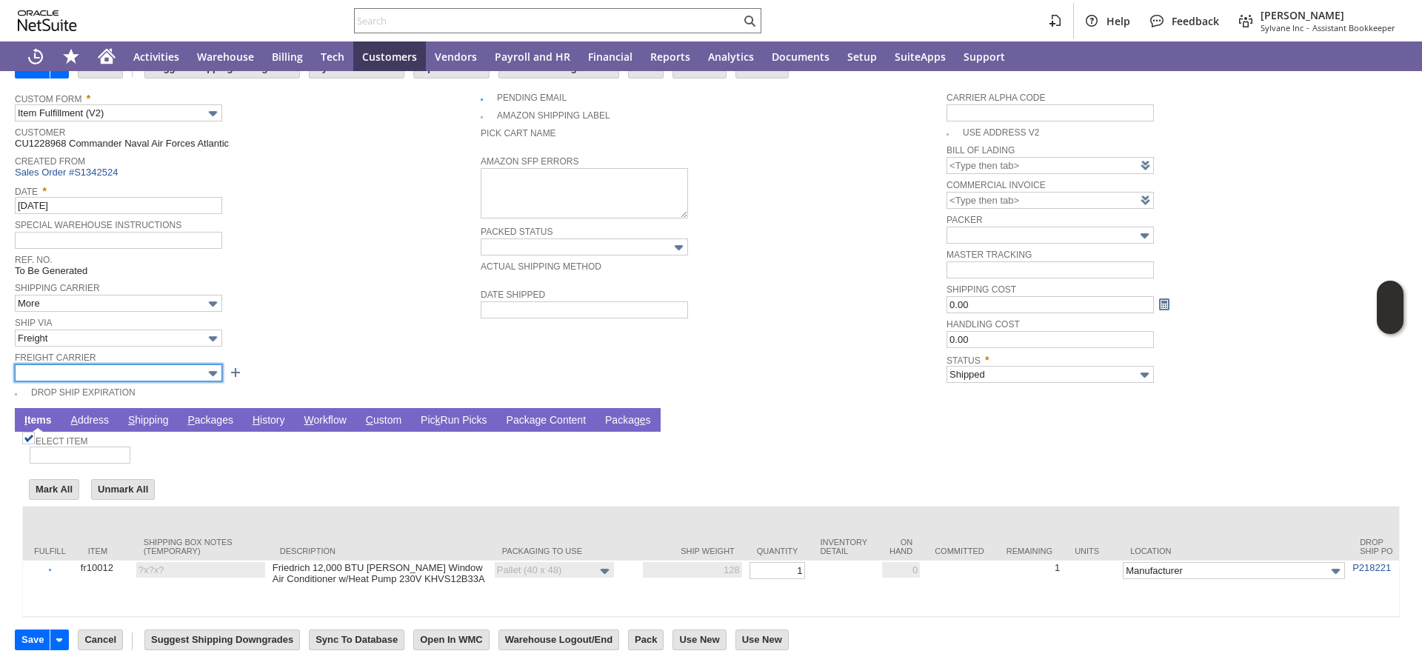
click at [111, 364] on input "text" at bounding box center [118, 372] width 207 height 17
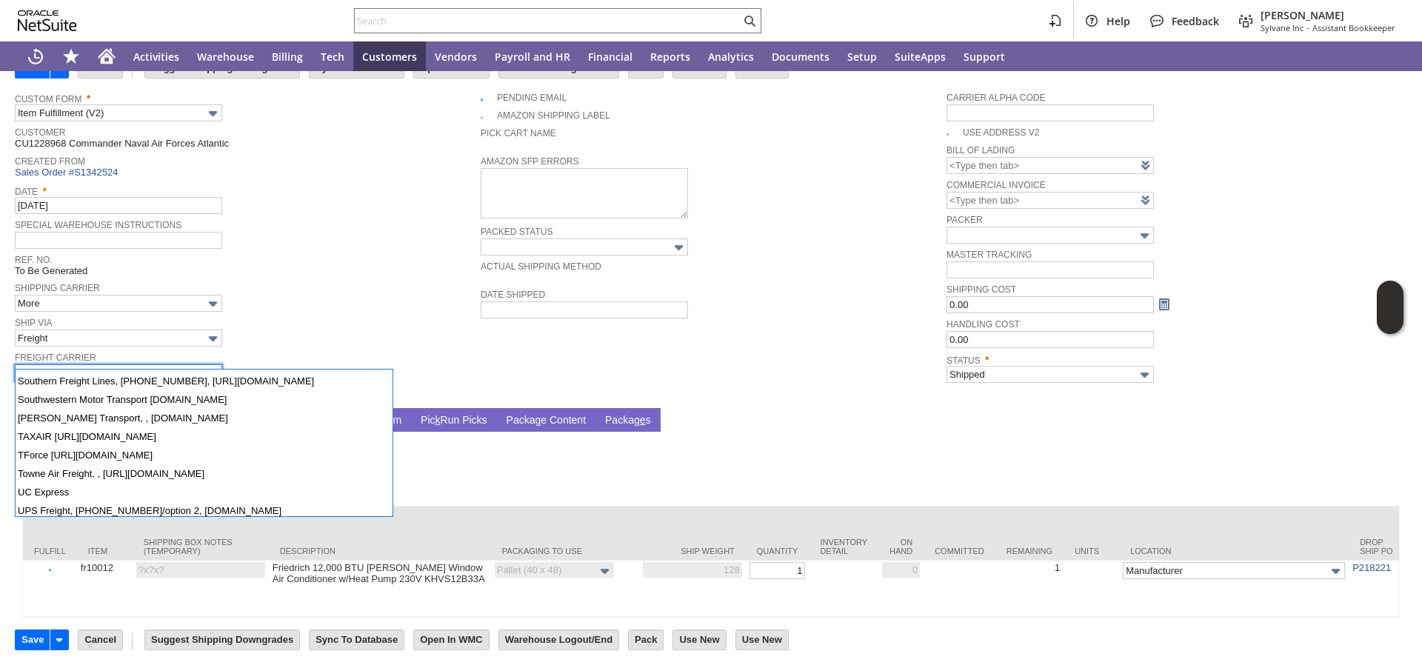
scroll to position [1404, 0]
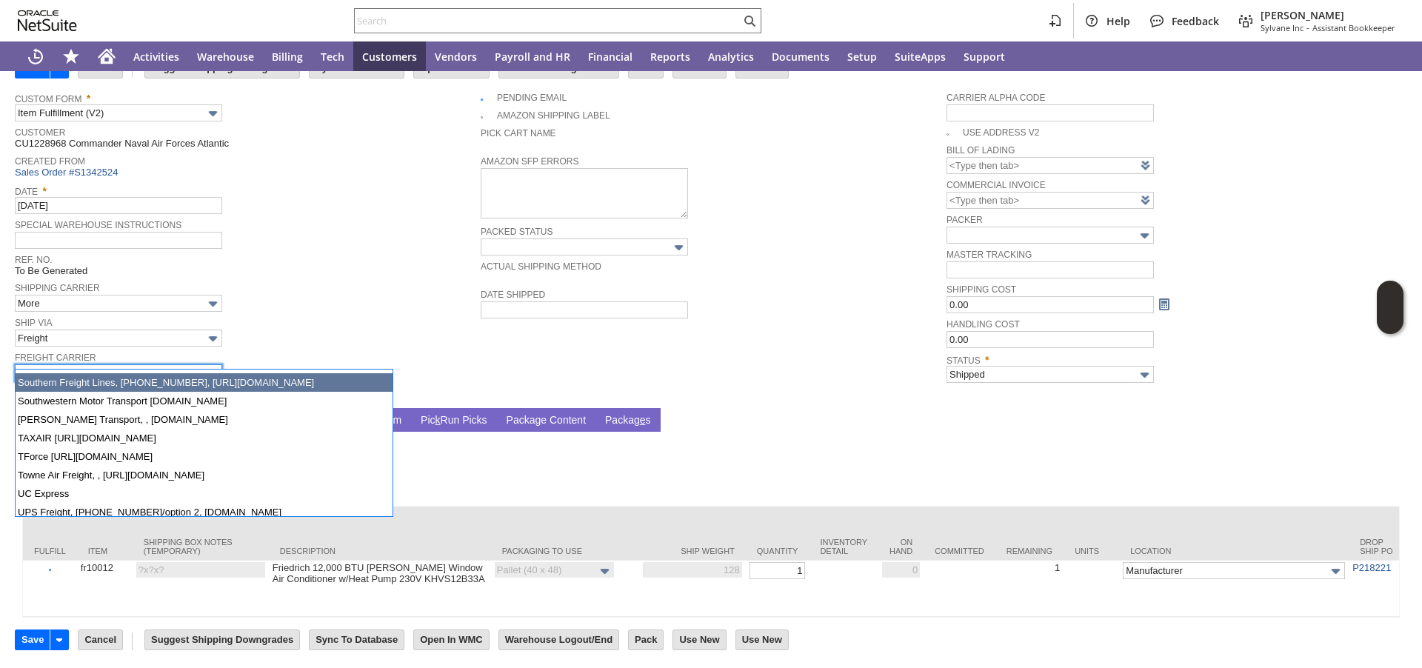
type input "Southern Freight Lin.../seflWebsite/servlet"
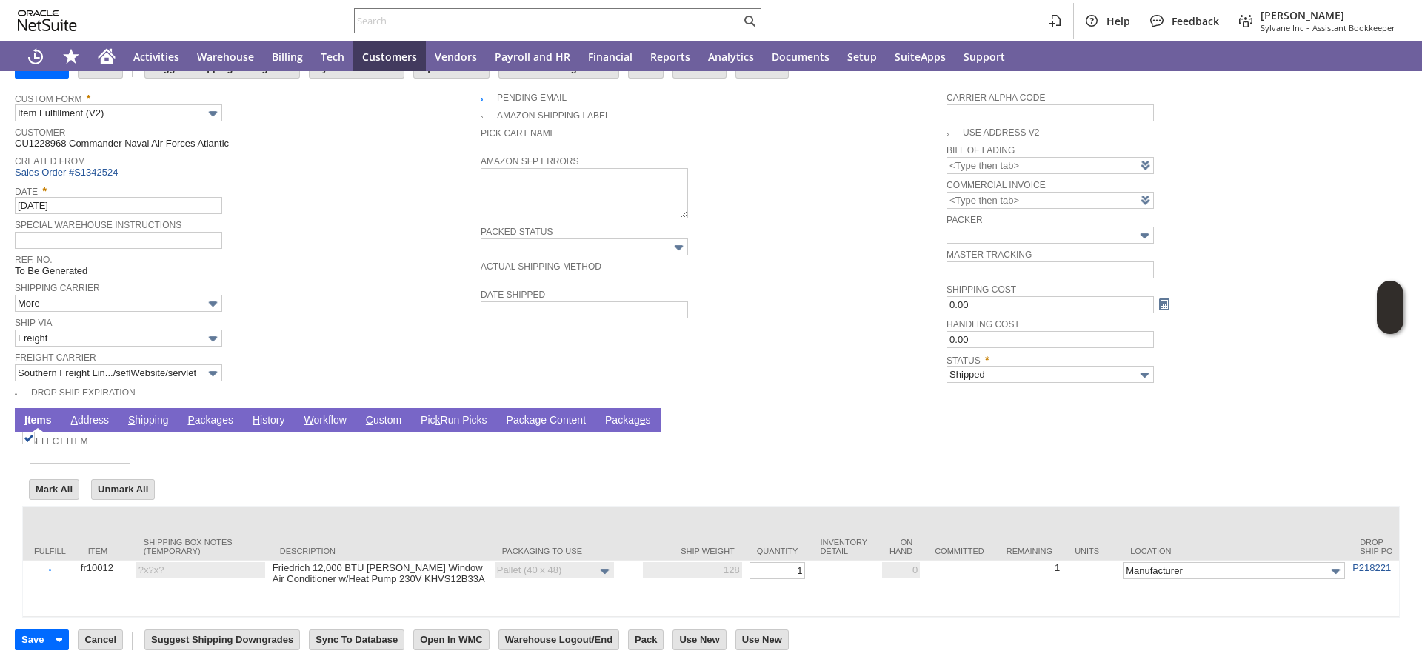
click at [219, 414] on link "P ackages" at bounding box center [210, 421] width 53 height 14
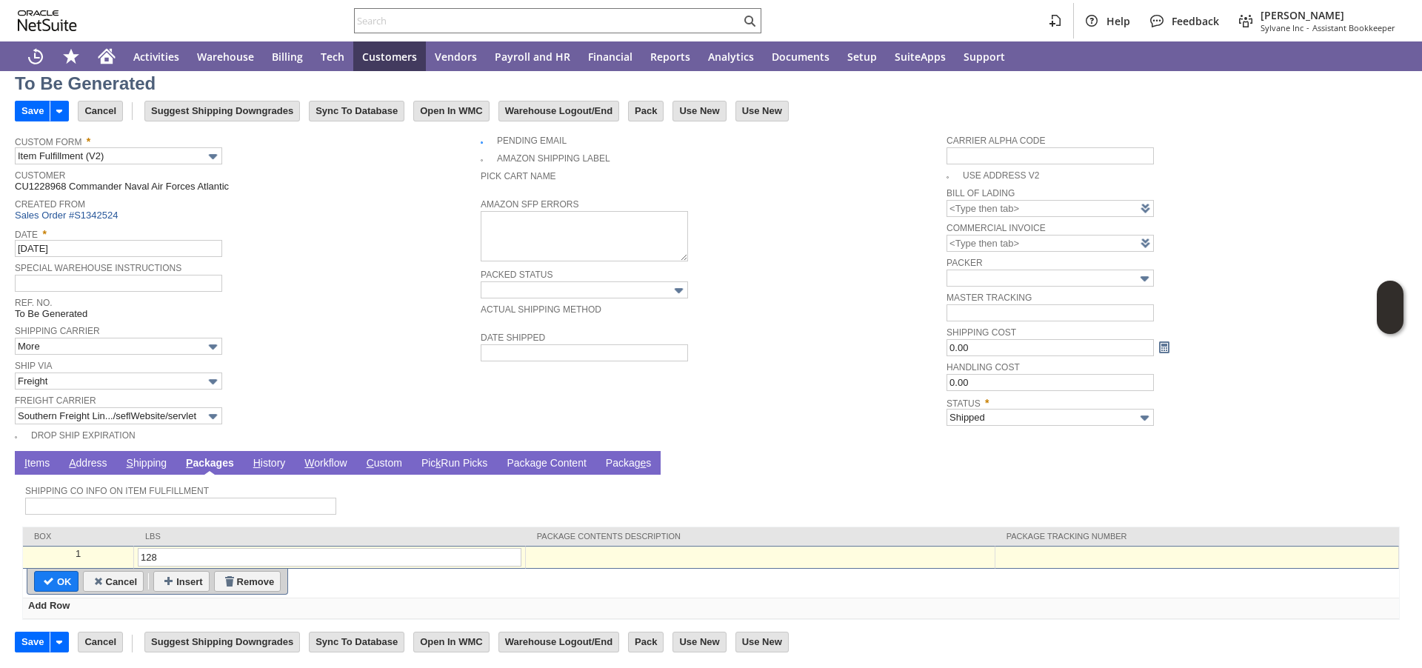
click at [1035, 555] on div at bounding box center [1197, 554] width 396 height 13
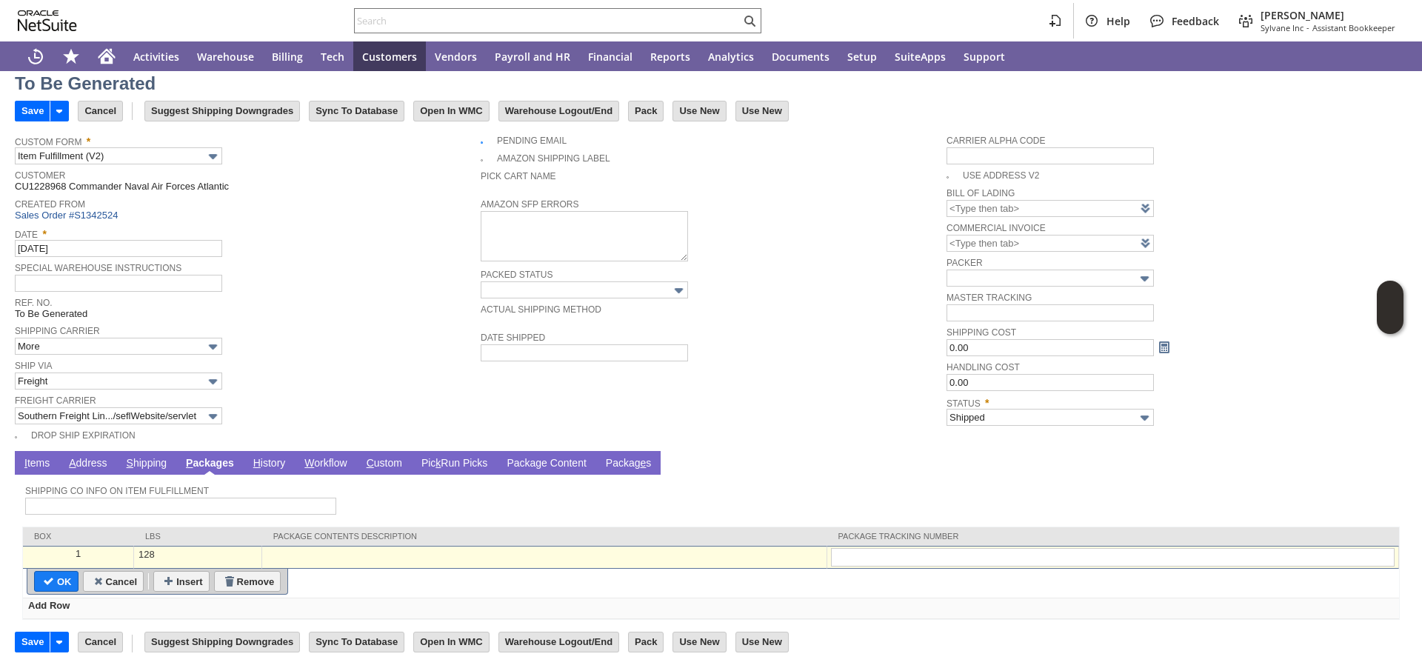
type input "455606609"
type input "Add"
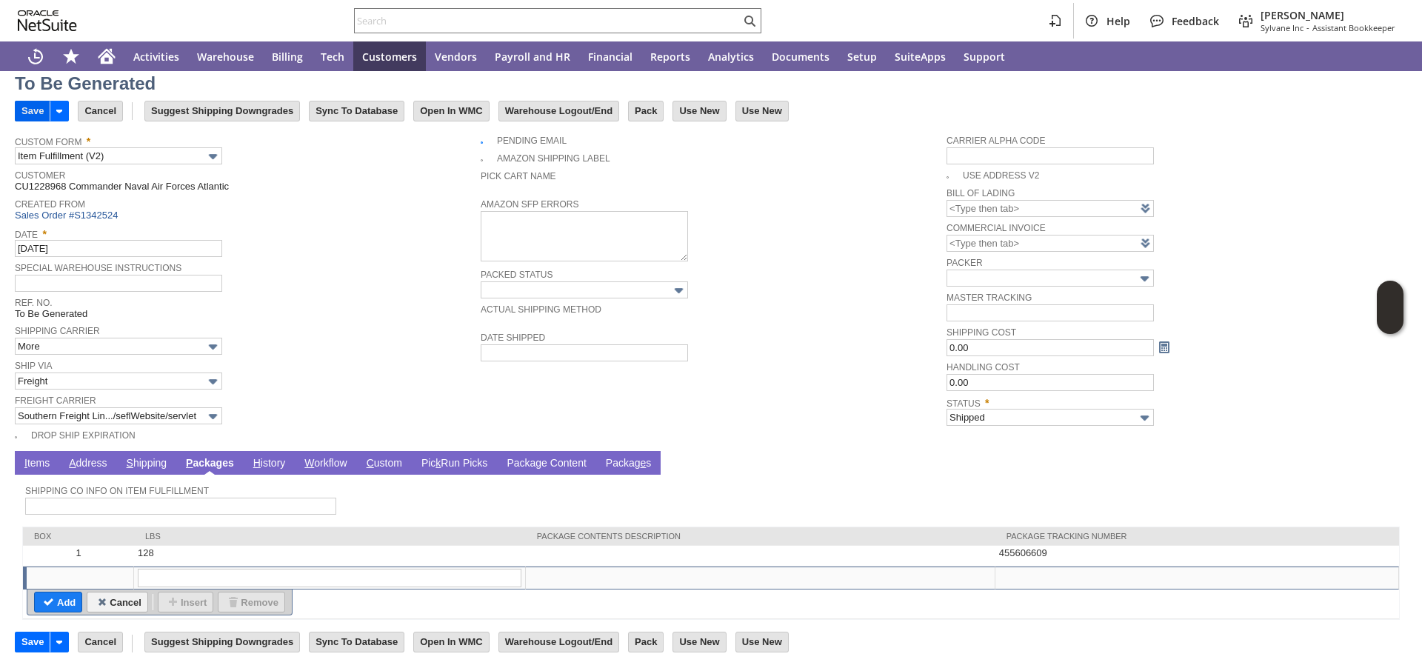
click at [39, 111] on input "Save" at bounding box center [33, 110] width 34 height 19
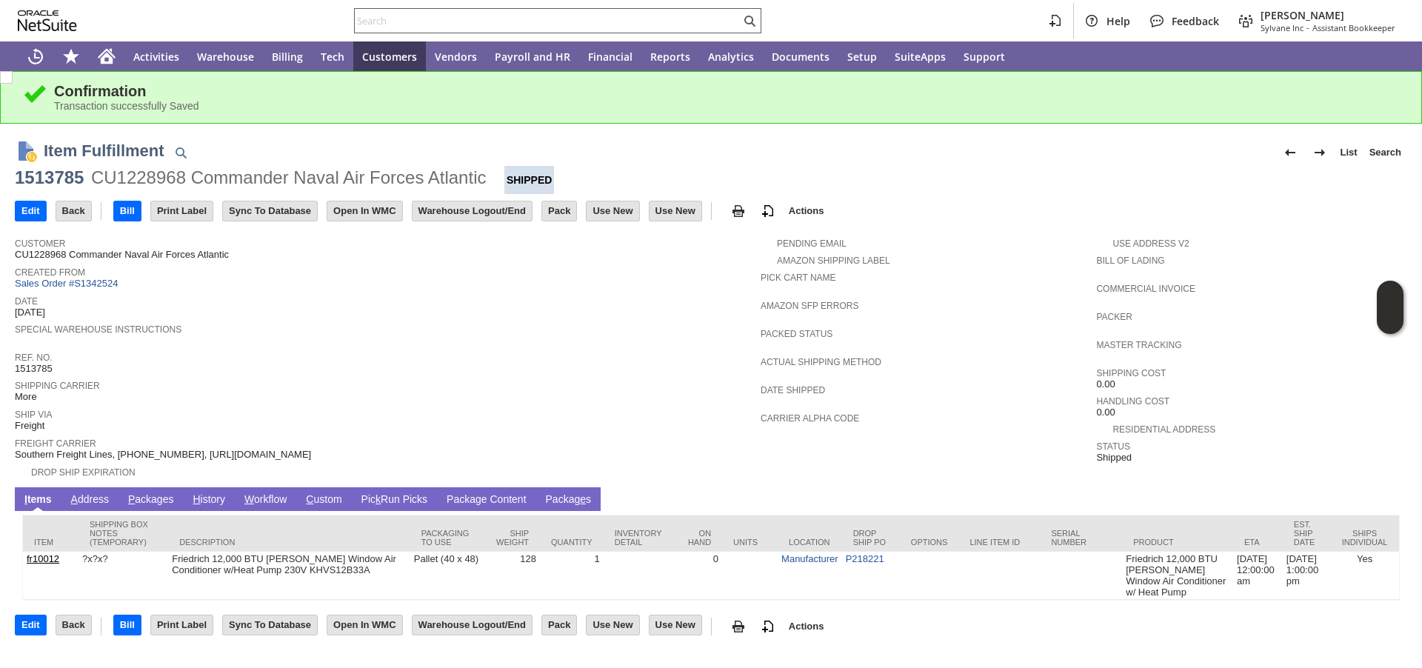
click at [573, 19] on input "text" at bounding box center [548, 21] width 386 height 18
paste input "P218523"
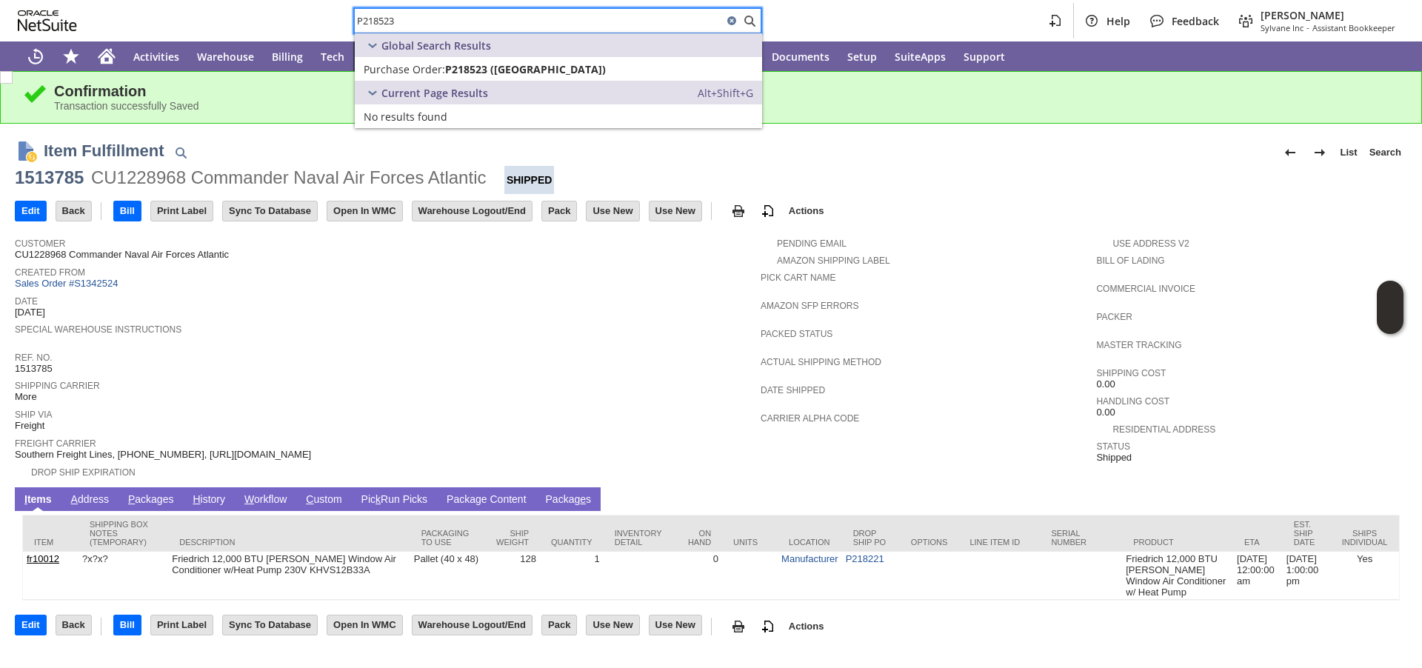
type input "P218523"
click at [488, 68] on span "P218523 ([GEOGRAPHIC_DATA])" at bounding box center [525, 69] width 161 height 14
